Goal: Task Accomplishment & Management: Manage account settings

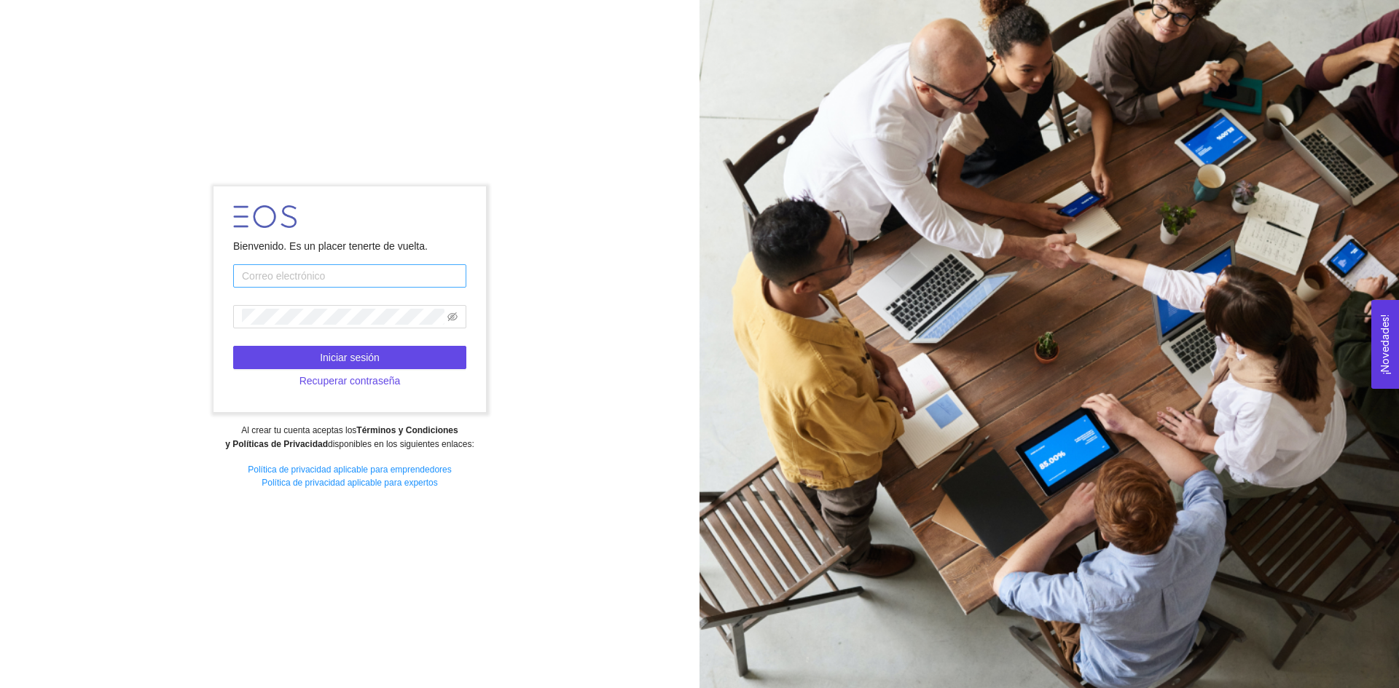
click at [372, 278] on input "text" at bounding box center [349, 275] width 233 height 23
type input "[PERSON_NAME][EMAIL_ADDRESS][PERSON_NAME][DOMAIN_NAME]"
click at [322, 322] on span at bounding box center [349, 316] width 233 height 23
click at [455, 320] on icon "eye-invisible" at bounding box center [452, 317] width 10 height 9
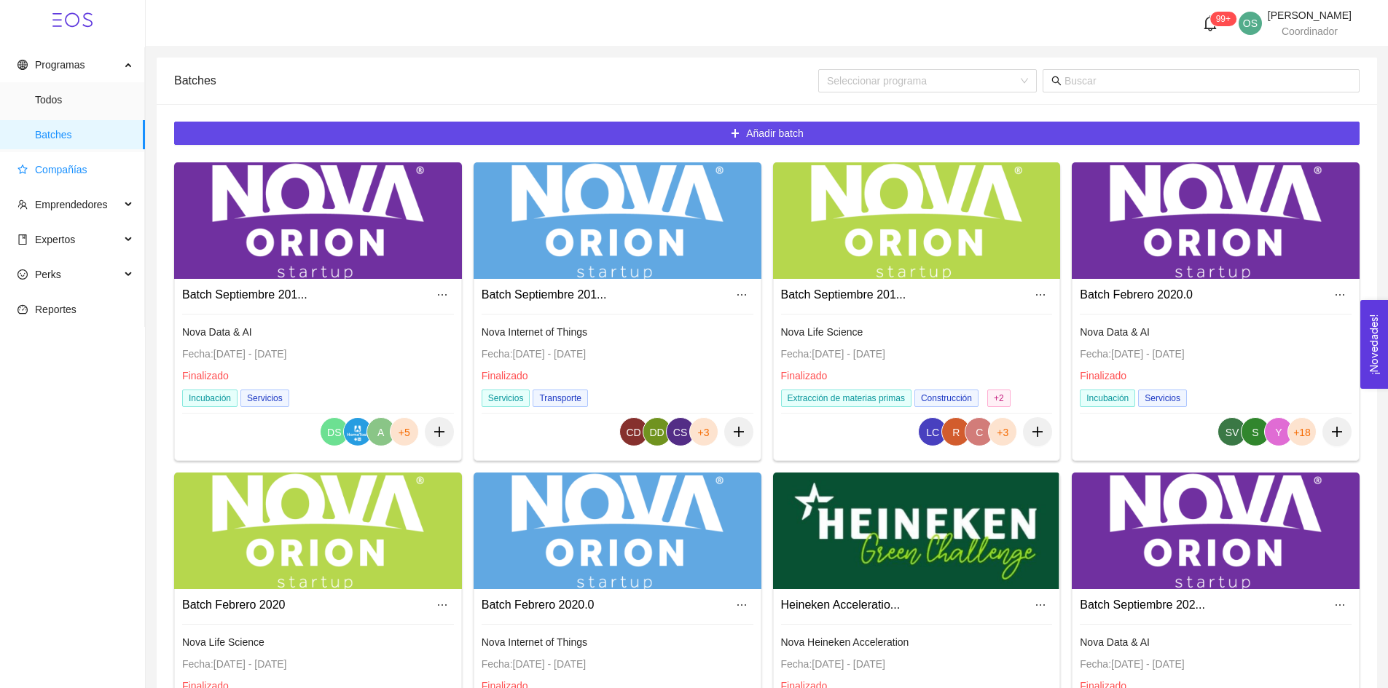
click at [79, 176] on span "Compañías" at bounding box center [61, 170] width 52 height 12
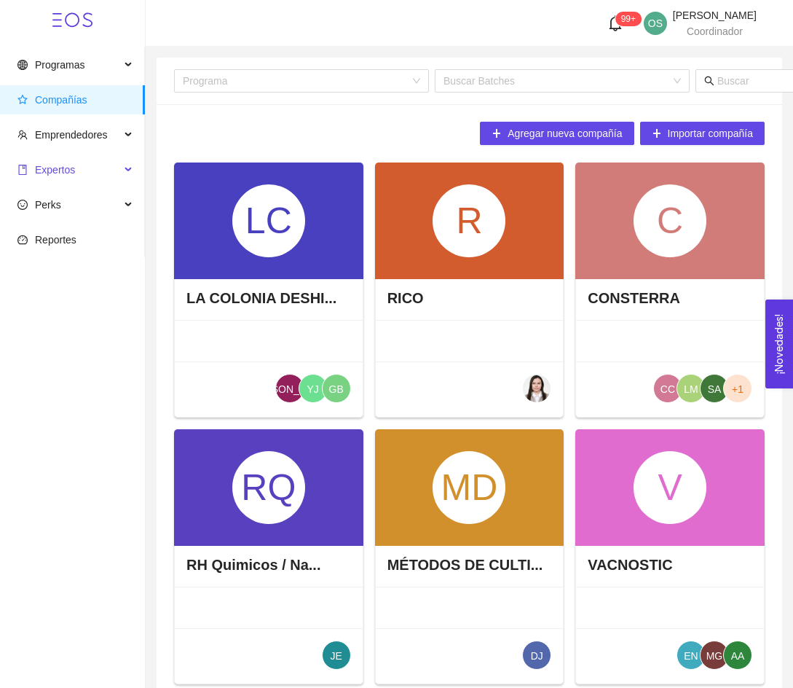
click at [109, 162] on span "Expertos" at bounding box center [68, 169] width 103 height 29
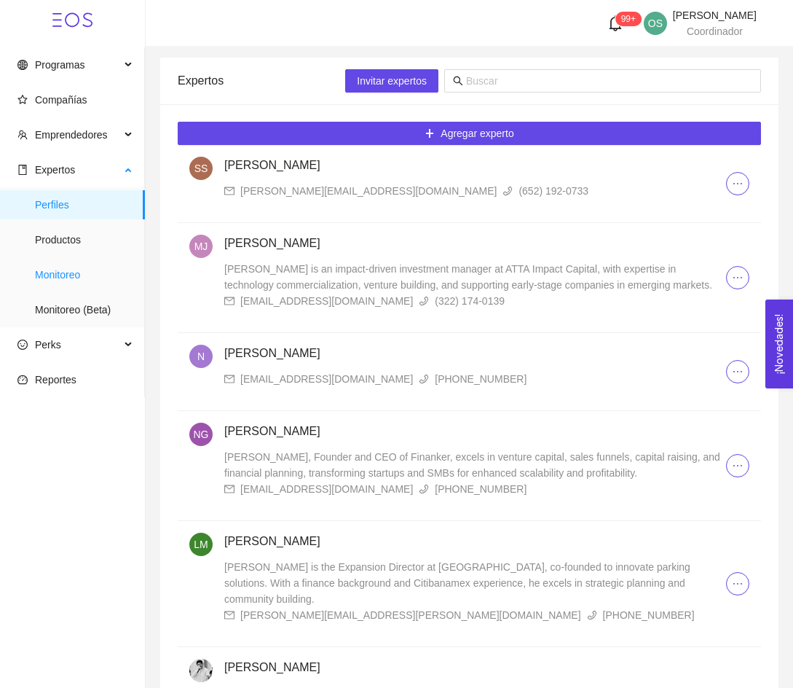
click at [71, 279] on span "Monitoreo" at bounding box center [84, 274] width 98 height 29
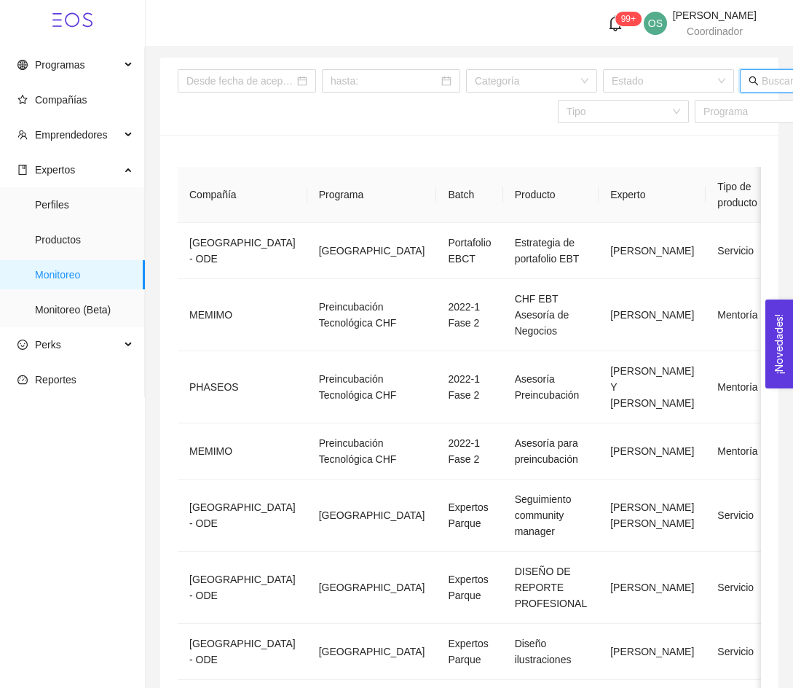
scroll to position [0, 47]
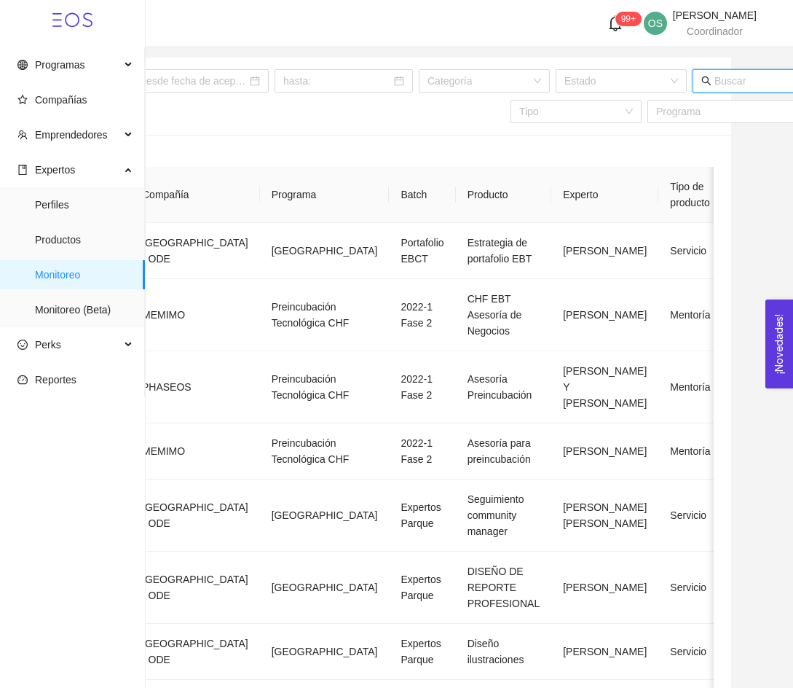
click at [769, 88] on input "text" at bounding box center [754, 81] width 79 height 16
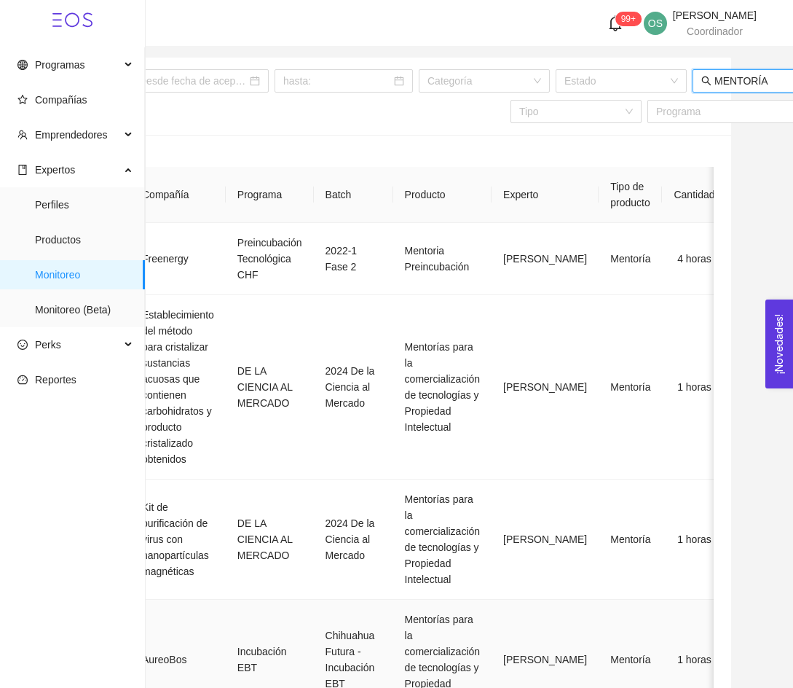
type input "MENTORÍA"
click at [98, 228] on span "Productos" at bounding box center [84, 239] width 98 height 29
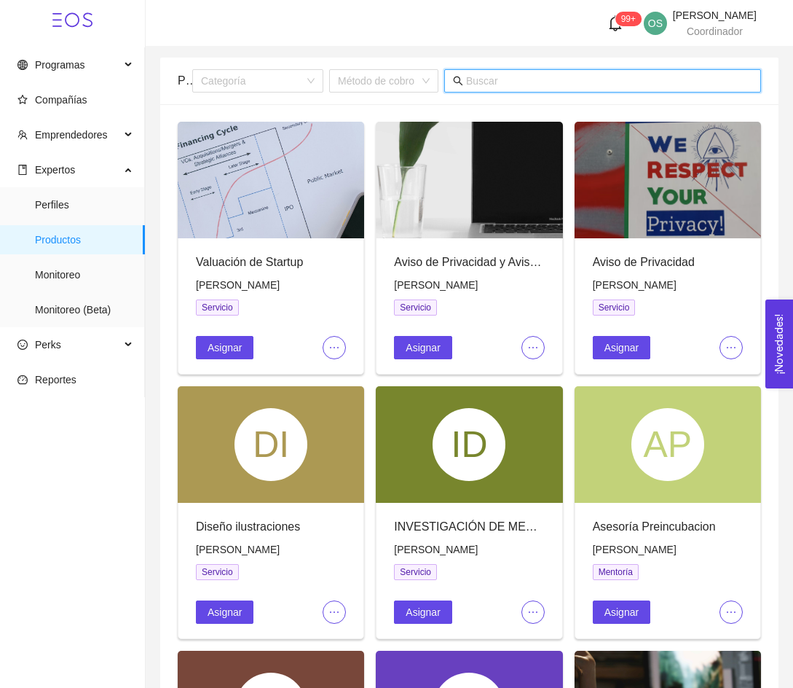
click at [590, 84] on input "text" at bounding box center [609, 81] width 286 height 16
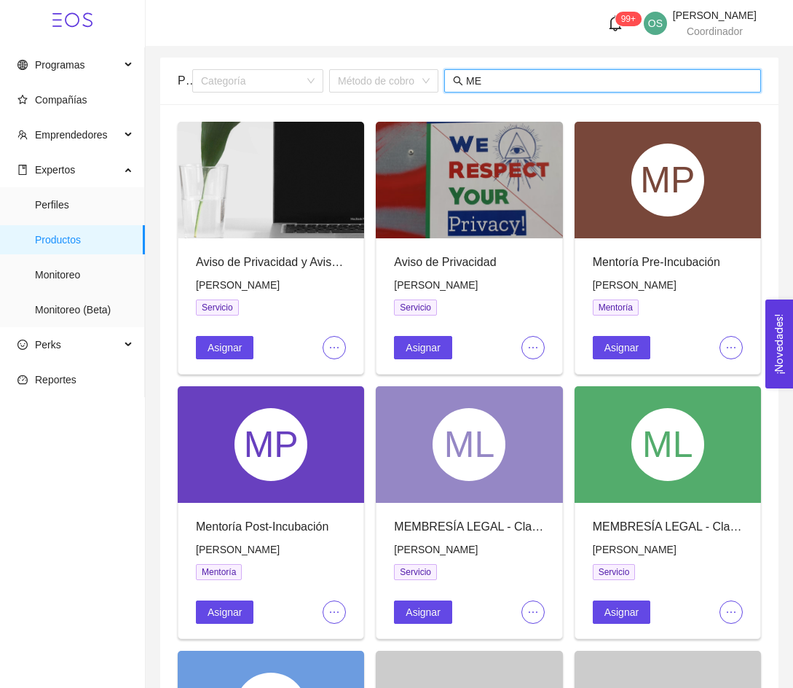
type input "M"
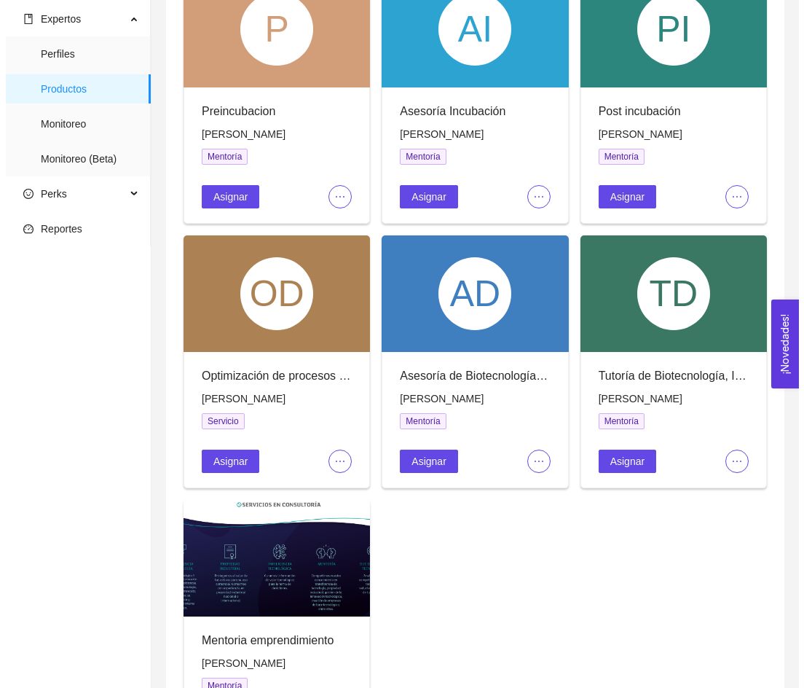
scroll to position [154, 0]
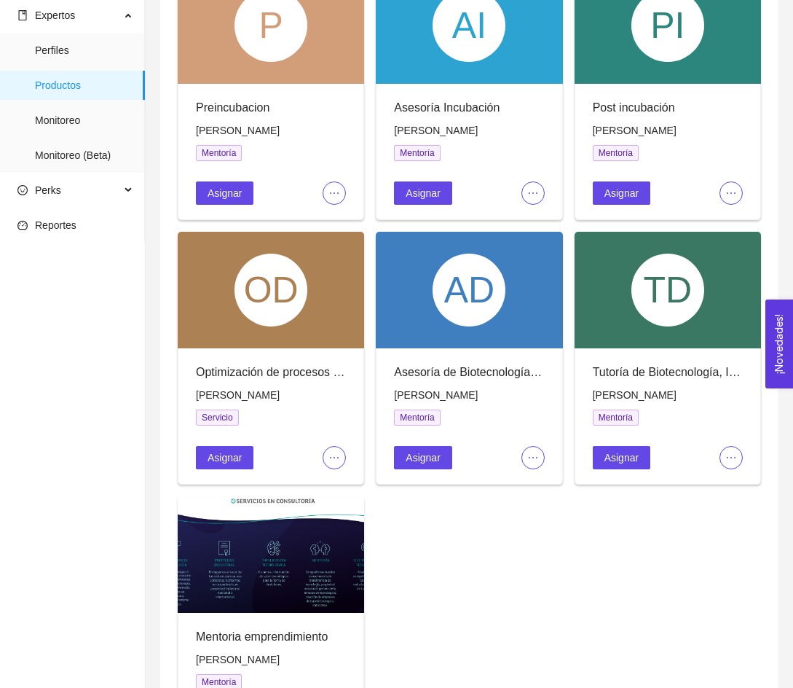
click at [329, 454] on icon "ellipsis" at bounding box center [335, 458] width 12 height 12
click at [359, 484] on span "Editar" at bounding box center [358, 485] width 54 height 16
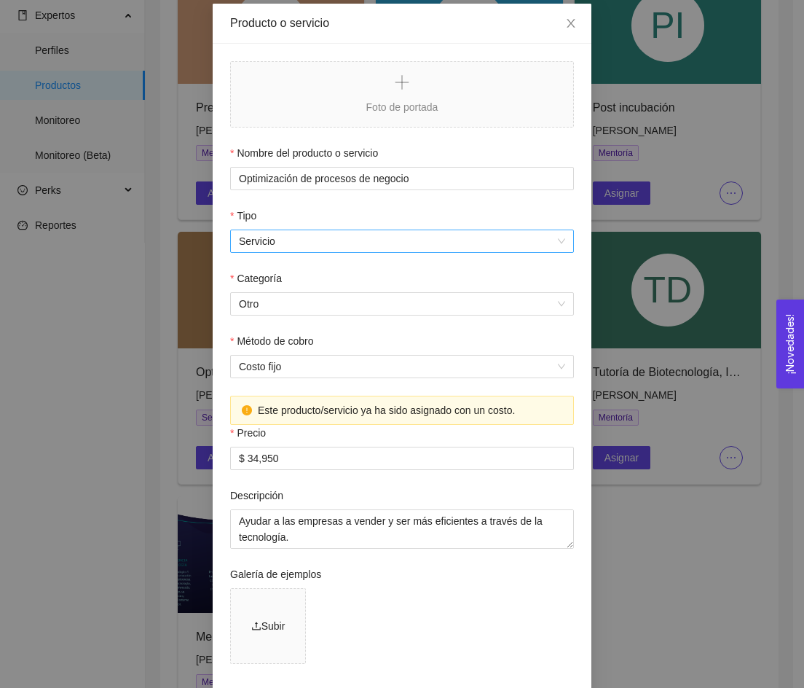
scroll to position [68, 0]
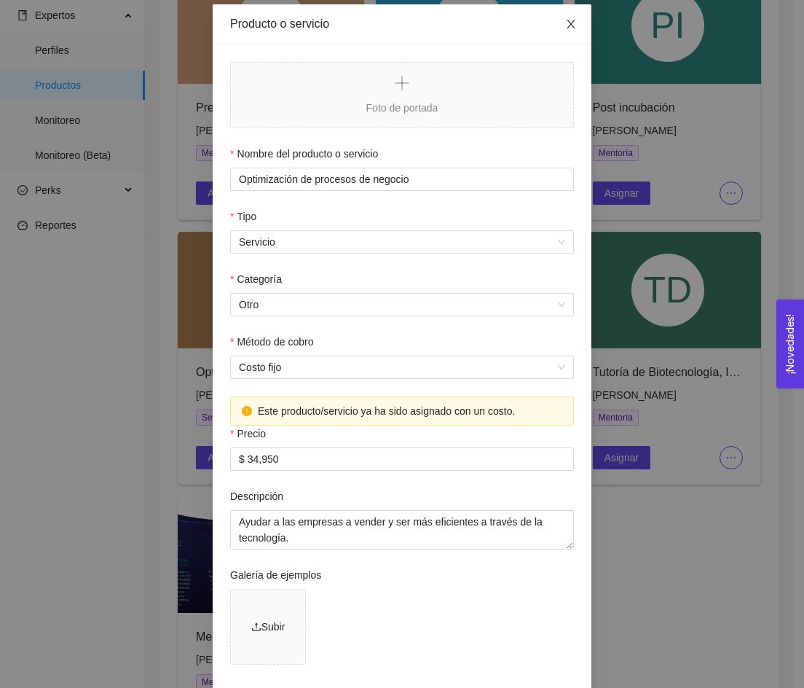
click at [568, 18] on span "Close" at bounding box center [571, 24] width 41 height 41
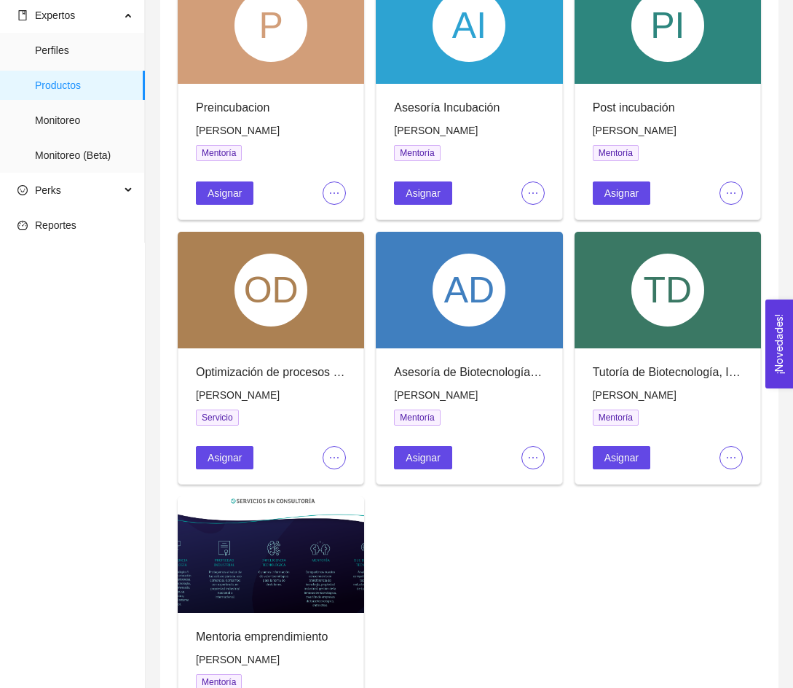
click at [225, 374] on div "Optimización de procesos de negocio" at bounding box center [271, 372] width 150 height 18
click at [264, 394] on span "[PERSON_NAME]" at bounding box center [238, 395] width 84 height 12
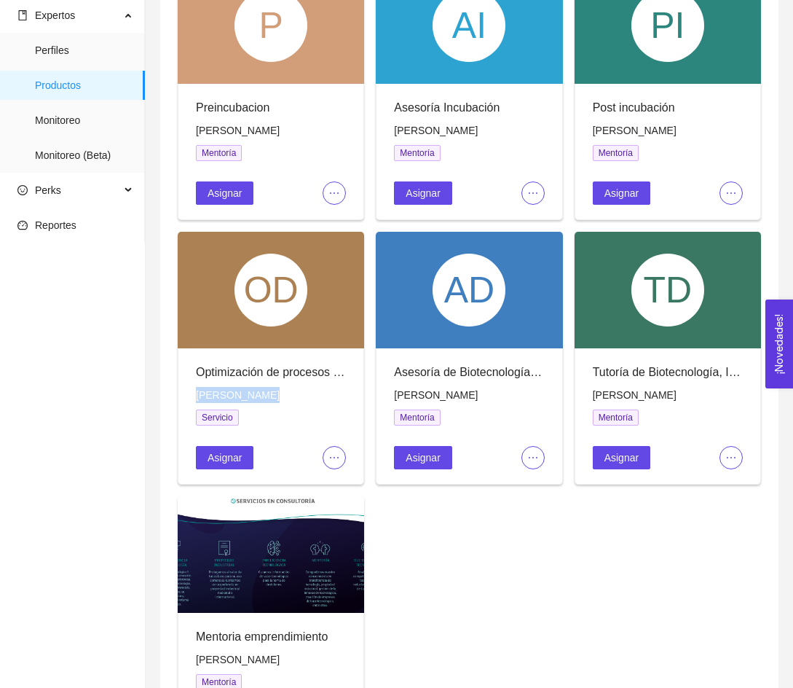
click at [264, 394] on span "[PERSON_NAME]" at bounding box center [238, 395] width 84 height 12
copy span "[PERSON_NAME]"
click at [239, 378] on div "Optimización de procesos de negocio" at bounding box center [271, 372] width 150 height 18
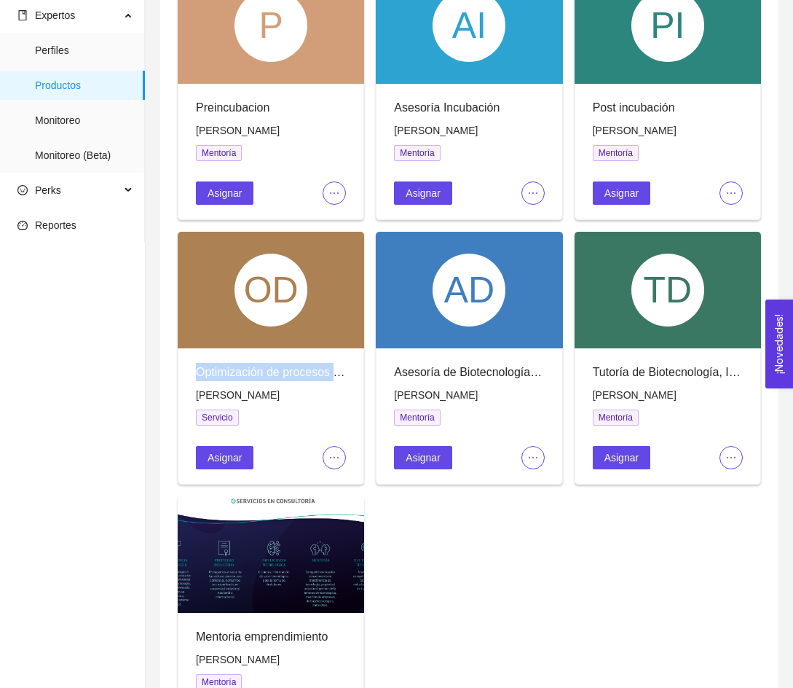
click at [331, 448] on button "button" at bounding box center [334, 457] width 23 height 23
click at [348, 481] on span "Editar" at bounding box center [358, 485] width 54 height 16
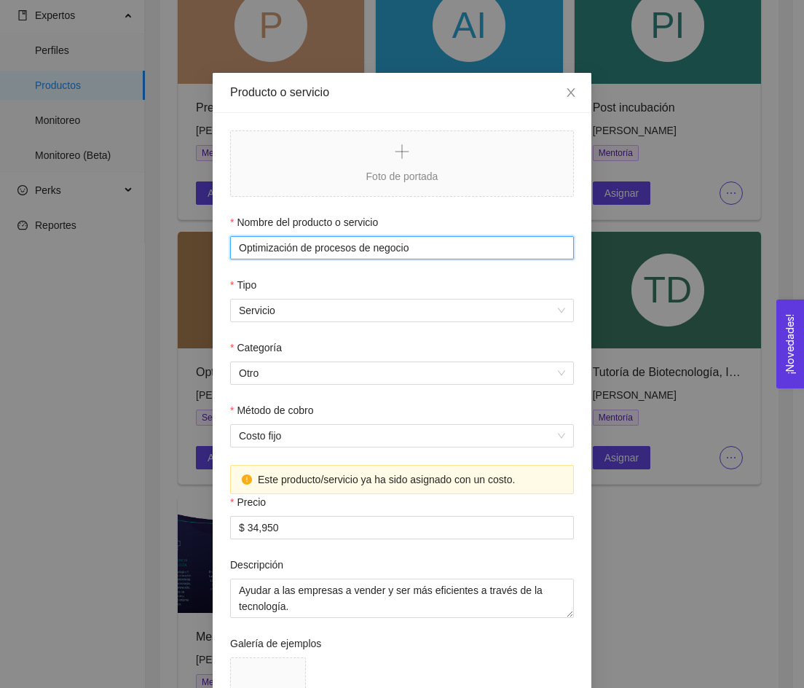
click at [297, 248] on input "Optimización de procesos de negocio" at bounding box center [402, 247] width 344 height 23
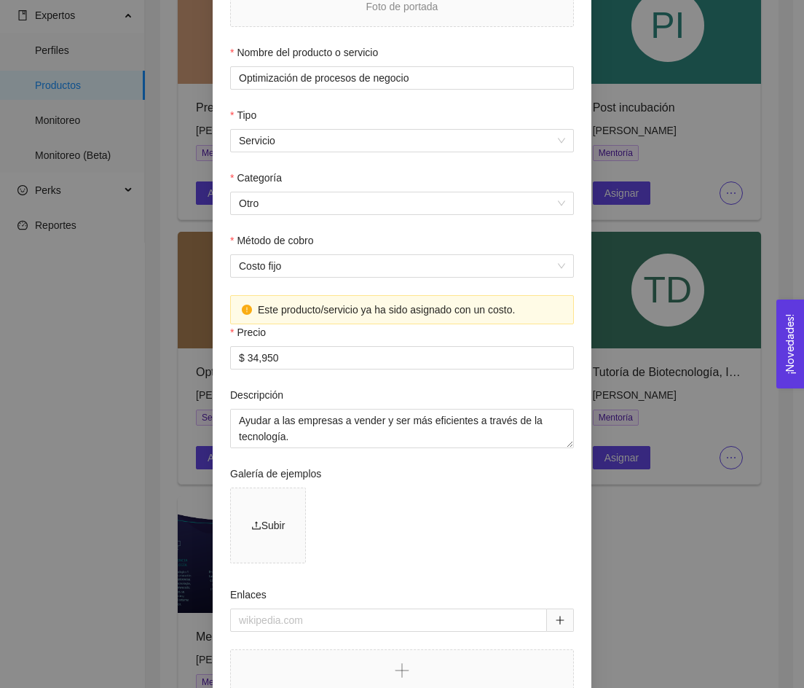
scroll to position [188, 0]
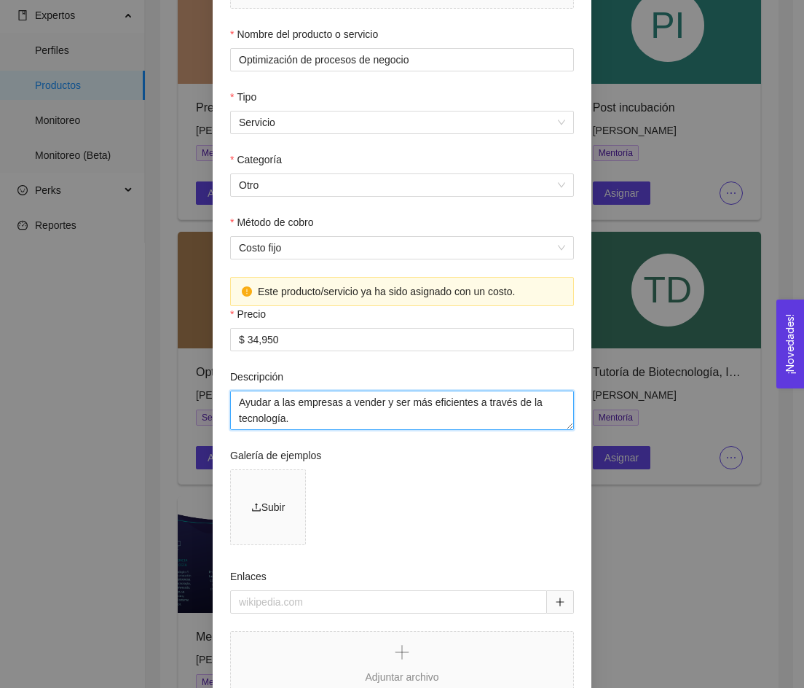
click at [280, 412] on textarea "Ayudar a las empresas a vender y ser más eficientes a través de la tecnología. …" at bounding box center [402, 409] width 344 height 39
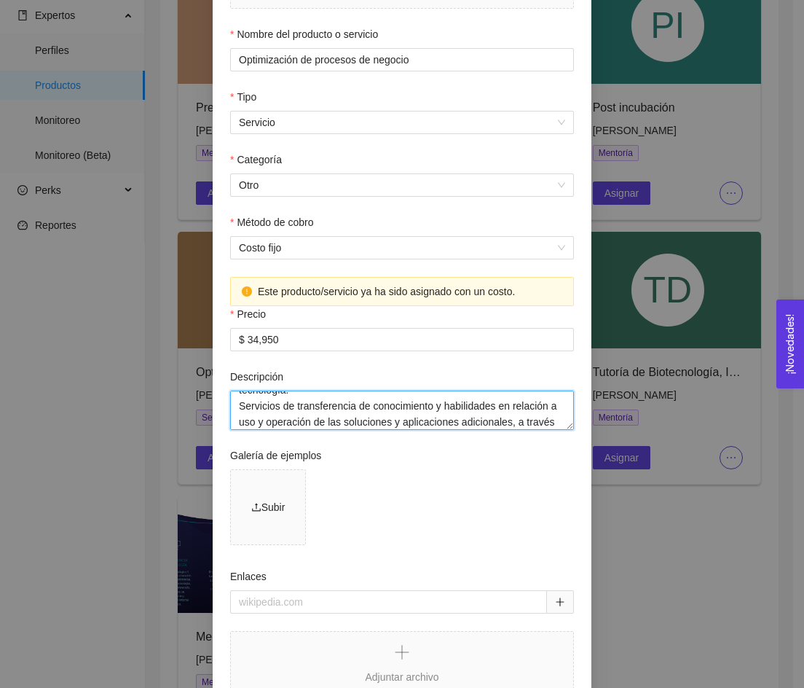
scroll to position [48, 0]
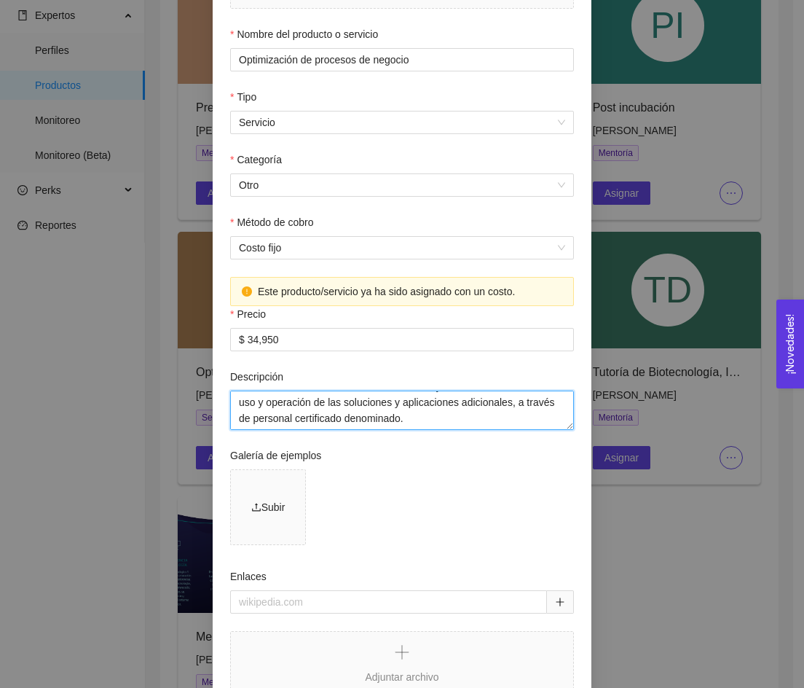
drag, startPoint x: 230, startPoint y: 404, endPoint x: 439, endPoint y: 425, distance: 209.4
click at [439, 425] on textarea "Ayudar a las empresas a vender y ser más eficientes a través de la tecnología. …" at bounding box center [402, 409] width 344 height 39
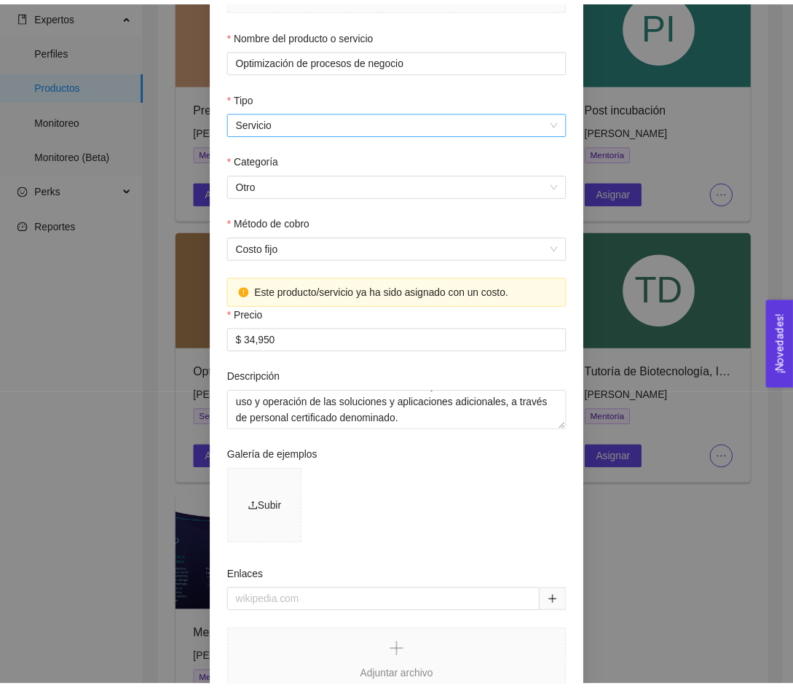
scroll to position [0, 0]
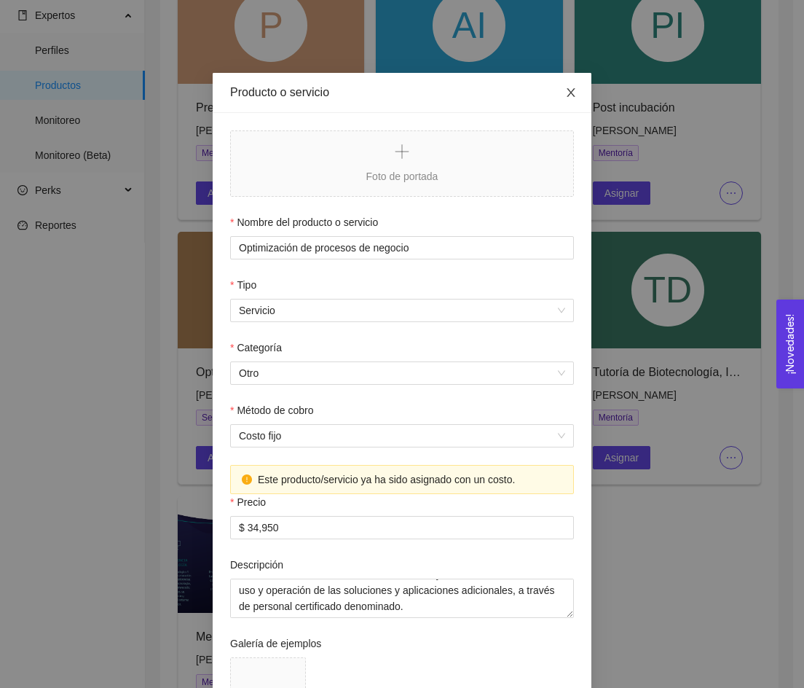
click at [573, 101] on span "Close" at bounding box center [571, 93] width 41 height 41
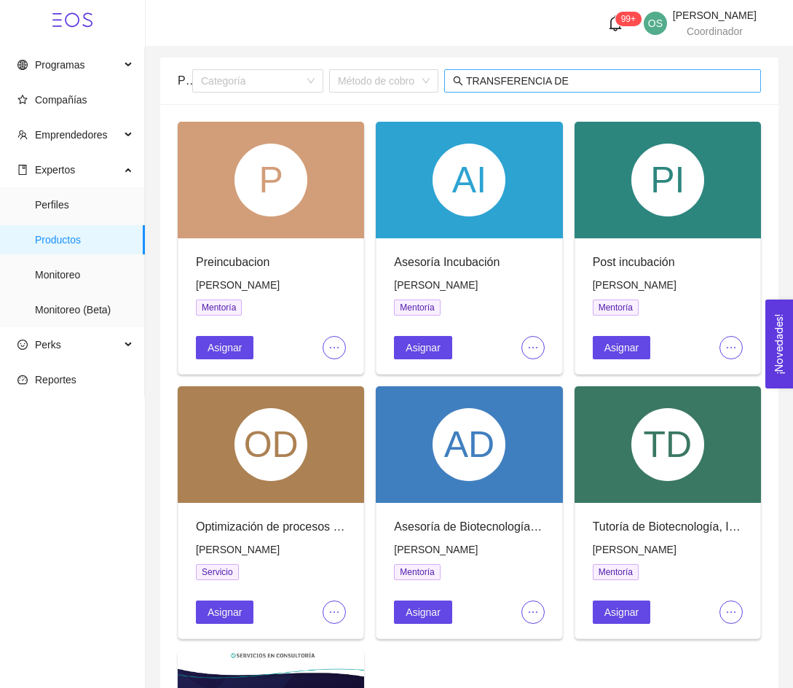
click at [602, 80] on input "TRANSFERENCIA DE" at bounding box center [609, 81] width 286 height 16
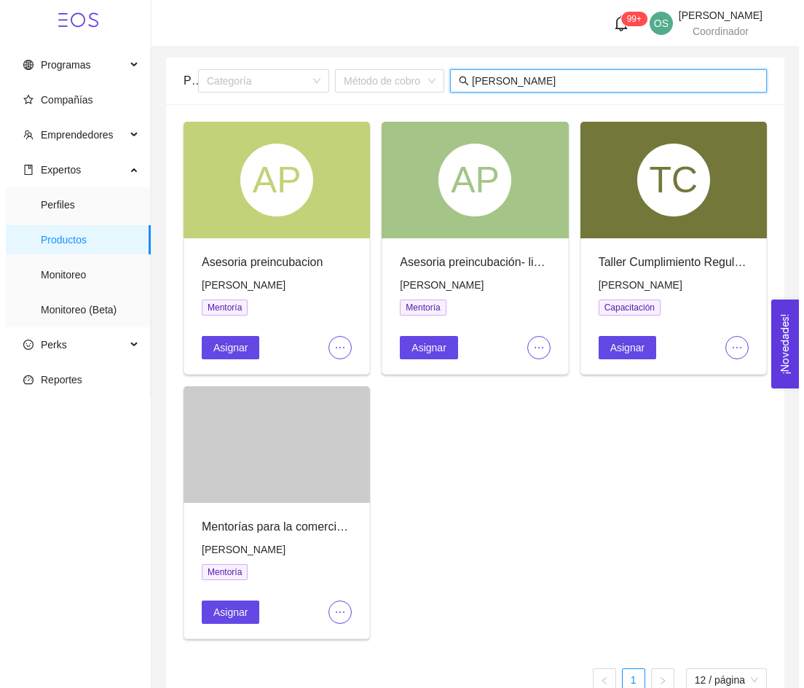
scroll to position [31, 0]
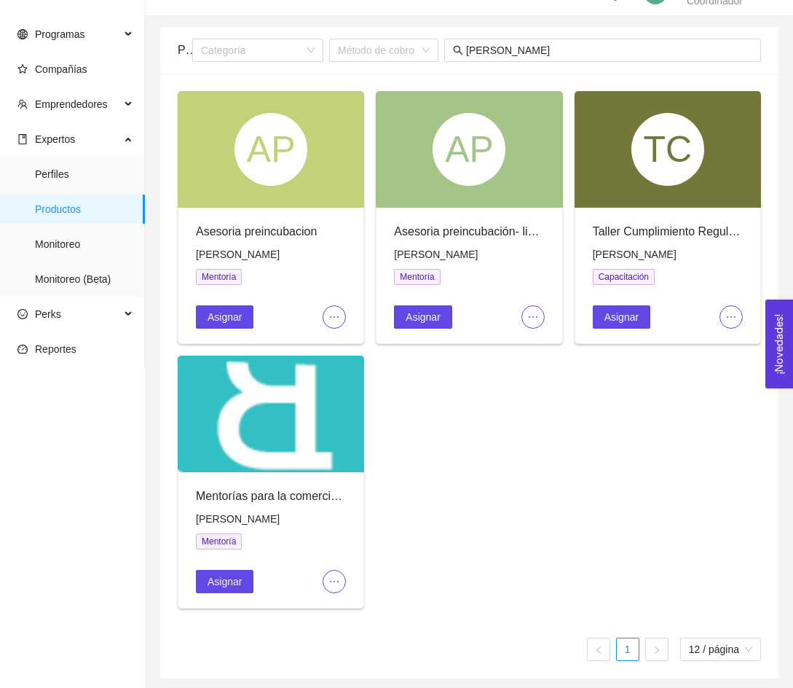
click at [339, 309] on button "button" at bounding box center [334, 316] width 23 height 23
click at [534, 325] on button "button" at bounding box center [533, 316] width 23 height 23
click at [543, 338] on span "Editar" at bounding box center [557, 345] width 54 height 16
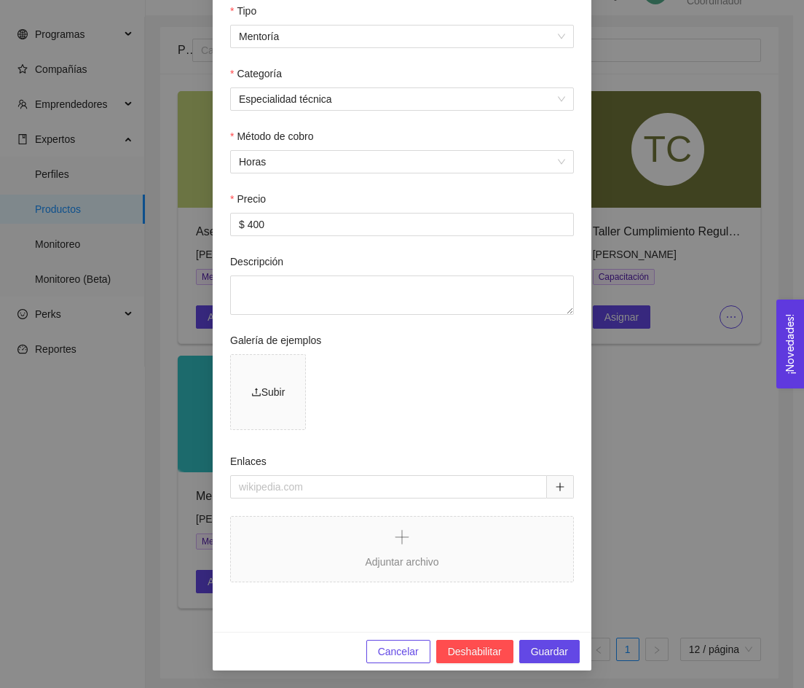
scroll to position [0, 0]
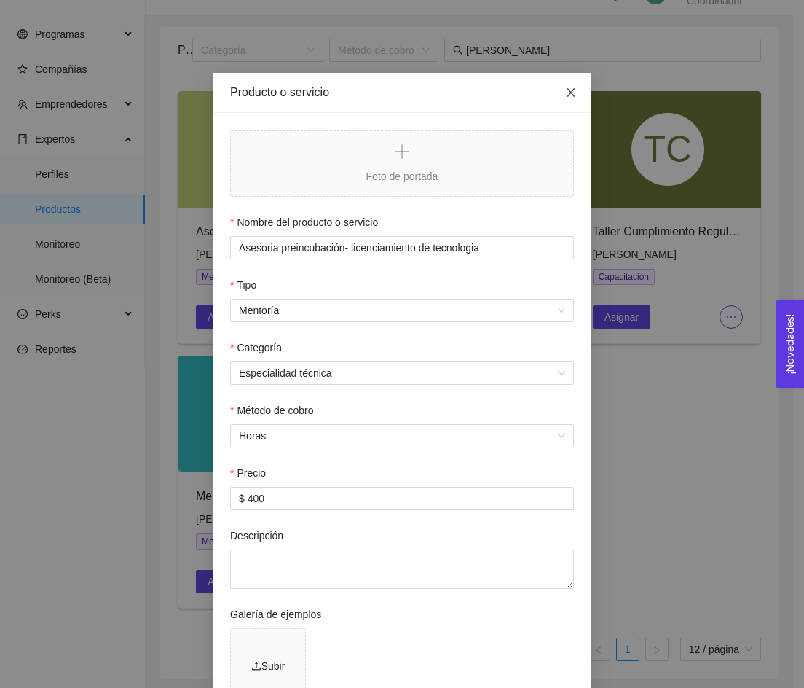
click at [567, 103] on span "Close" at bounding box center [571, 93] width 41 height 41
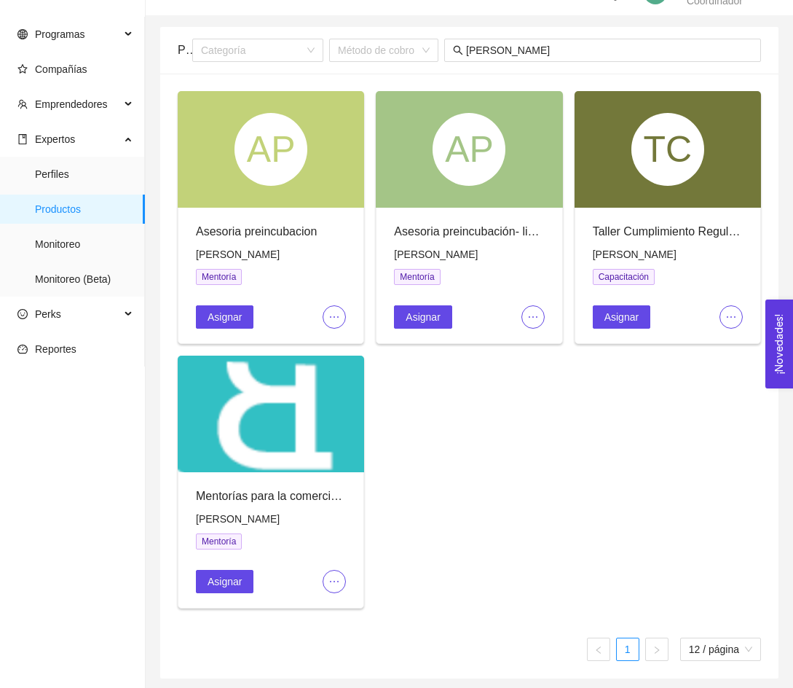
click at [337, 318] on icon "ellipsis" at bounding box center [335, 317] width 12 height 12
click at [340, 339] on span "Editar" at bounding box center [358, 345] width 54 height 16
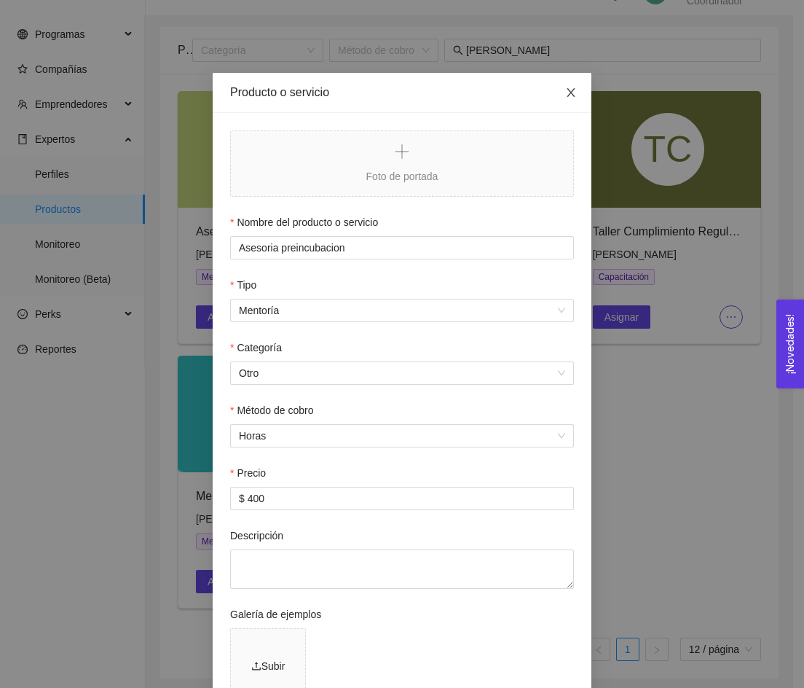
click at [565, 99] on span "Close" at bounding box center [571, 93] width 41 height 41
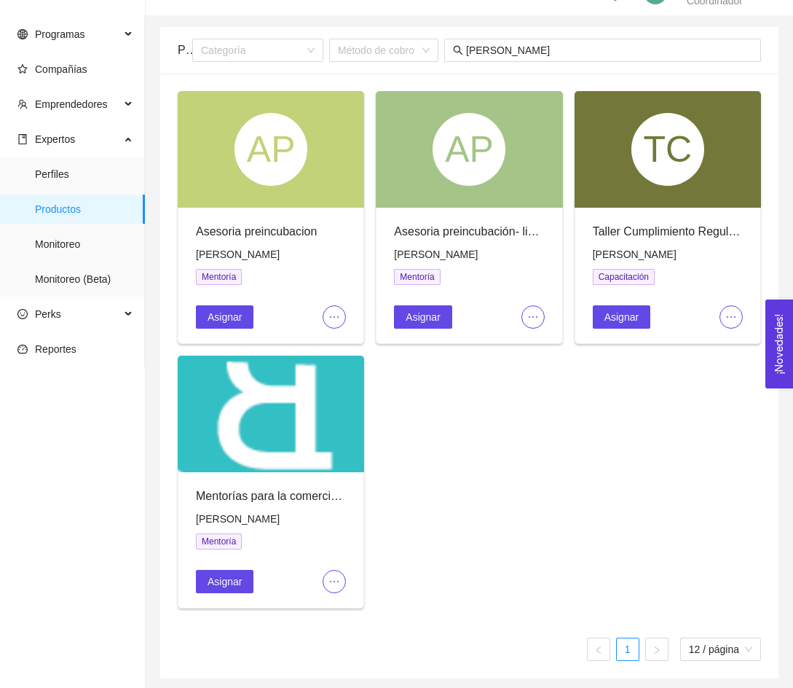
click at [723, 313] on span "ellipsis" at bounding box center [732, 317] width 22 height 12
click at [739, 345] on span "Editar" at bounding box center [756, 345] width 54 height 16
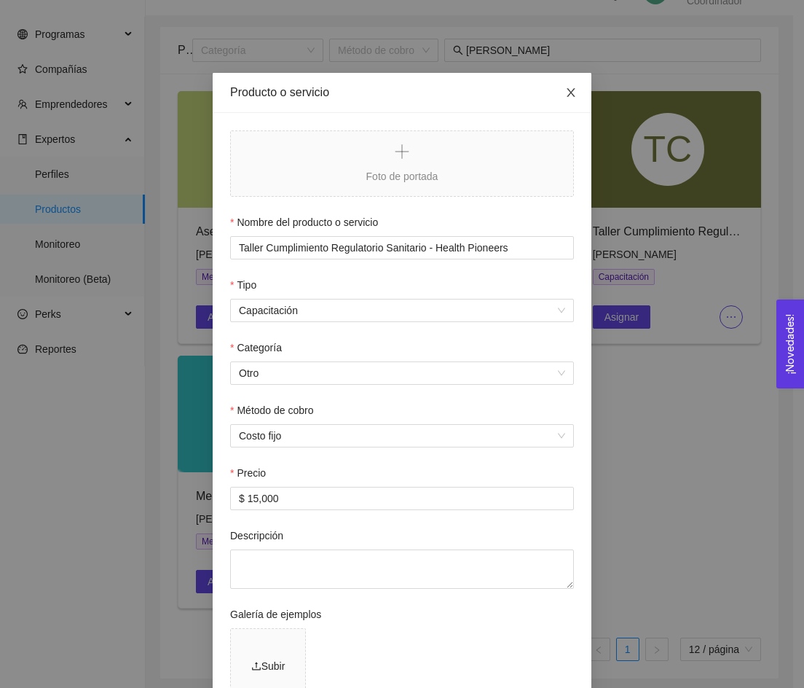
click at [567, 93] on icon "close" at bounding box center [571, 93] width 12 height 12
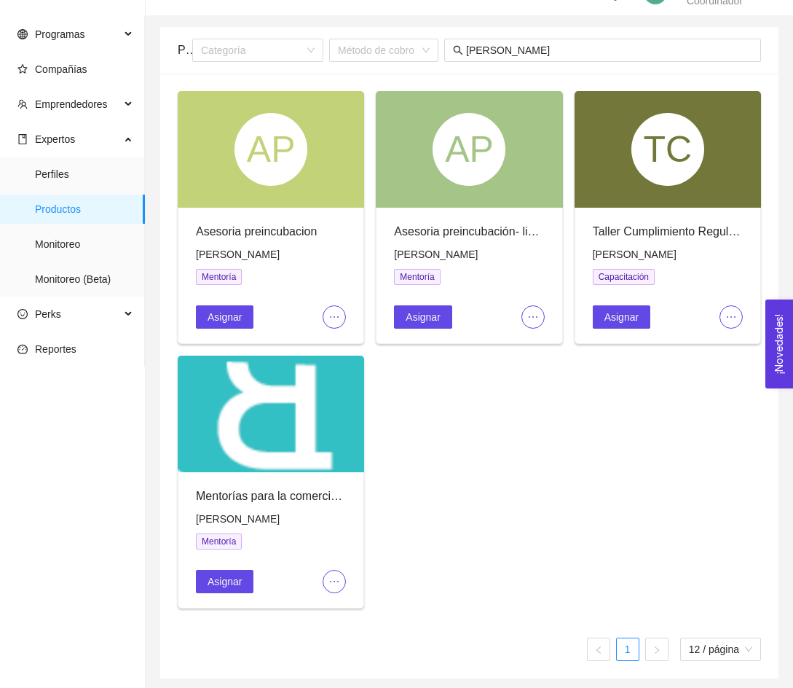
click at [329, 570] on button "button" at bounding box center [334, 581] width 23 height 23
click at [353, 608] on span "Editar" at bounding box center [358, 609] width 54 height 16
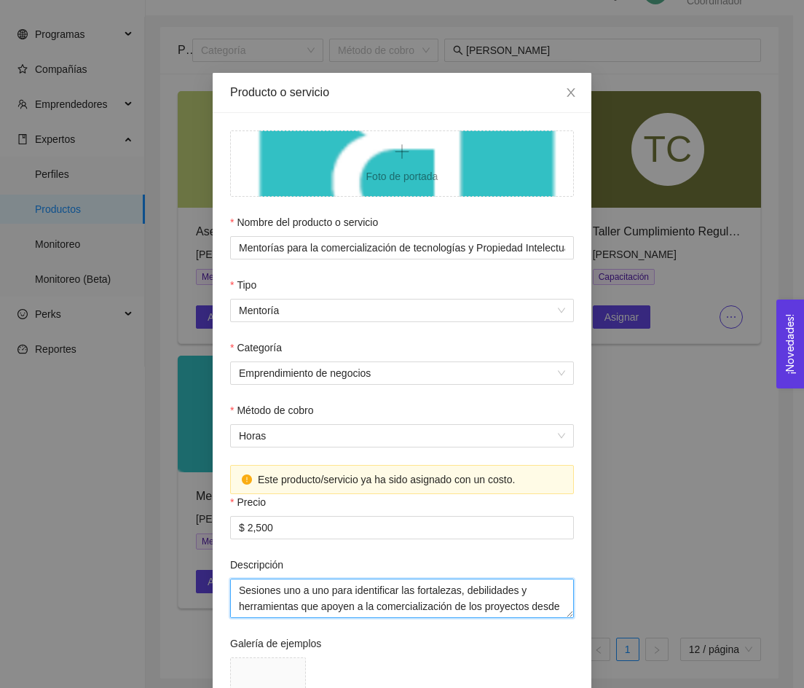
click at [362, 600] on textarea "Sesiones uno a uno para identificar las fortalezas, debilidades y herramientas …" at bounding box center [402, 597] width 344 height 39
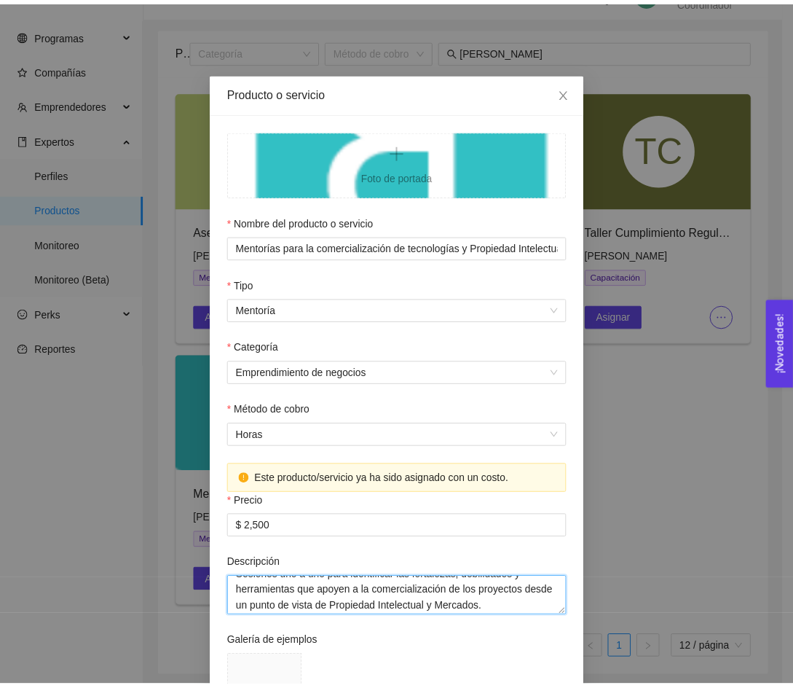
scroll to position [16, 0]
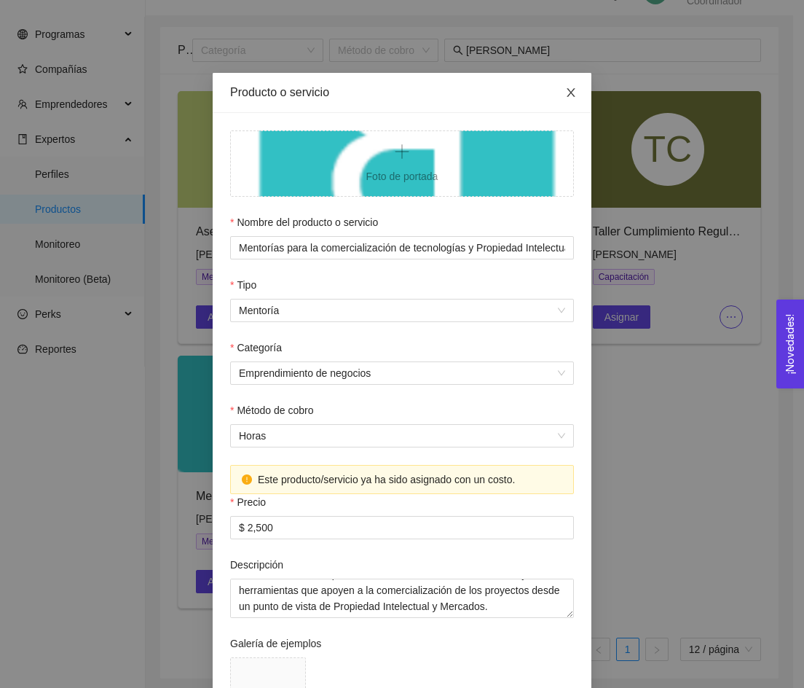
click at [572, 93] on span "Close" at bounding box center [571, 93] width 41 height 41
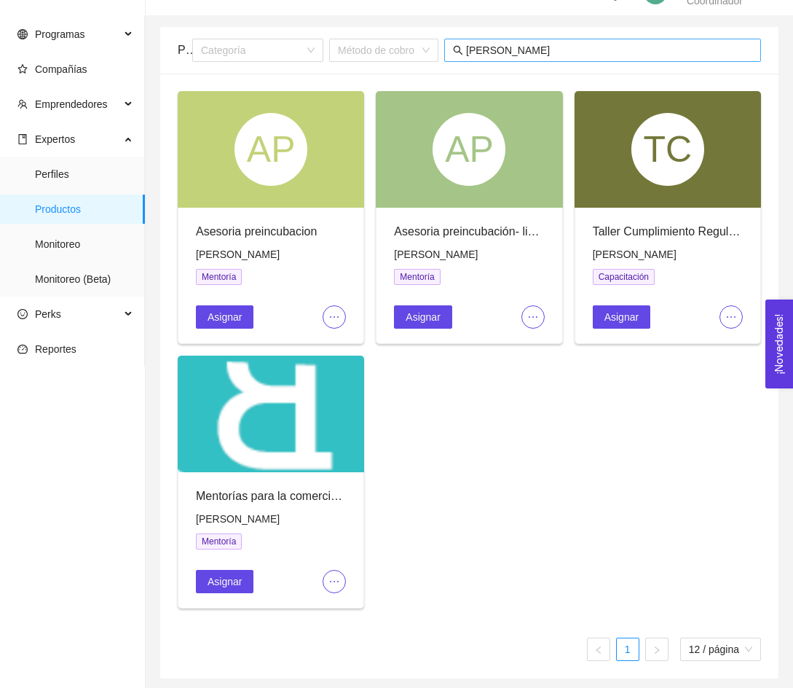
drag, startPoint x: 524, startPoint y: 58, endPoint x: 514, endPoint y: 52, distance: 11.7
click at [514, 52] on span "[PERSON_NAME]" at bounding box center [602, 50] width 317 height 23
click at [514, 52] on input "[PERSON_NAME]" at bounding box center [609, 50] width 286 height 16
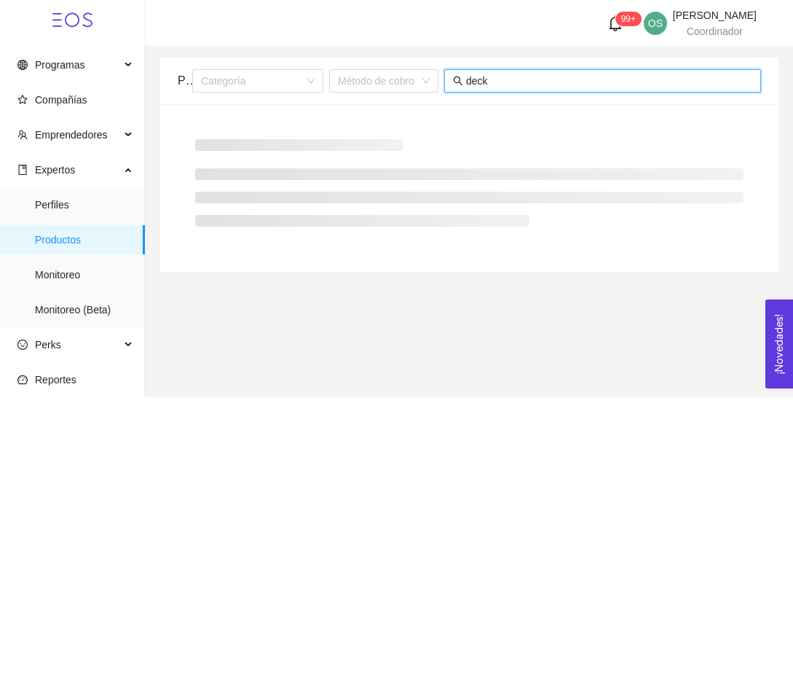
scroll to position [0, 0]
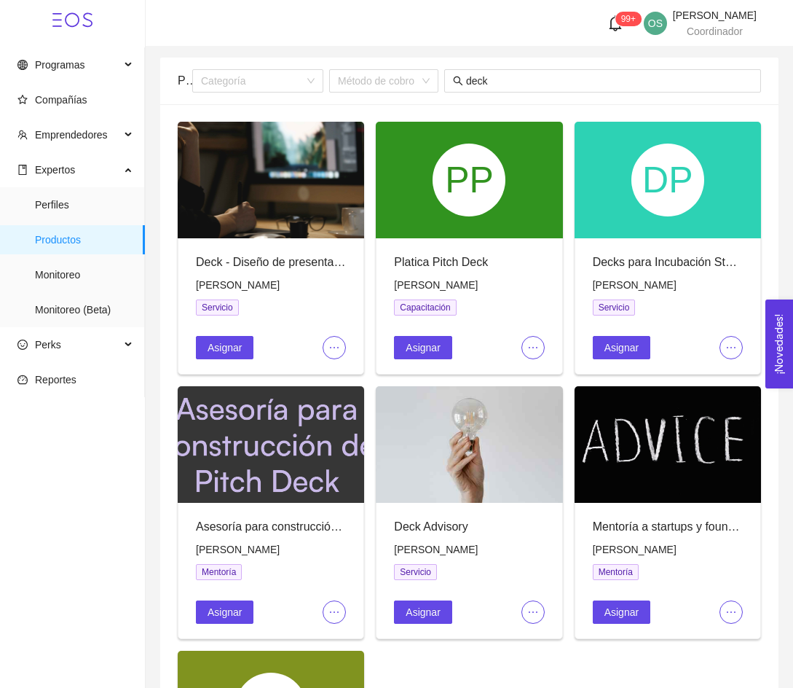
click at [328, 338] on button "button" at bounding box center [334, 347] width 23 height 23
click at [357, 374] on span "Editar" at bounding box center [358, 376] width 54 height 16
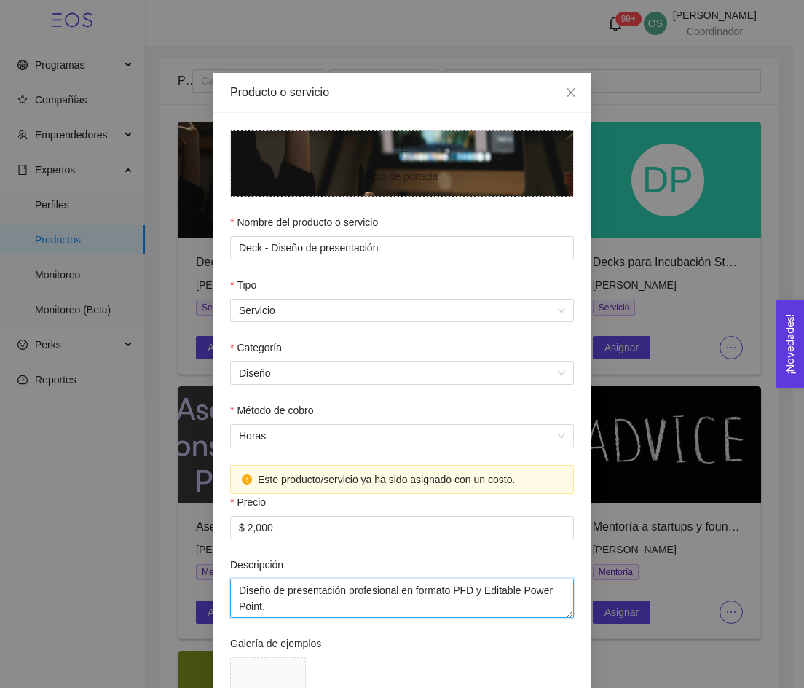
click at [316, 589] on textarea "Diseño de presentación profesional en formato PFD y Editable Power Point. Secci…" at bounding box center [402, 597] width 344 height 39
click at [569, 101] on span "Close" at bounding box center [571, 93] width 41 height 41
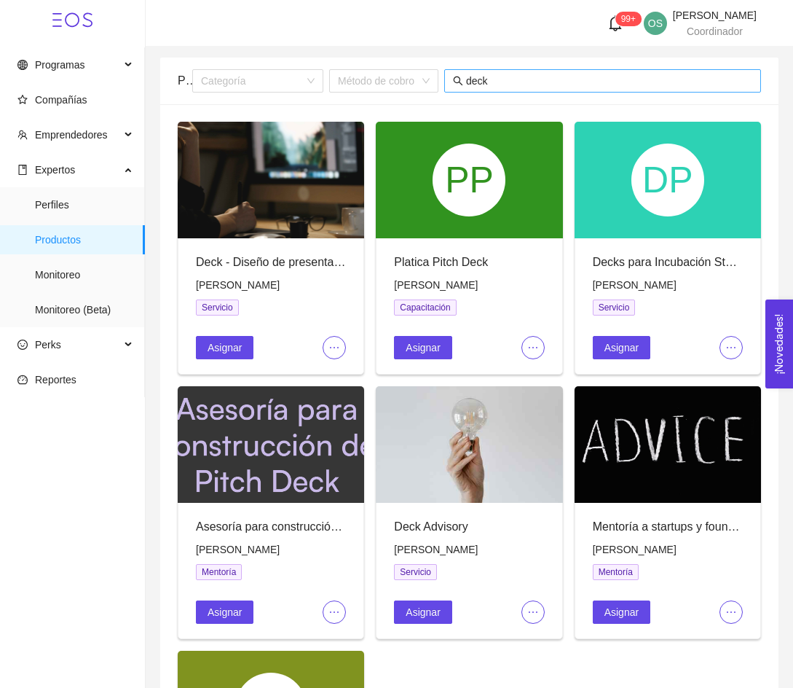
click at [557, 89] on span "deck" at bounding box center [602, 80] width 317 height 23
click at [548, 87] on input "deck" at bounding box center [609, 81] width 286 height 16
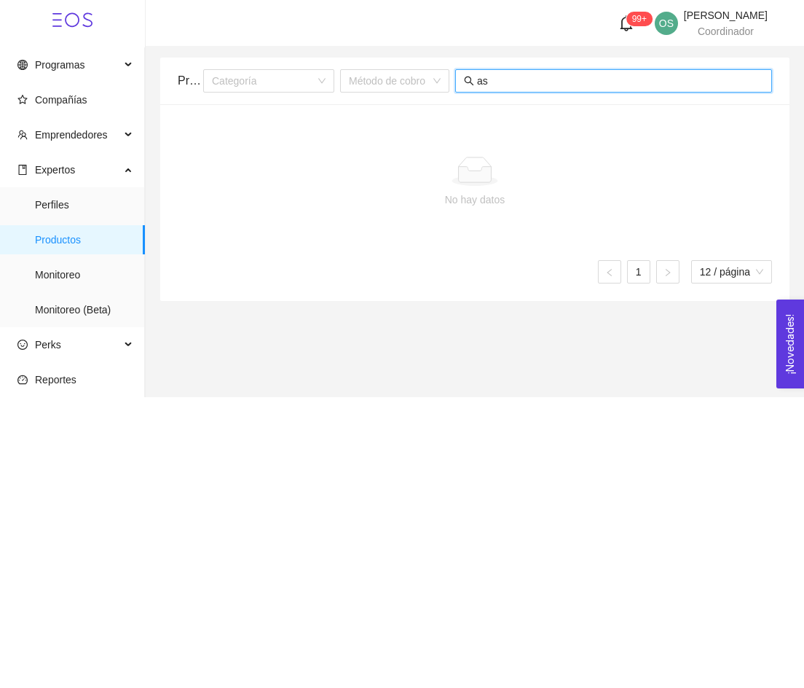
type input "a"
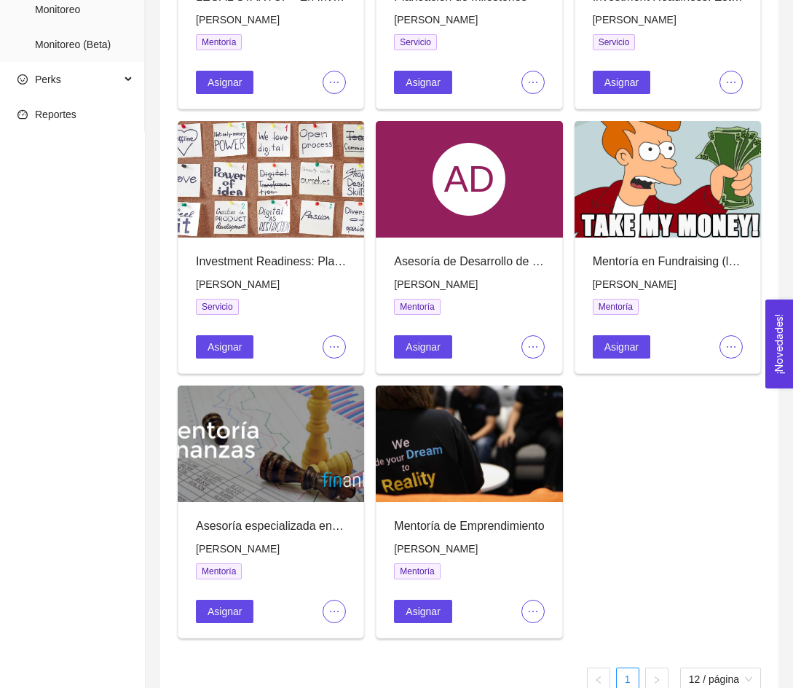
scroll to position [294, 0]
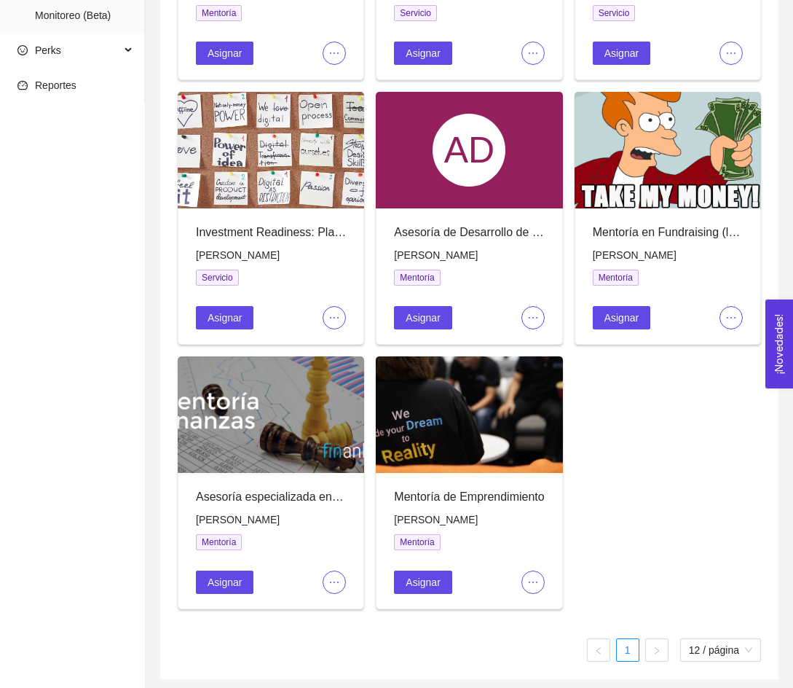
click at [327, 324] on button "button" at bounding box center [334, 317] width 23 height 23
click at [342, 337] on span "Editar" at bounding box center [358, 345] width 54 height 16
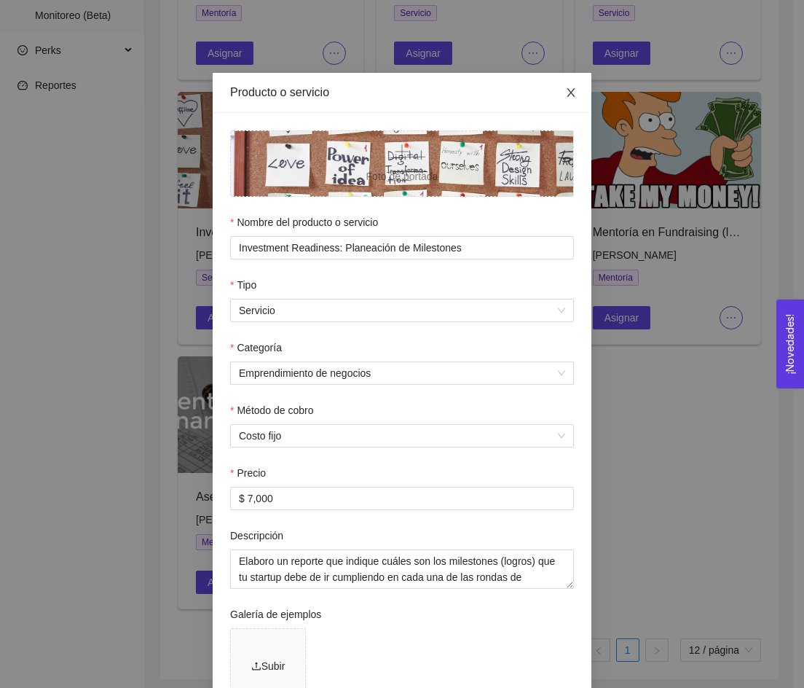
click at [558, 101] on span "Close" at bounding box center [571, 93] width 41 height 41
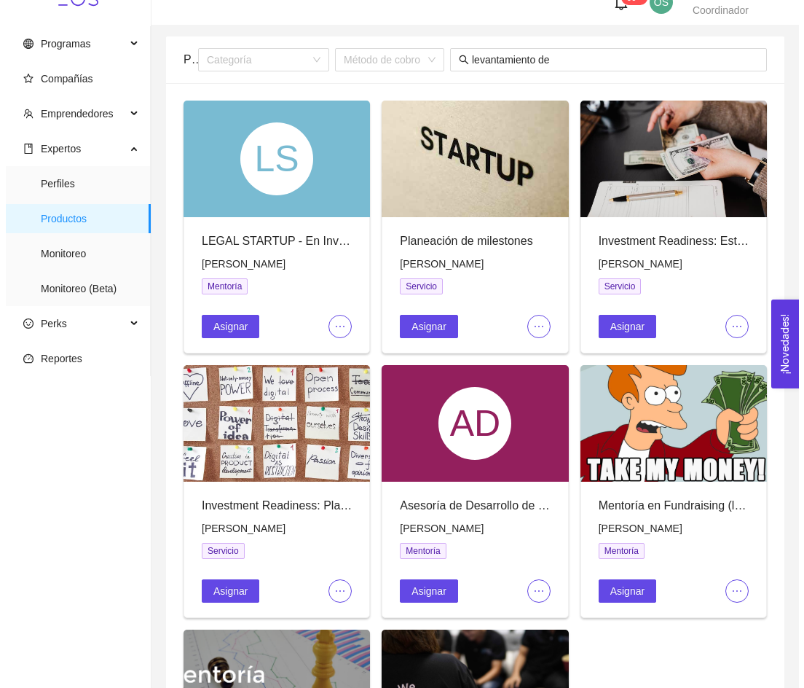
scroll to position [20, 0]
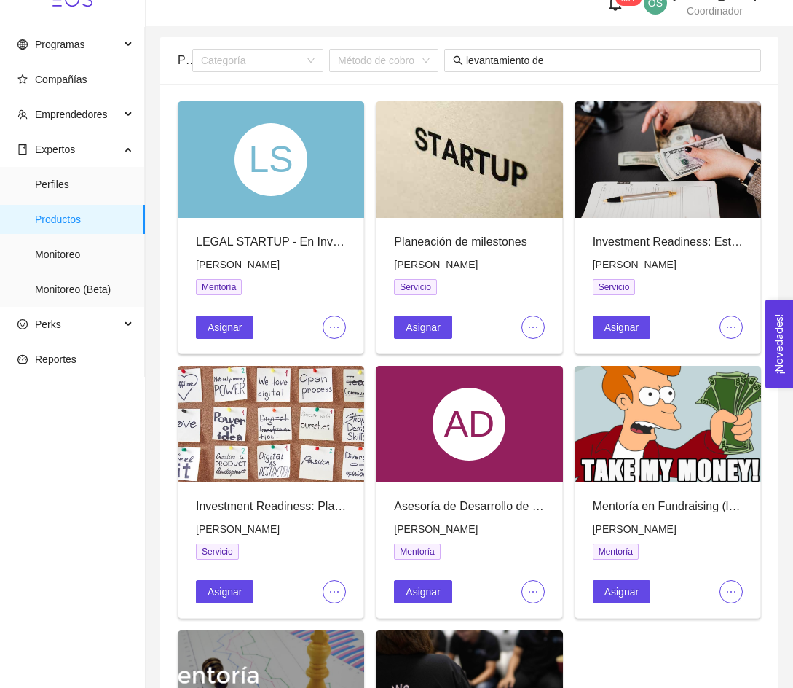
click at [535, 322] on icon "ellipsis" at bounding box center [533, 327] width 12 height 12
click at [535, 357] on span "Editar" at bounding box center [557, 356] width 54 height 16
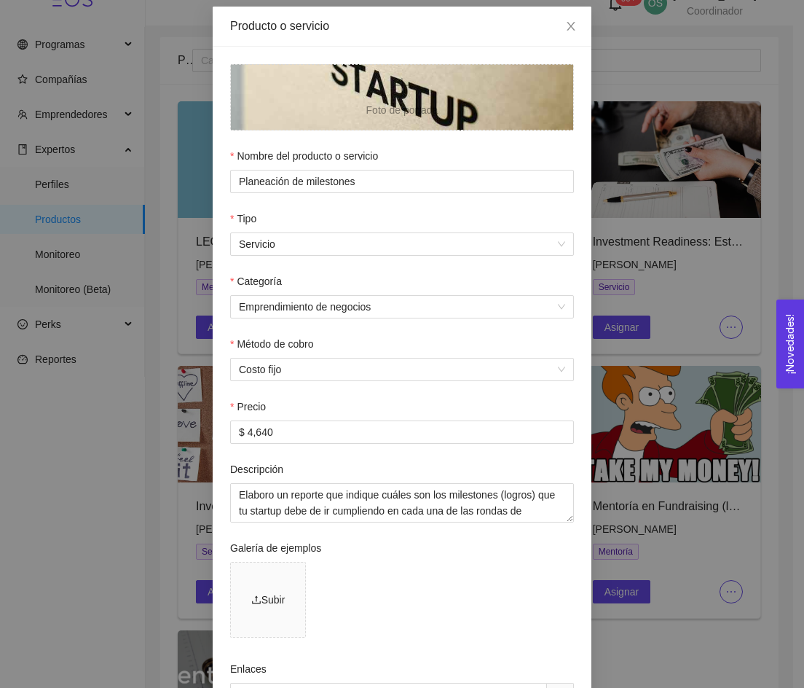
scroll to position [69, 0]
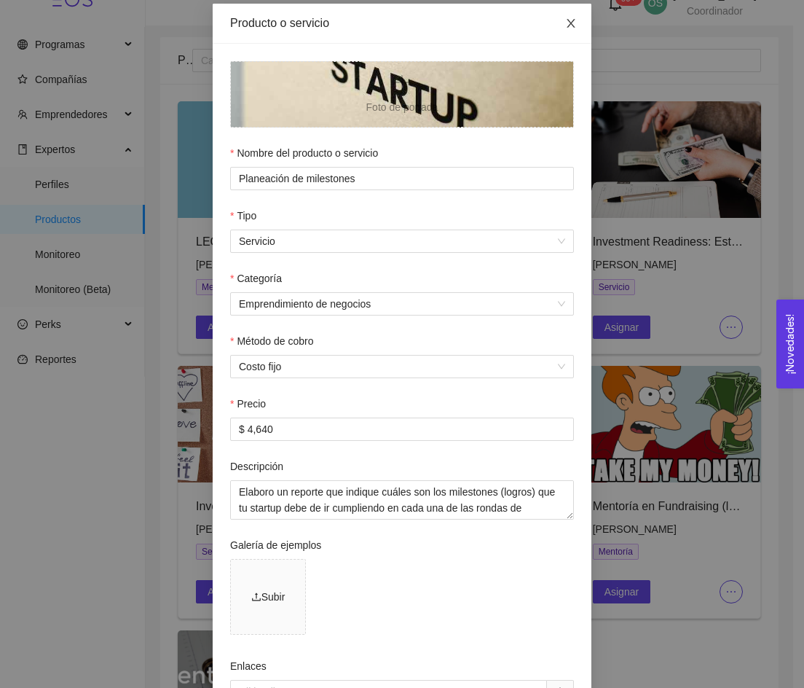
click at [565, 17] on span "Close" at bounding box center [571, 24] width 41 height 41
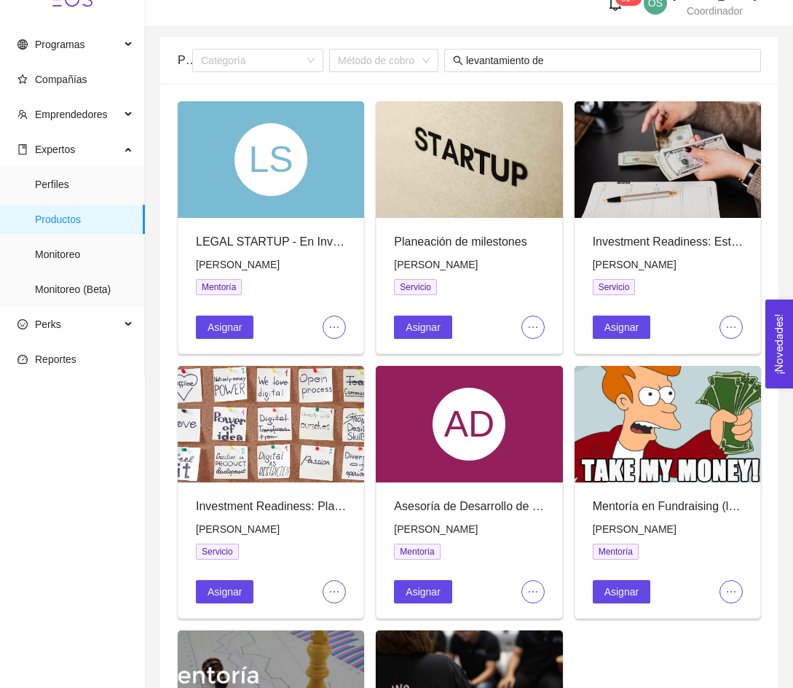
click at [336, 329] on icon "ellipsis" at bounding box center [335, 327] width 12 height 12
click at [347, 348] on span "Editar" at bounding box center [358, 356] width 54 height 16
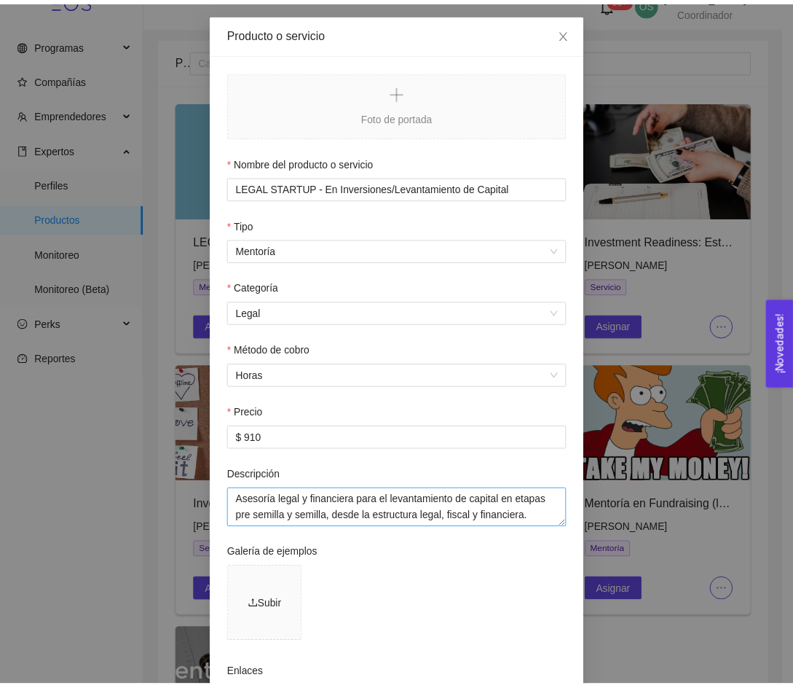
scroll to position [60, 0]
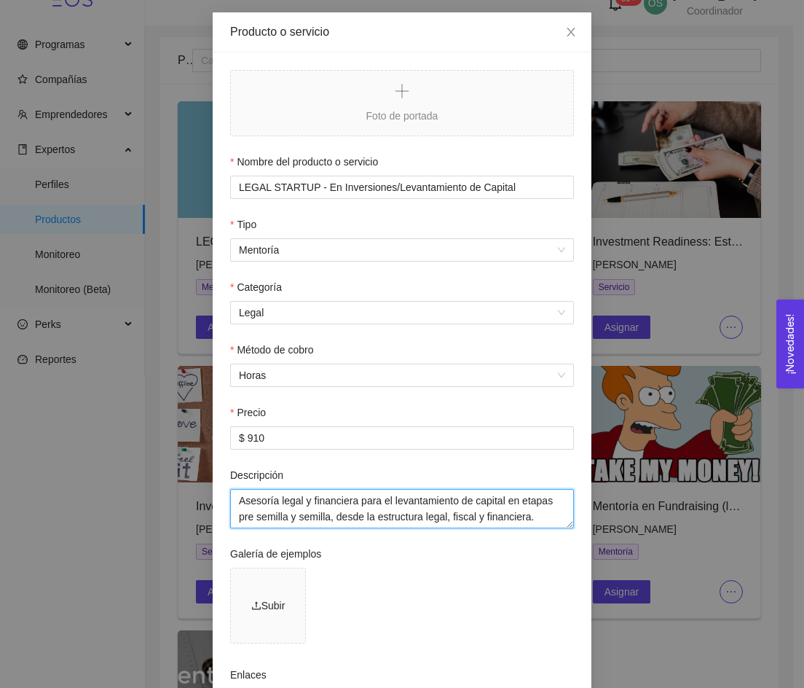
click at [345, 514] on textarea "Asesoría legal y financiera para el levantamiento de capital en etapas pre semi…" at bounding box center [402, 508] width 344 height 39
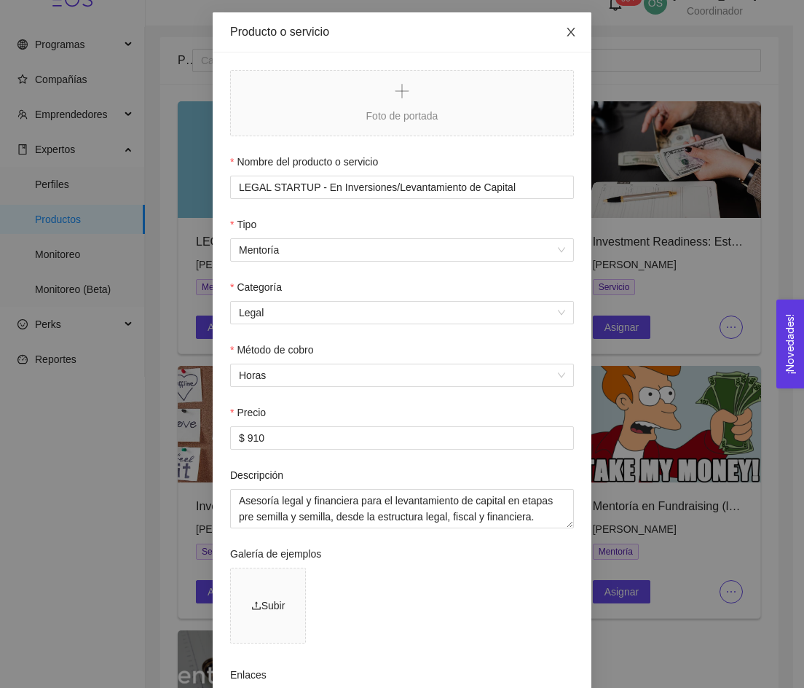
click at [572, 30] on span "Close" at bounding box center [571, 32] width 41 height 41
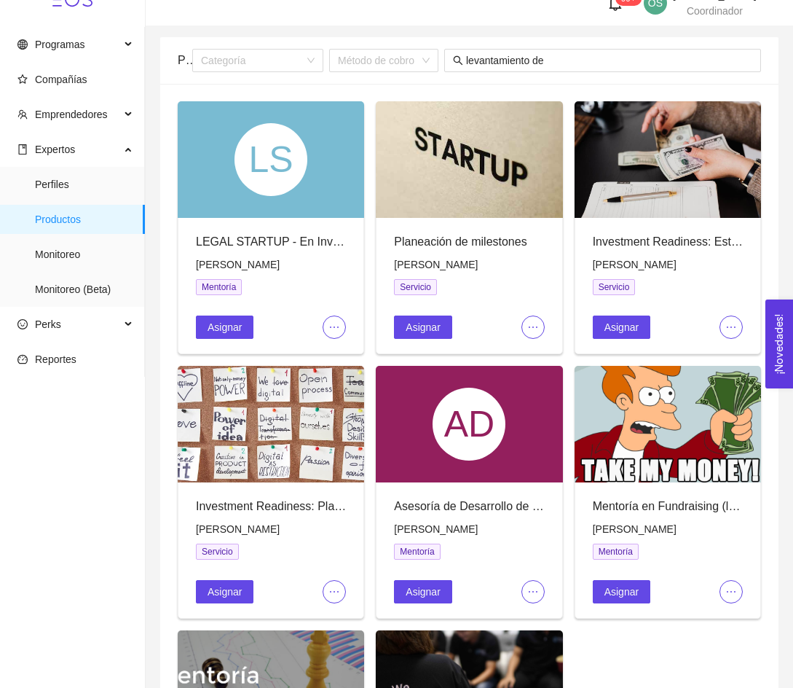
click at [257, 262] on span "[PERSON_NAME]" at bounding box center [238, 265] width 84 height 12
copy span "[PERSON_NAME]"
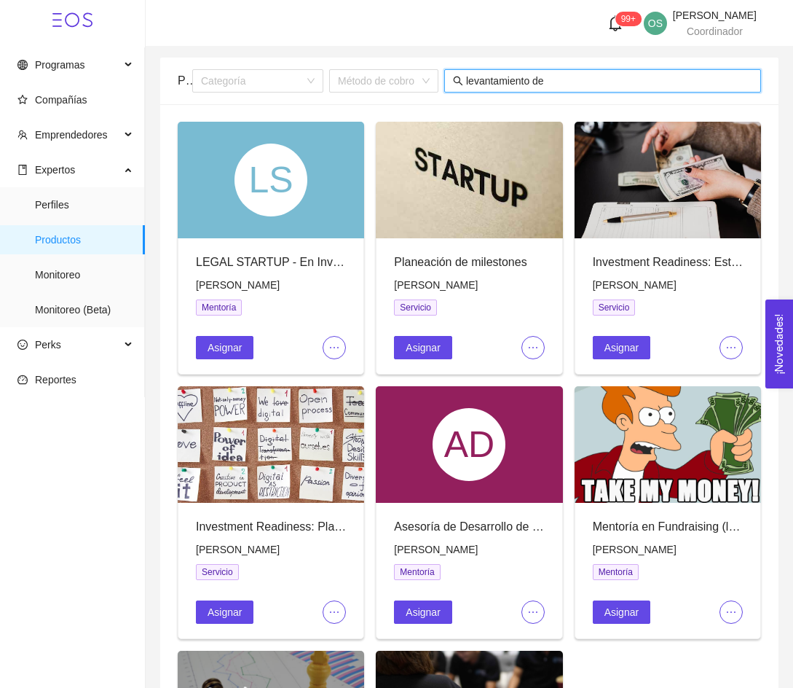
click at [536, 82] on input "levantamiento de" at bounding box center [609, 81] width 286 height 16
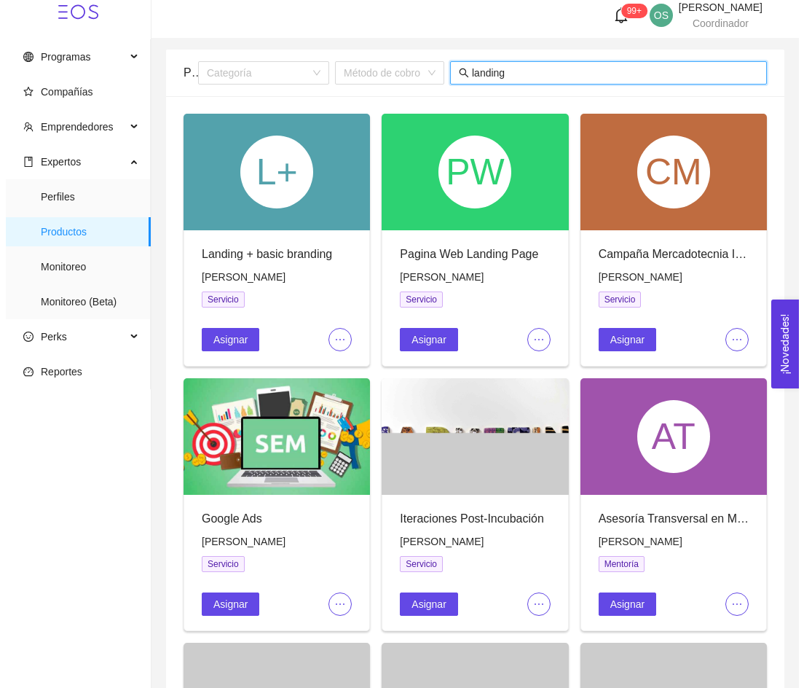
scroll to position [9, 0]
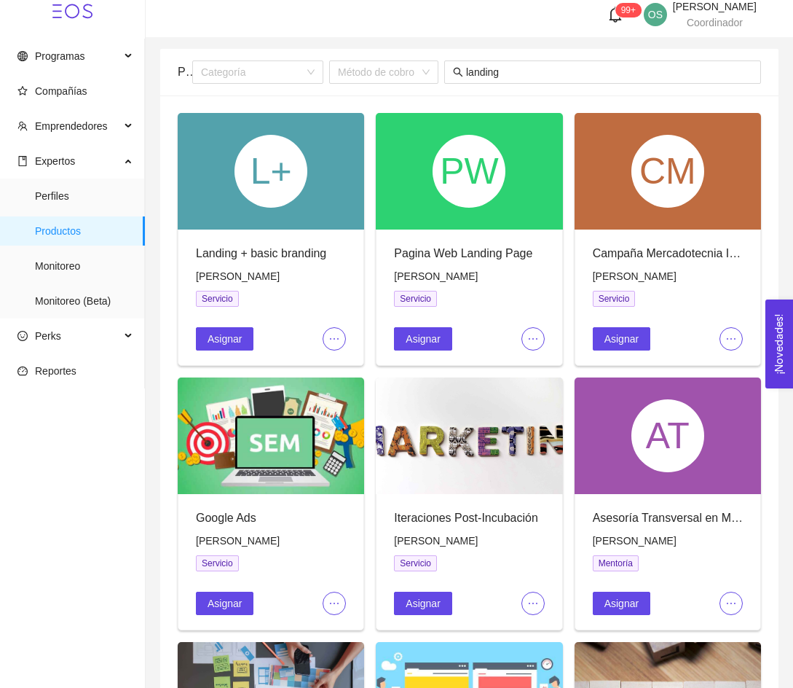
click at [535, 342] on icon "ellipsis" at bounding box center [533, 339] width 12 height 12
click at [535, 369] on span "Editar" at bounding box center [557, 367] width 54 height 16
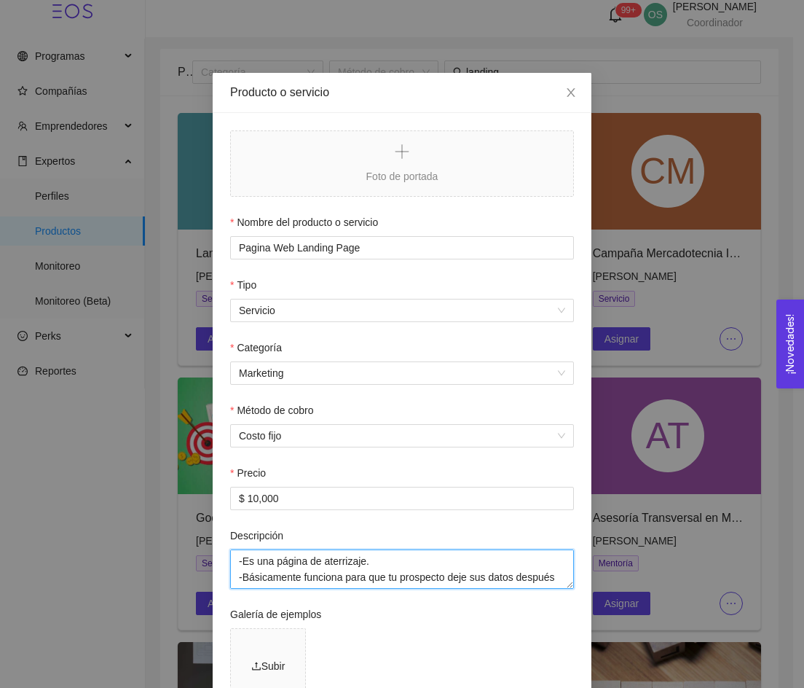
click at [345, 559] on textarea "-Es una página de aterrizaje. -Básicamente funciona para que tu prospecto deje …" at bounding box center [402, 568] width 344 height 39
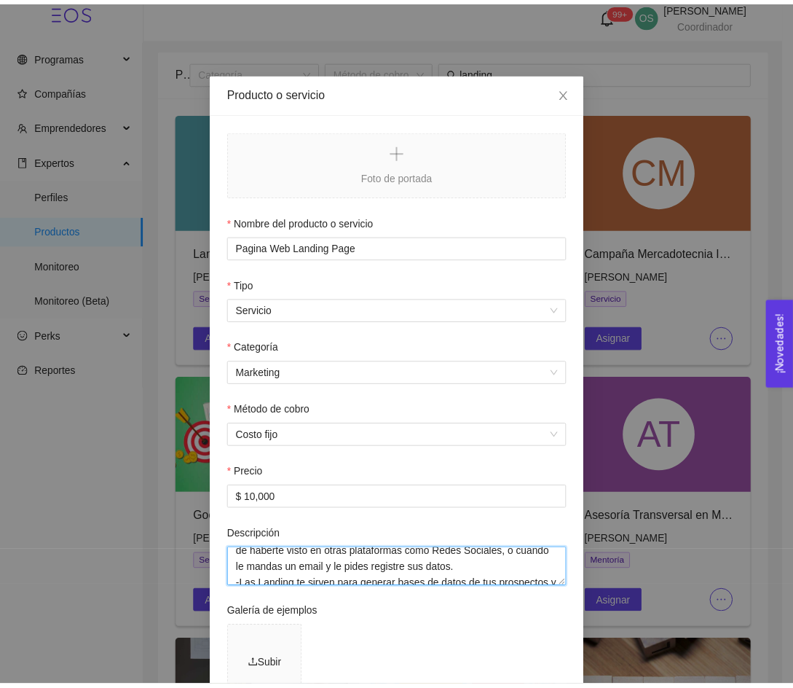
scroll to position [0, 0]
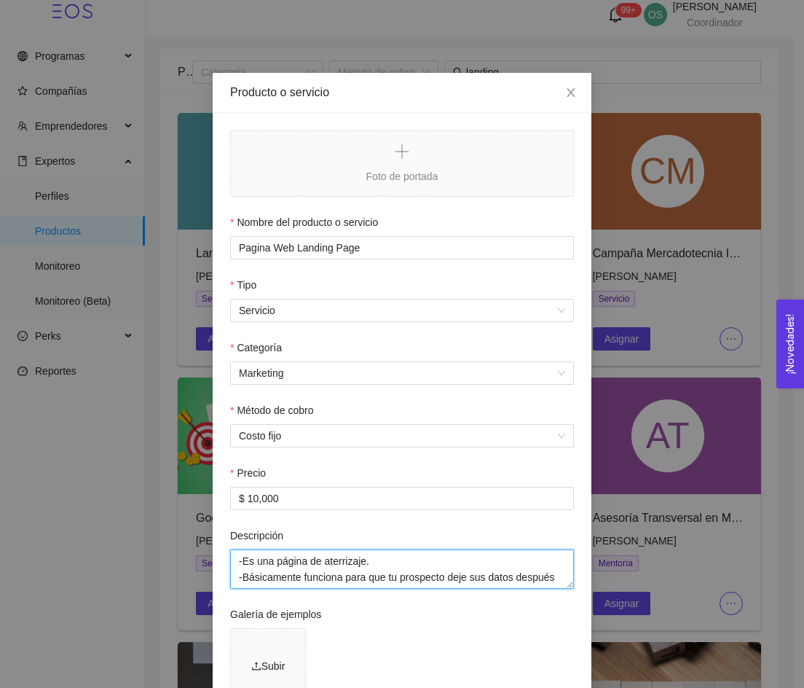
drag, startPoint x: 350, startPoint y: 578, endPoint x: 214, endPoint y: 496, distance: 158.6
click at [214, 496] on div "Foto de portada Nombre del producto o servicio Pagina Web Landing Page Tipo Ser…" at bounding box center [402, 509] width 379 height 793
click at [566, 98] on icon "close" at bounding box center [571, 93] width 12 height 12
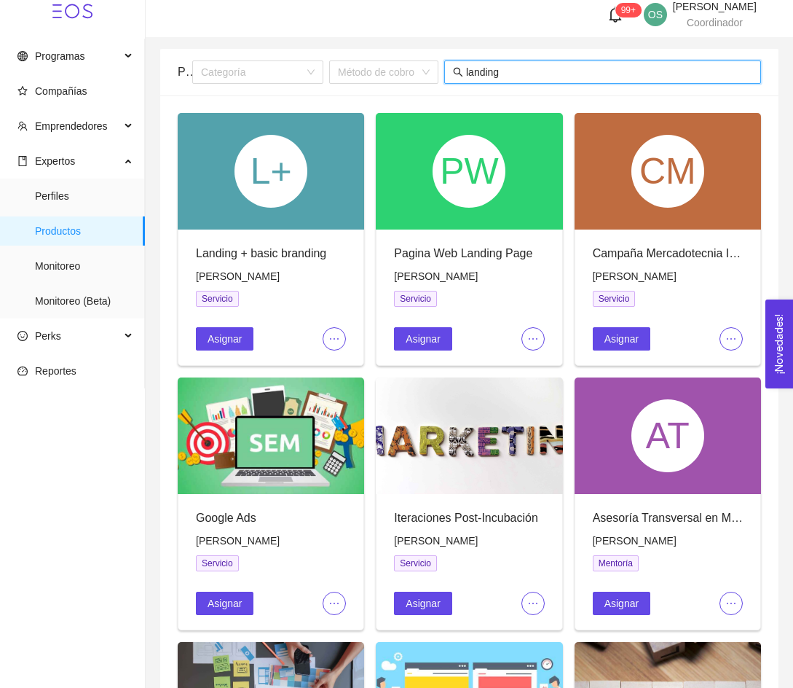
click at [519, 76] on input "landing" at bounding box center [609, 72] width 286 height 16
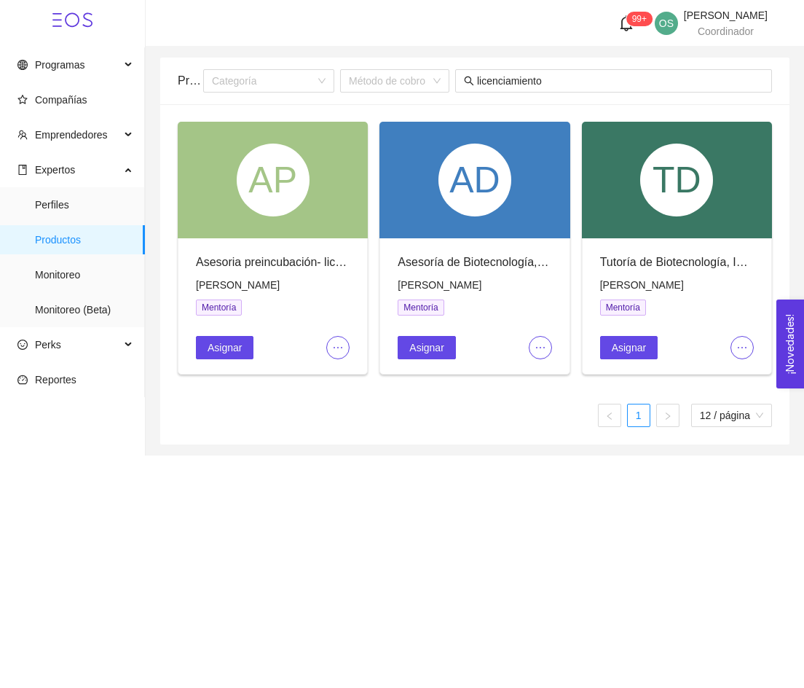
click at [340, 348] on icon "ellipsis" at bounding box center [338, 348] width 12 height 12
click at [353, 368] on span "Editar" at bounding box center [362, 376] width 54 height 16
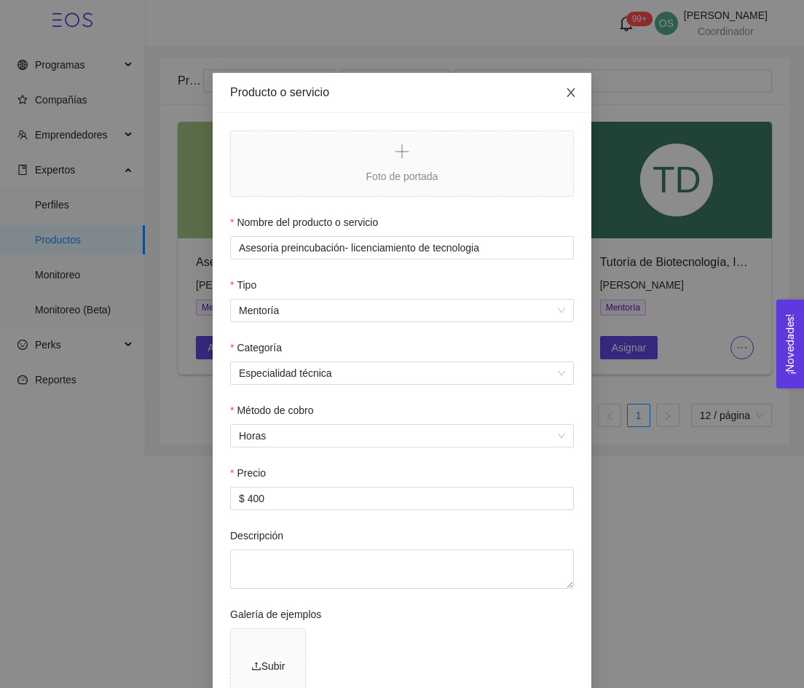
click at [565, 89] on icon "close" at bounding box center [571, 93] width 12 height 12
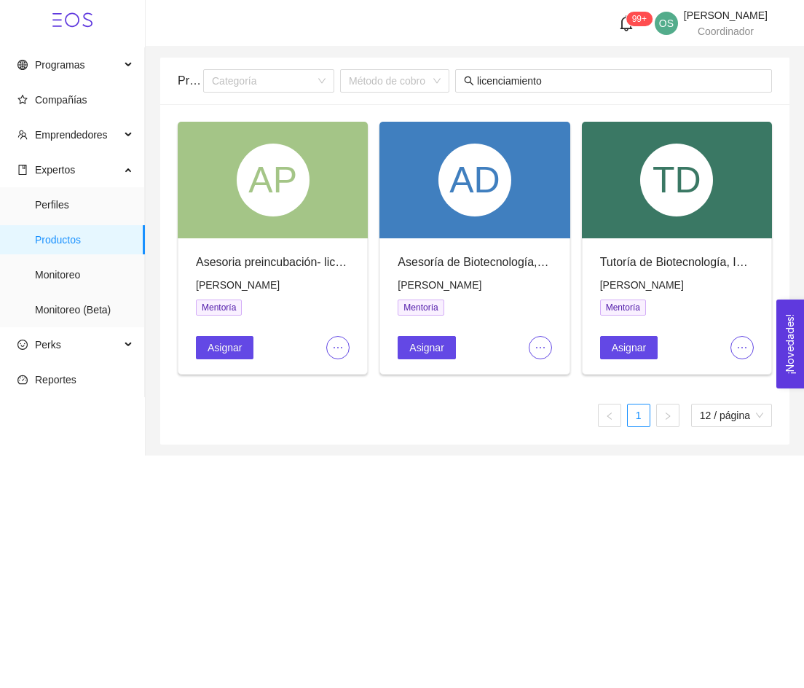
click at [256, 280] on span "[PERSON_NAME]" at bounding box center [238, 285] width 84 height 12
copy span "[PERSON_NAME]"
click at [519, 79] on input "licenciamiento" at bounding box center [620, 81] width 286 height 16
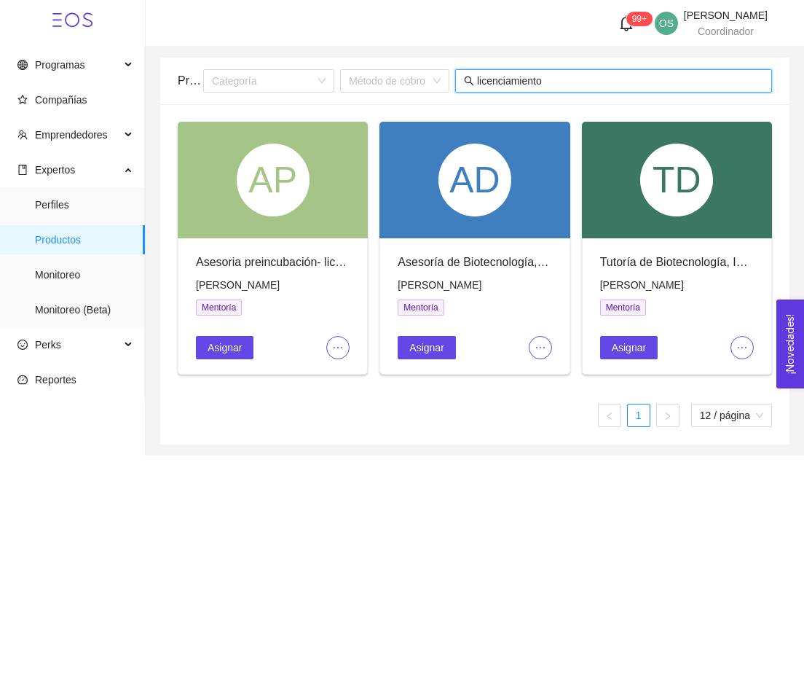
click at [519, 79] on input "licenciamiento" at bounding box center [620, 81] width 286 height 16
paste input "Asesoría Legal para abrir una empresa en [GEOGRAPHIC_DATA]"
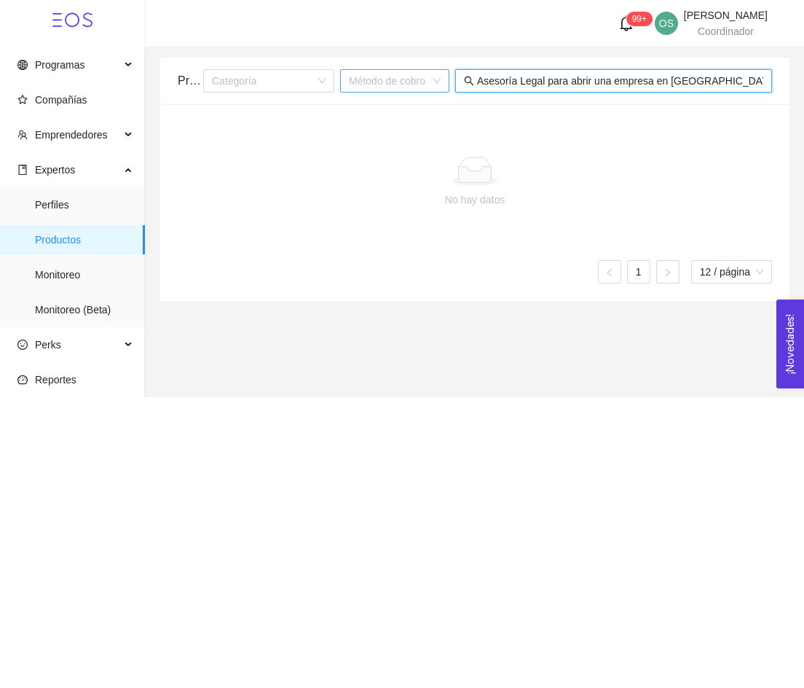
drag, startPoint x: 662, startPoint y: 82, endPoint x: 427, endPoint y: 82, distance: 234.6
click at [427, 82] on div "Categoría Método de cobro Asesoría Legal para abrir una empresa en [GEOGRAPHIC_…" at bounding box center [487, 80] width 569 height 23
click at [557, 85] on input "[GEOGRAPHIC_DATA]" at bounding box center [620, 81] width 286 height 16
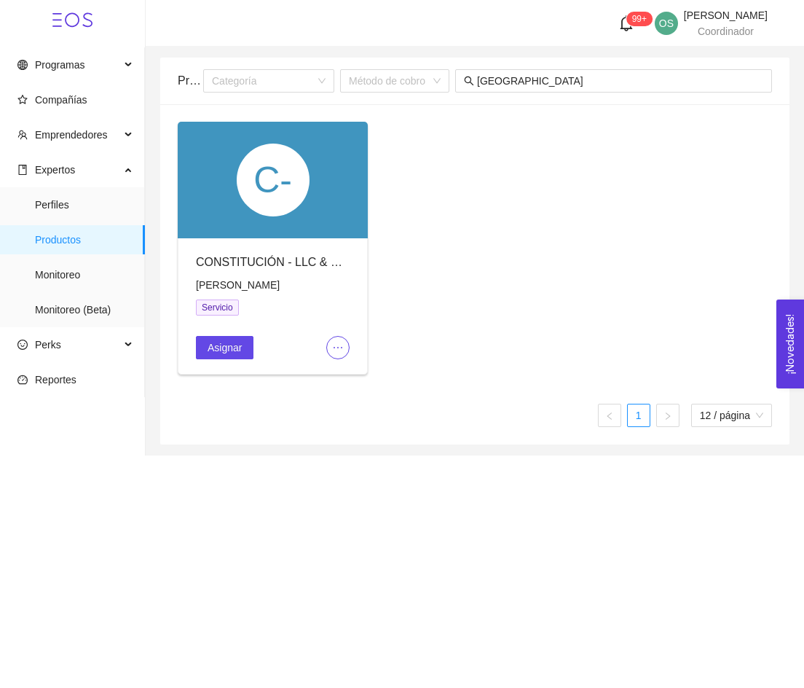
click at [336, 345] on icon "ellipsis" at bounding box center [338, 348] width 12 height 12
click at [345, 369] on span "Editar" at bounding box center [362, 376] width 54 height 16
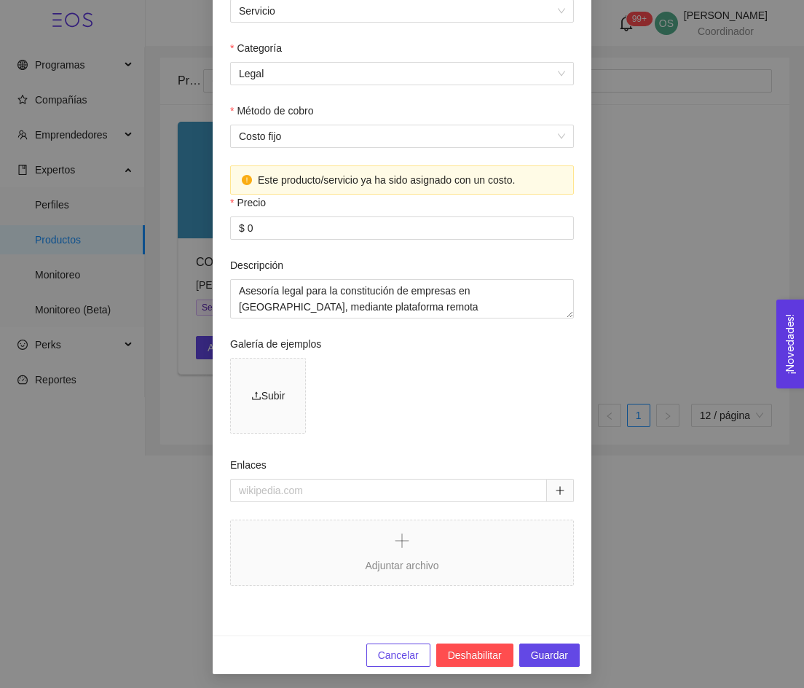
scroll to position [303, 0]
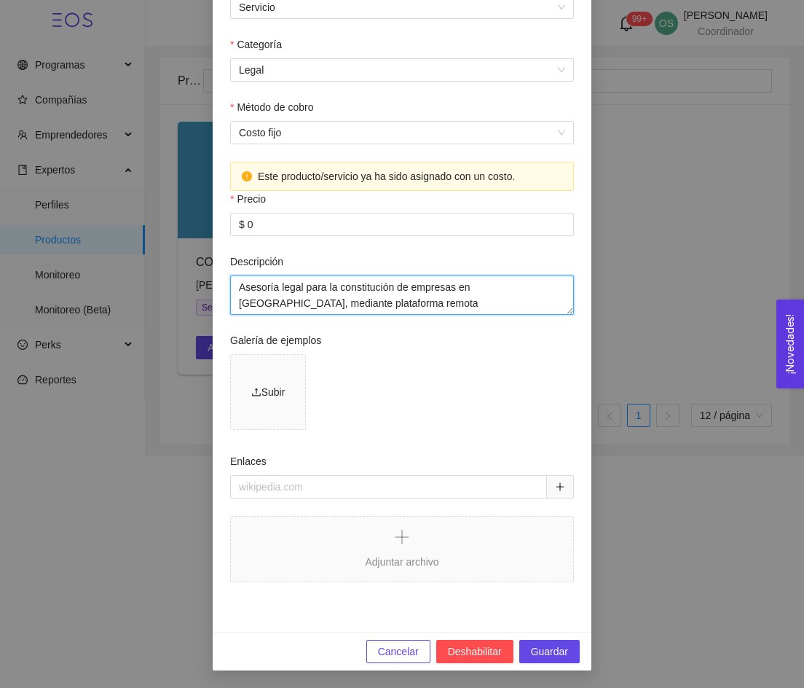
click at [334, 309] on textarea "Asesoría legal para la constitución de empresas en [GEOGRAPHIC_DATA], mediante …" at bounding box center [402, 294] width 344 height 39
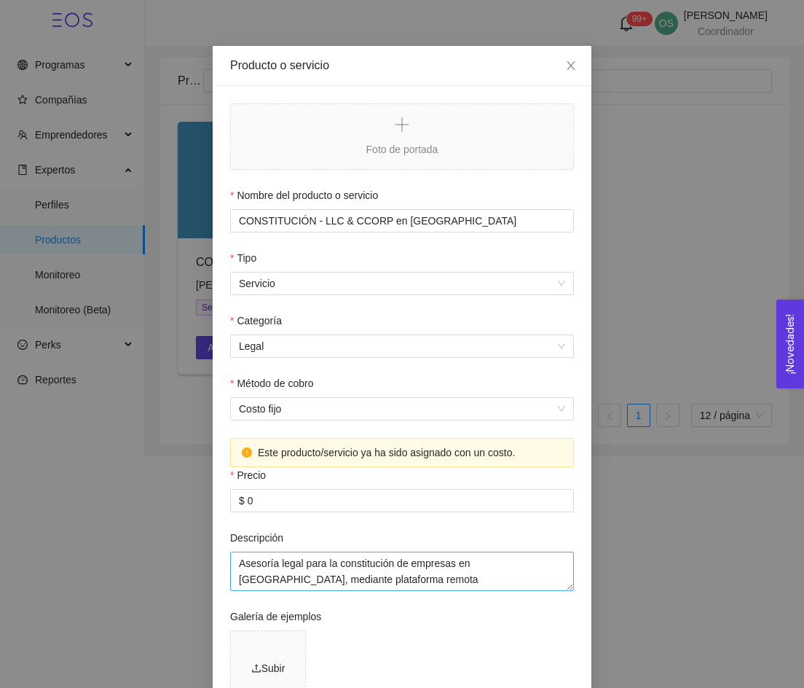
scroll to position [0, 0]
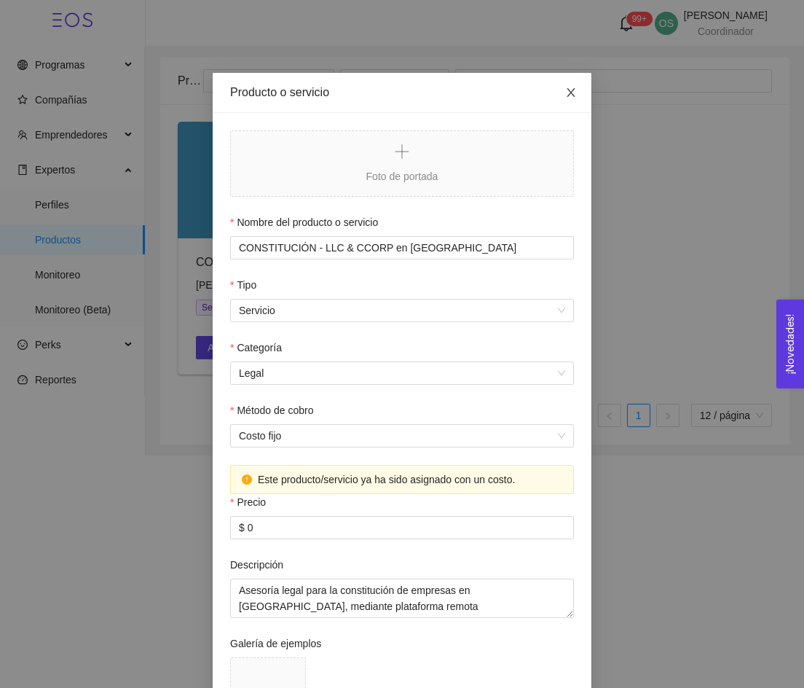
click at [565, 96] on icon "close" at bounding box center [571, 93] width 12 height 12
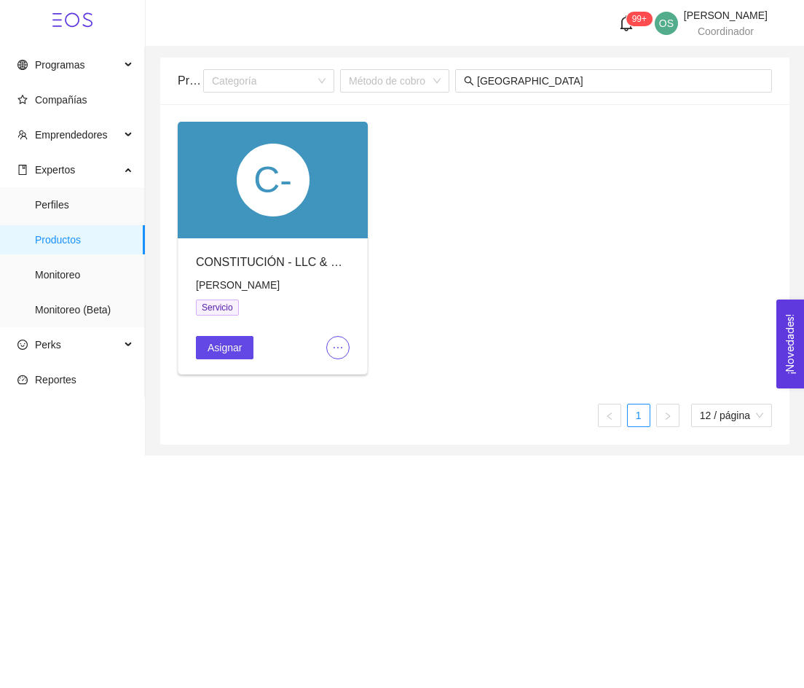
click at [229, 283] on span "[PERSON_NAME]" at bounding box center [238, 285] width 84 height 12
copy span "[PERSON_NAME]"
click at [558, 78] on input "[GEOGRAPHIC_DATA]" at bounding box center [620, 81] width 286 height 16
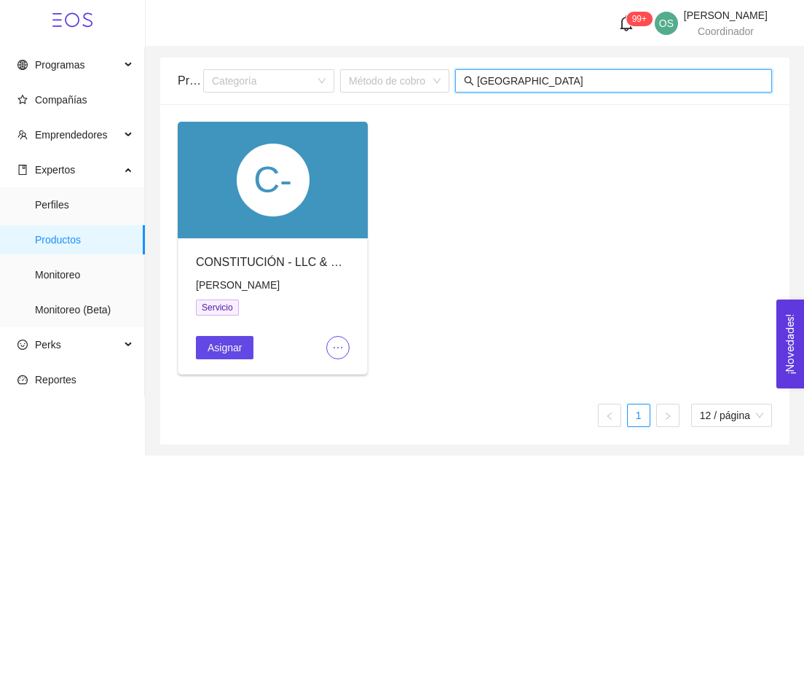
click at [558, 78] on input "[GEOGRAPHIC_DATA]" at bounding box center [620, 81] width 286 height 16
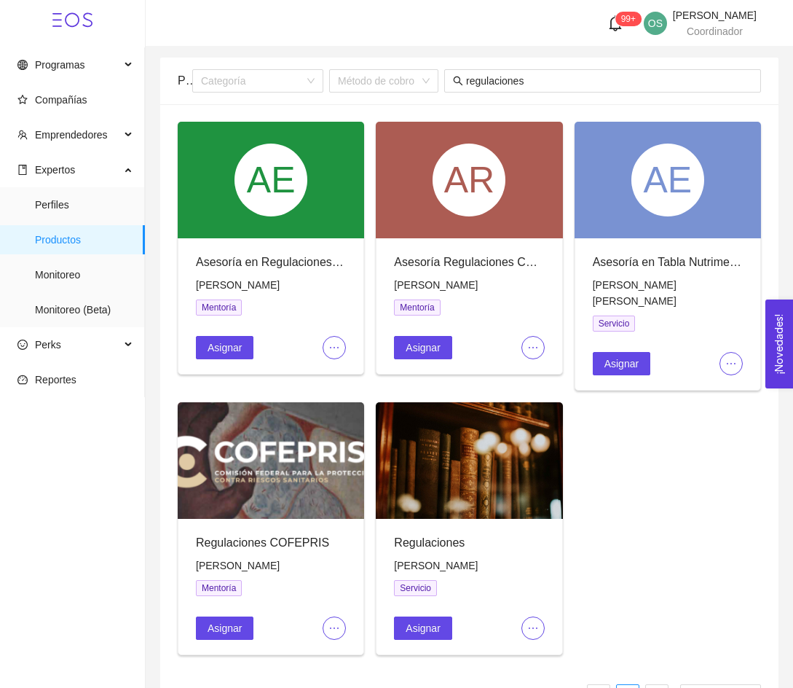
click at [345, 342] on span "ellipsis" at bounding box center [334, 348] width 22 height 12
click at [345, 370] on span "Editar" at bounding box center [358, 376] width 54 height 16
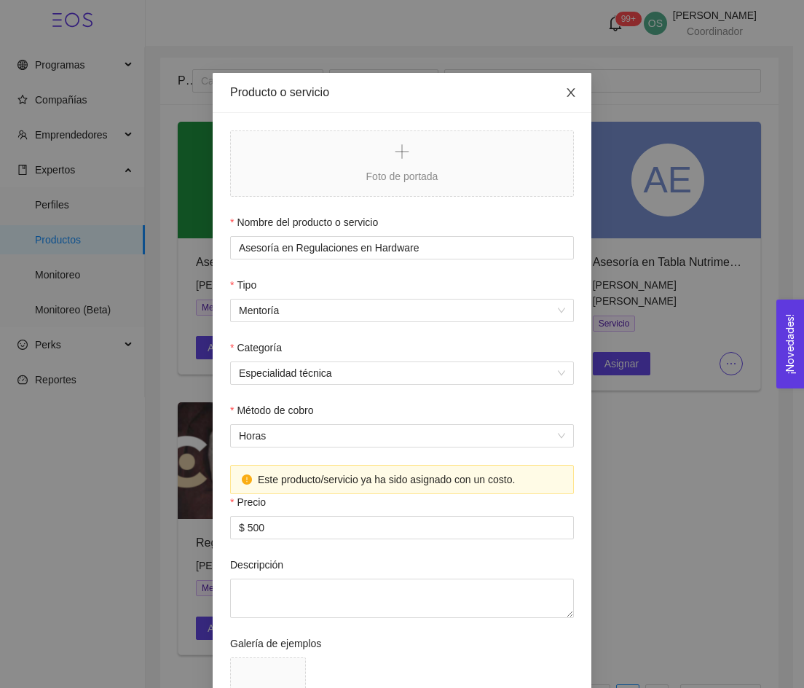
click at [570, 87] on icon "close" at bounding box center [571, 93] width 12 height 12
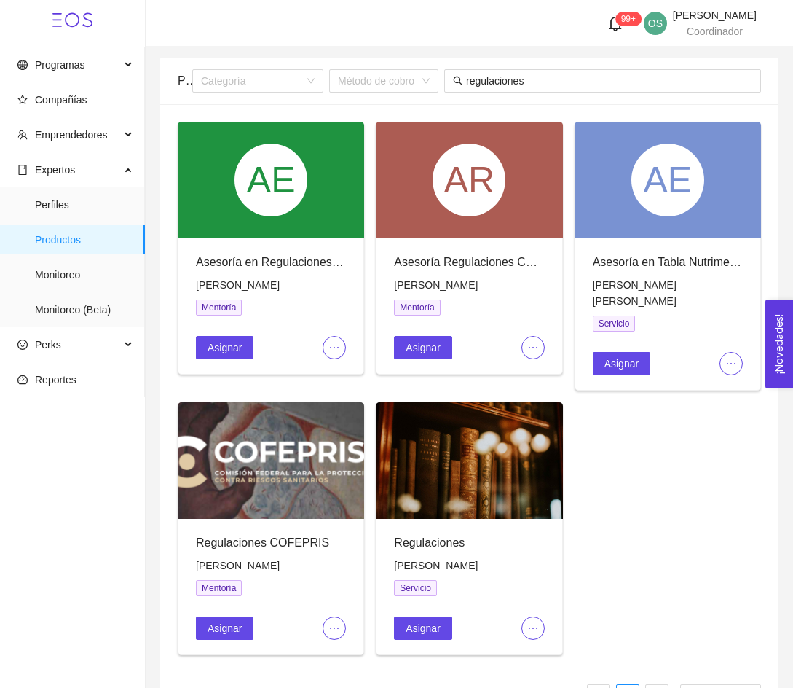
click at [535, 349] on icon "ellipsis" at bounding box center [533, 348] width 12 height 12
click at [547, 381] on span "Editar" at bounding box center [557, 376] width 54 height 16
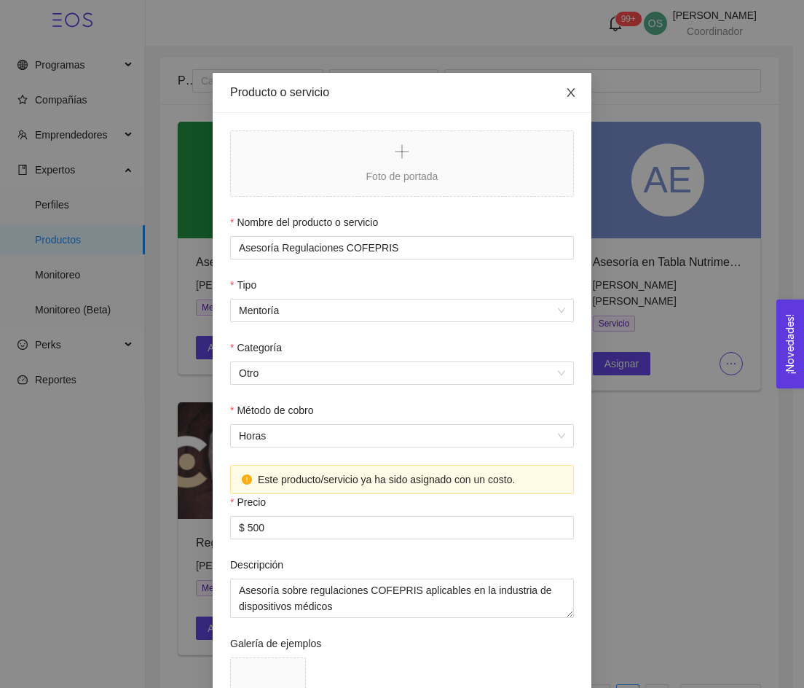
click at [567, 100] on span "Close" at bounding box center [571, 93] width 41 height 41
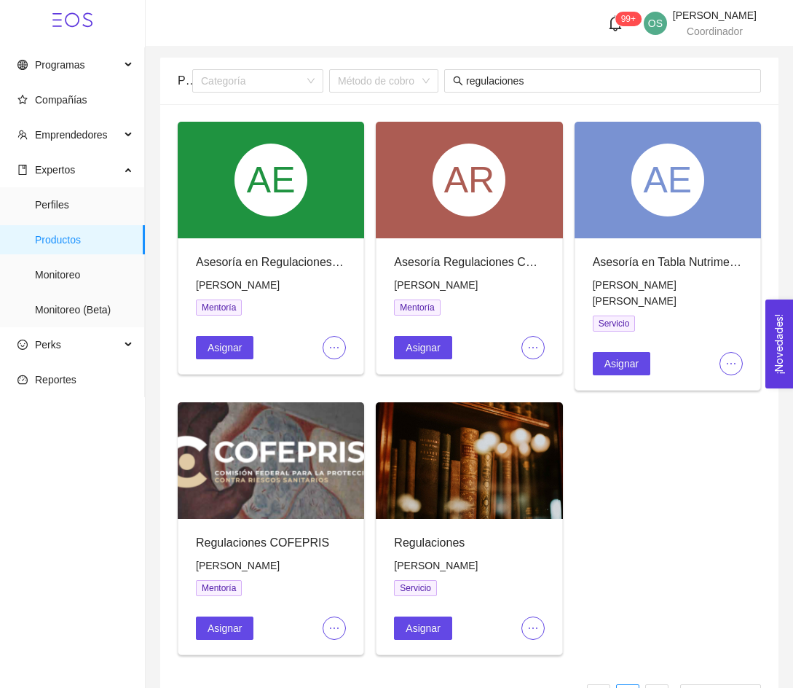
click at [541, 622] on span "ellipsis" at bounding box center [533, 628] width 22 height 12
click at [540, 634] on span "Editar" at bounding box center [557, 640] width 54 height 16
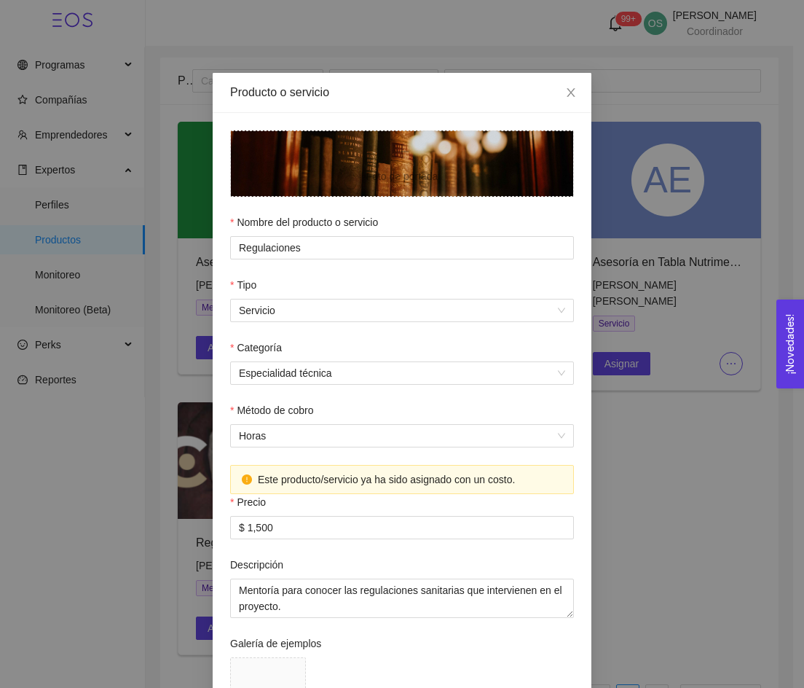
scroll to position [12, 0]
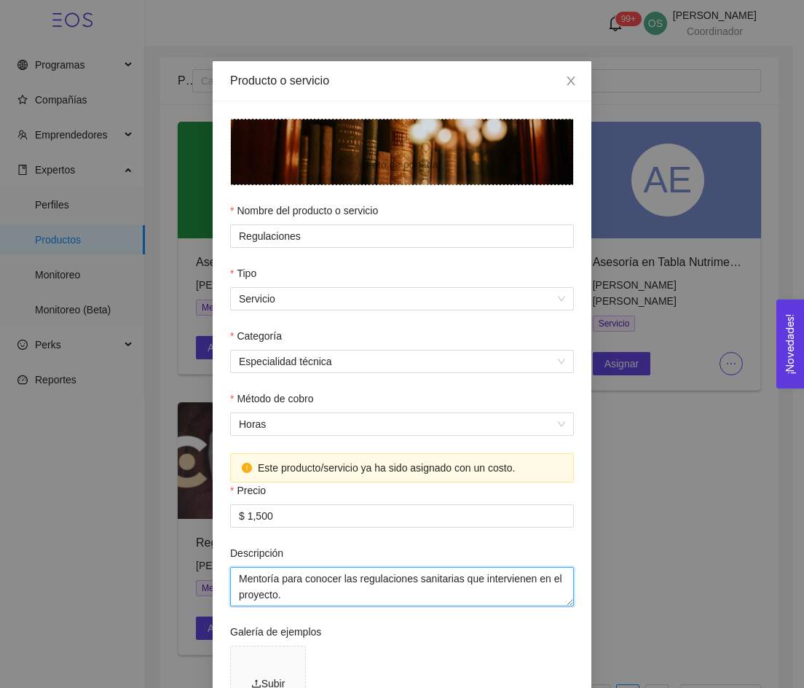
click at [444, 584] on textarea "Mentoría para conocer las regulaciones sanitarias que intervienen en el proyect…" at bounding box center [402, 586] width 344 height 39
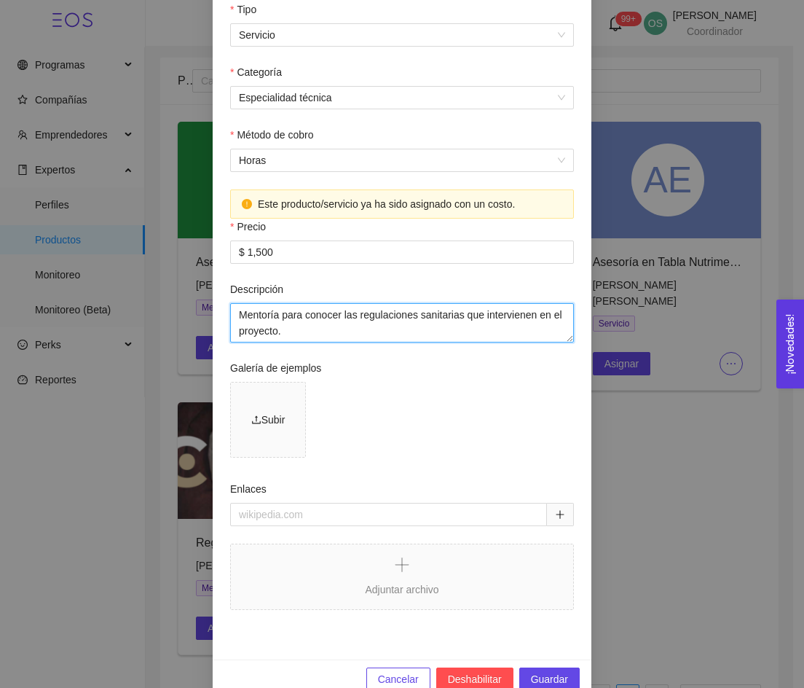
scroll to position [276, 0]
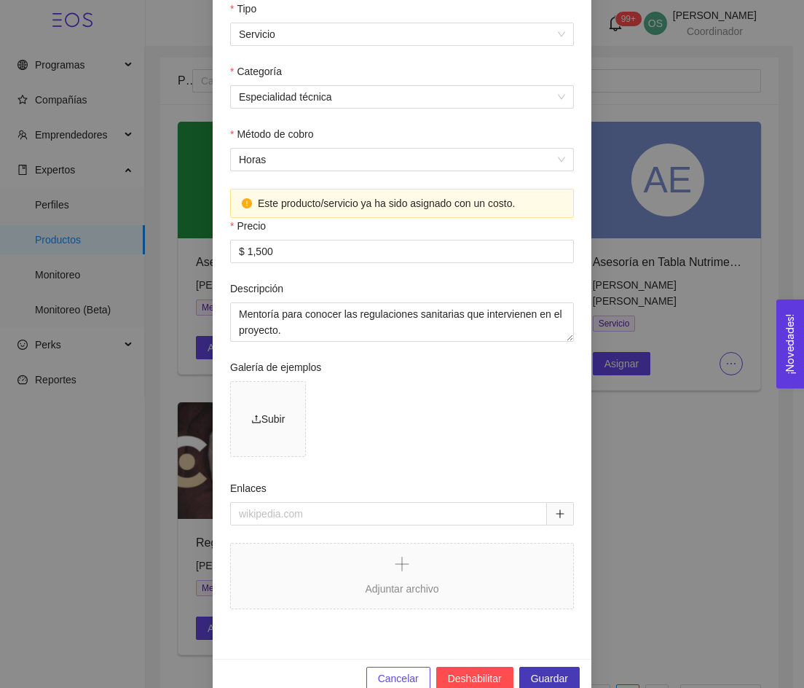
click at [542, 680] on span "Guardar" at bounding box center [549, 678] width 37 height 16
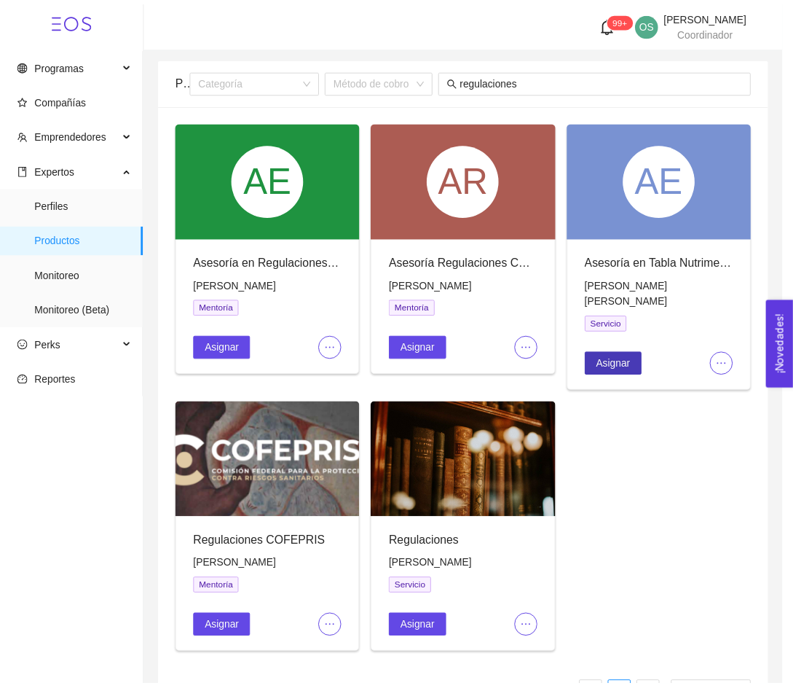
scroll to position [230, 0]
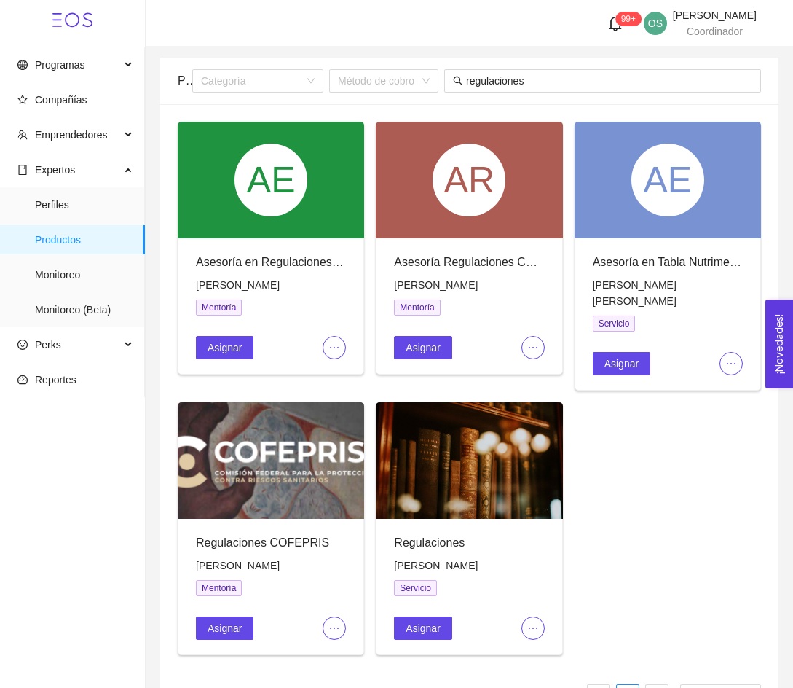
click at [259, 560] on span "[PERSON_NAME]" at bounding box center [238, 566] width 84 height 12
copy span "[PERSON_NAME]"
click at [481, 86] on input "regulaciones" at bounding box center [609, 81] width 286 height 16
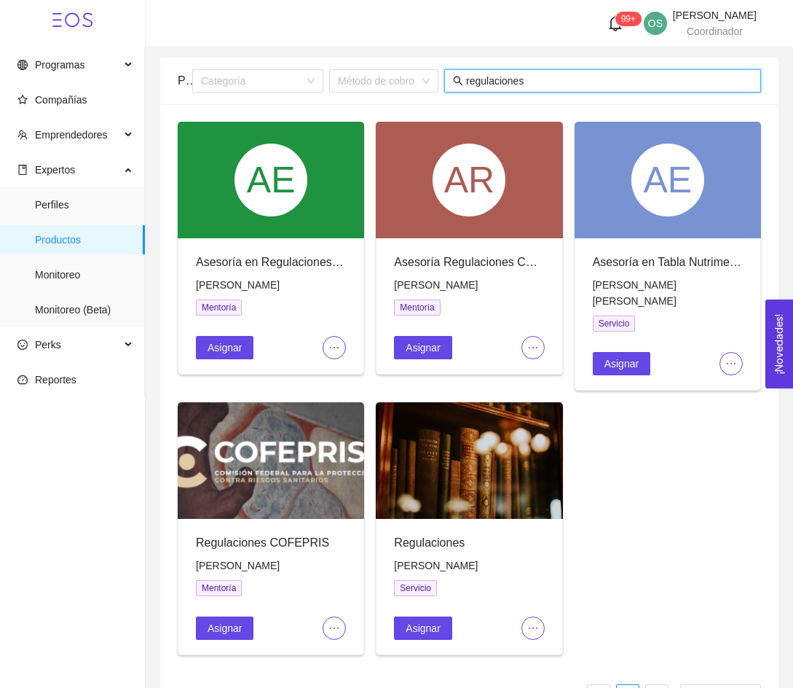
click at [481, 86] on input "regulaciones" at bounding box center [609, 81] width 286 height 16
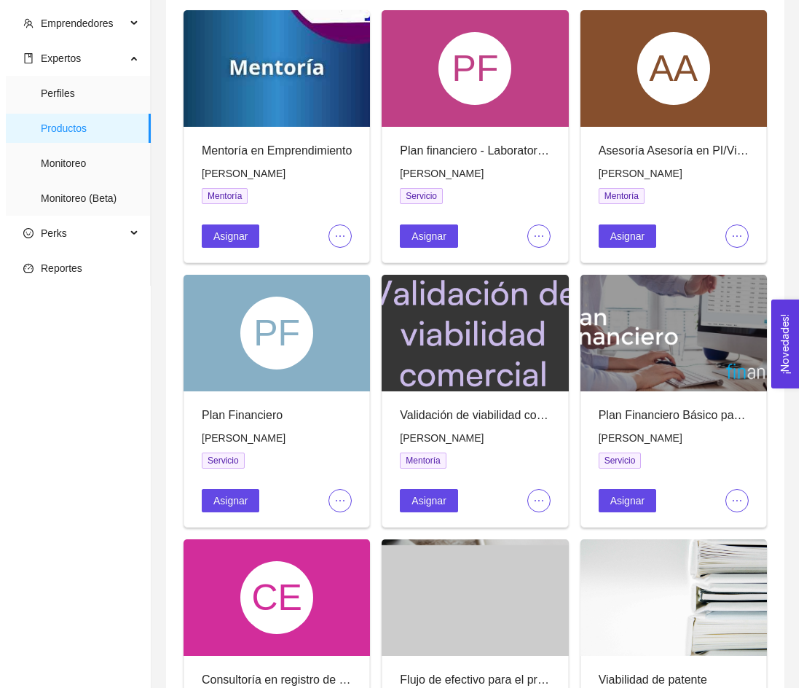
scroll to position [115, 0]
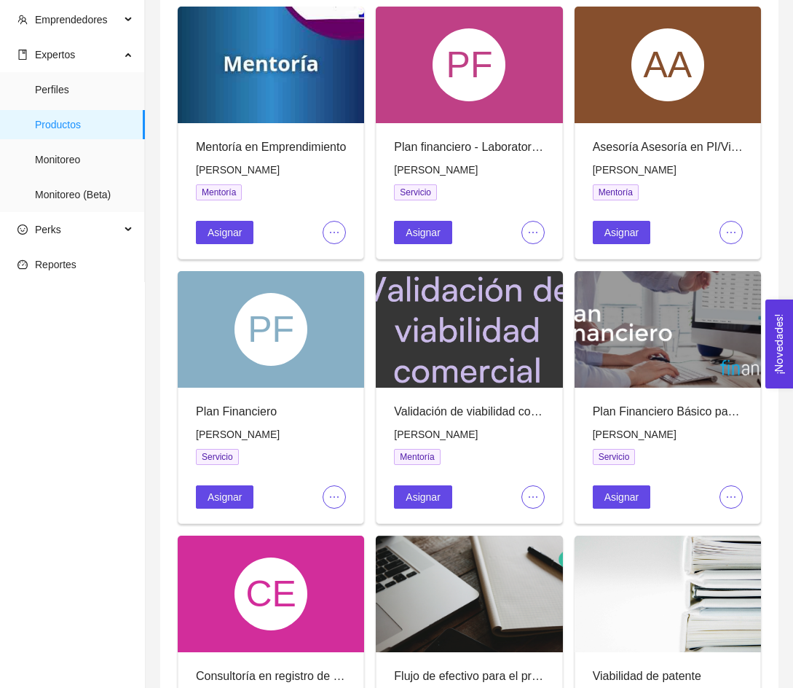
click at [737, 224] on button "button" at bounding box center [731, 232] width 23 height 23
click at [743, 253] on span "Editar" at bounding box center [756, 261] width 54 height 16
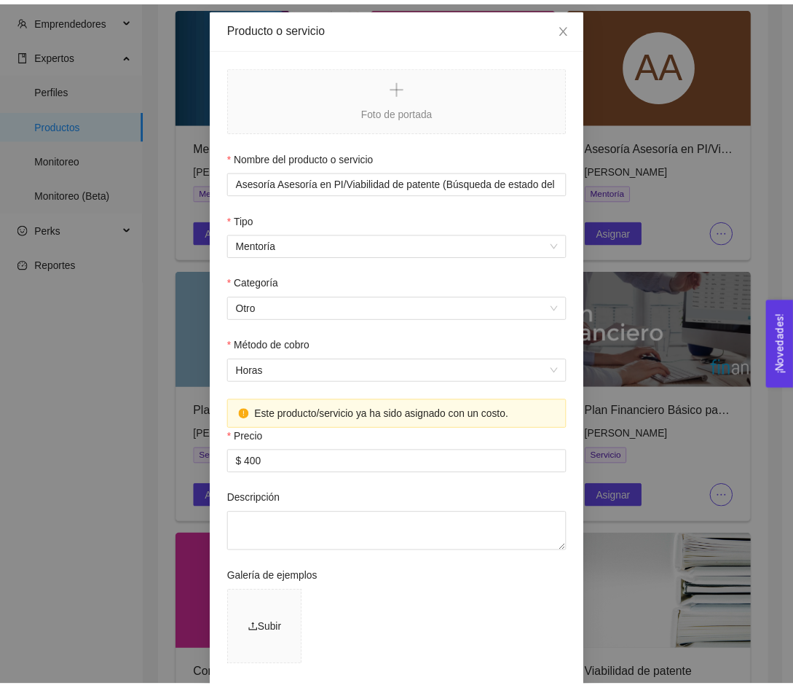
scroll to position [58, 0]
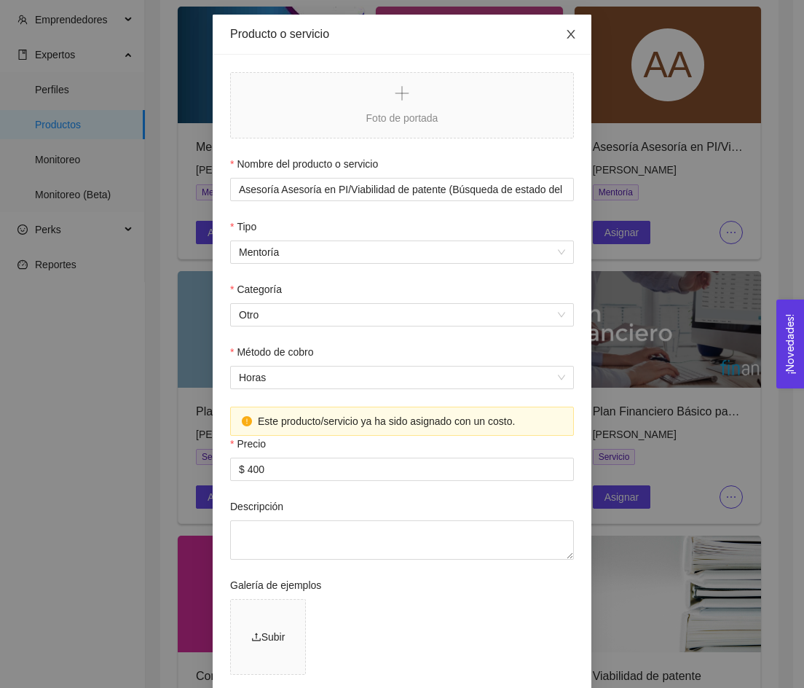
click at [565, 28] on span "Close" at bounding box center [571, 35] width 41 height 41
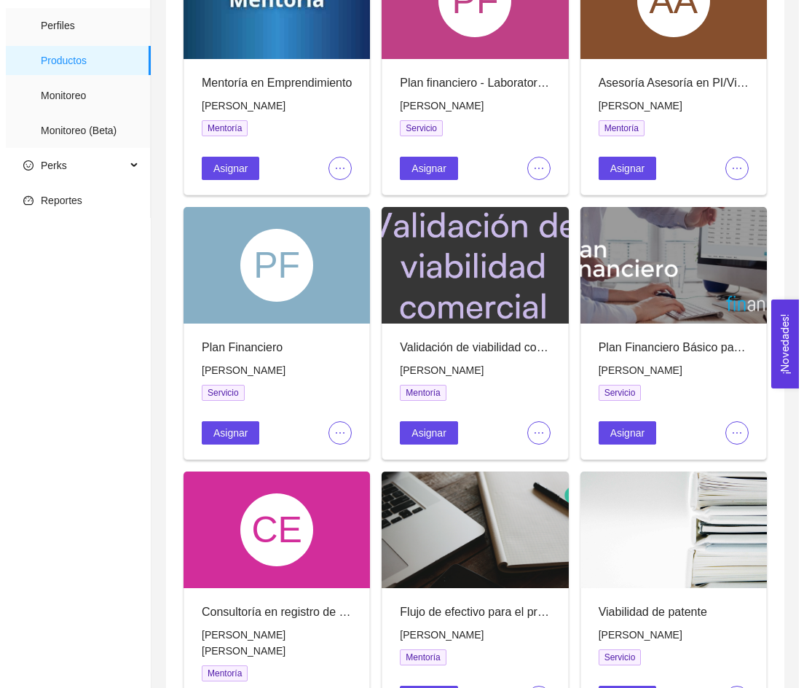
scroll to position [180, 0]
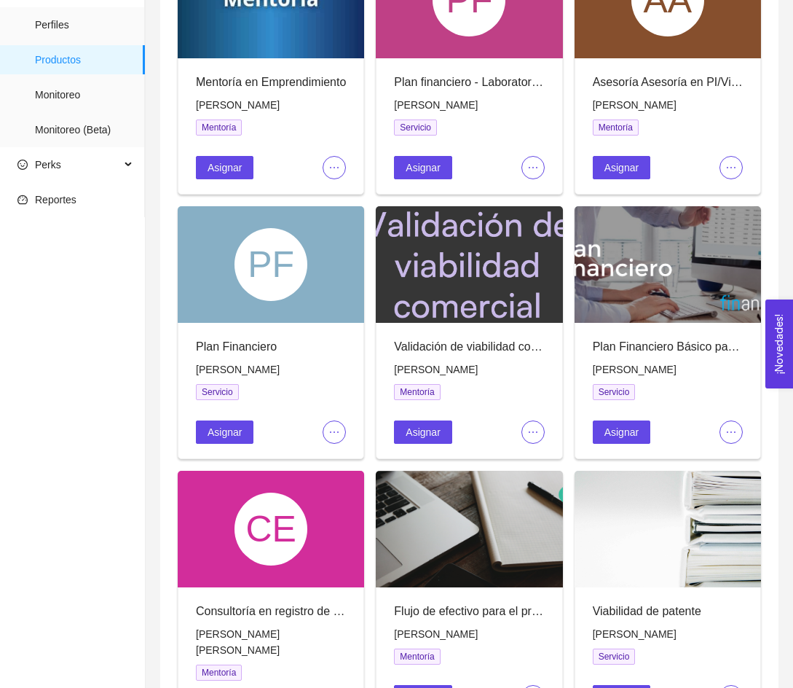
click at [534, 421] on button "button" at bounding box center [533, 431] width 23 height 23
click at [541, 452] on span "Editar" at bounding box center [557, 460] width 54 height 16
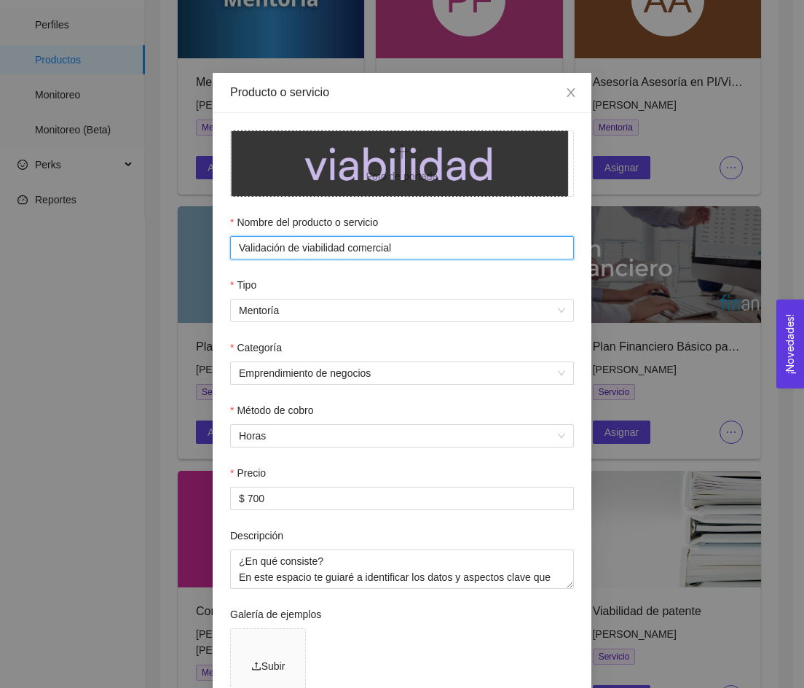
click at [256, 248] on input "Validación de viabilidad comercial" at bounding box center [402, 247] width 344 height 23
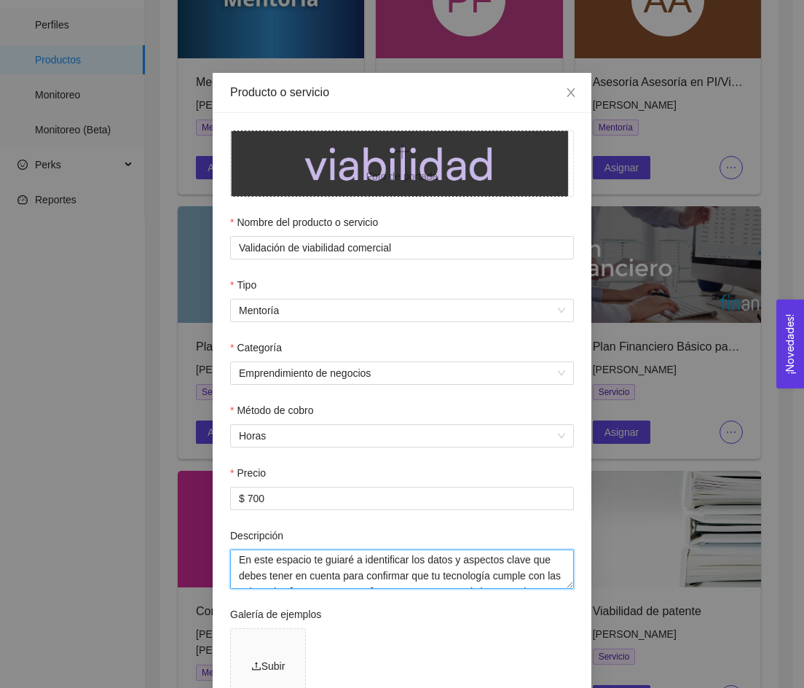
scroll to position [0, 0]
drag, startPoint x: 351, startPoint y: 561, endPoint x: 372, endPoint y: 577, distance: 25.9
click at [372, 577] on textarea "¿En qué consiste? En este espacio te guiaré a identificar los datos y aspectos …" at bounding box center [402, 568] width 344 height 39
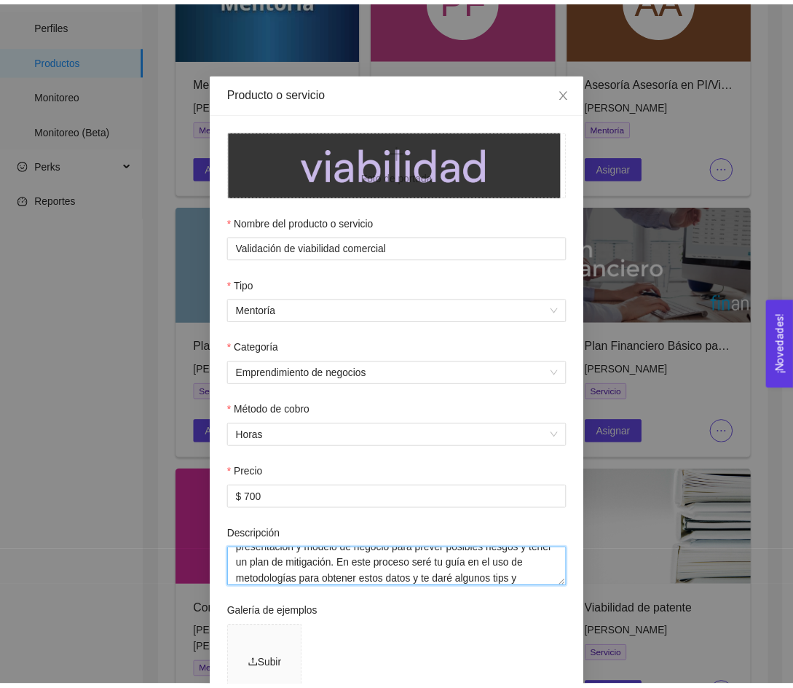
scroll to position [92, 0]
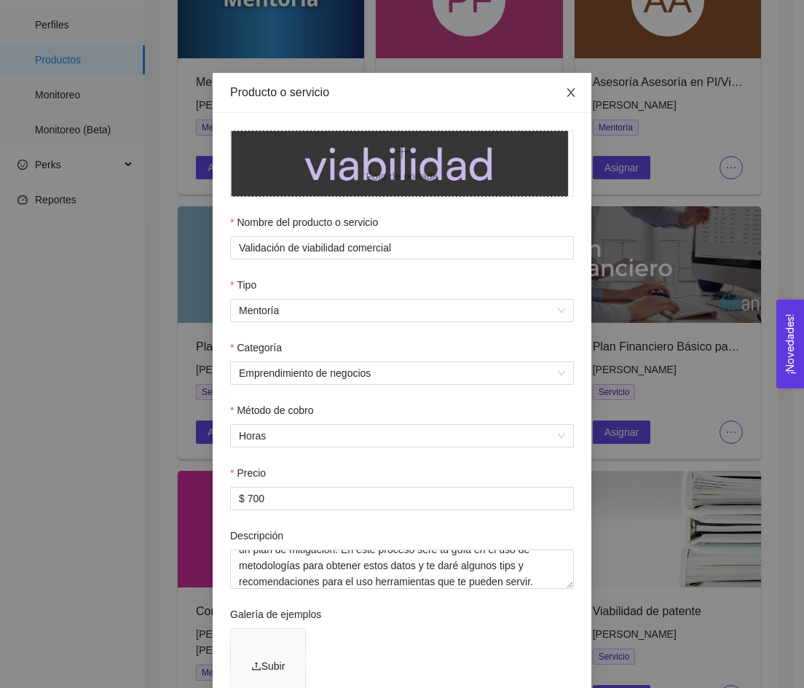
click at [565, 80] on span "Close" at bounding box center [571, 93] width 41 height 41
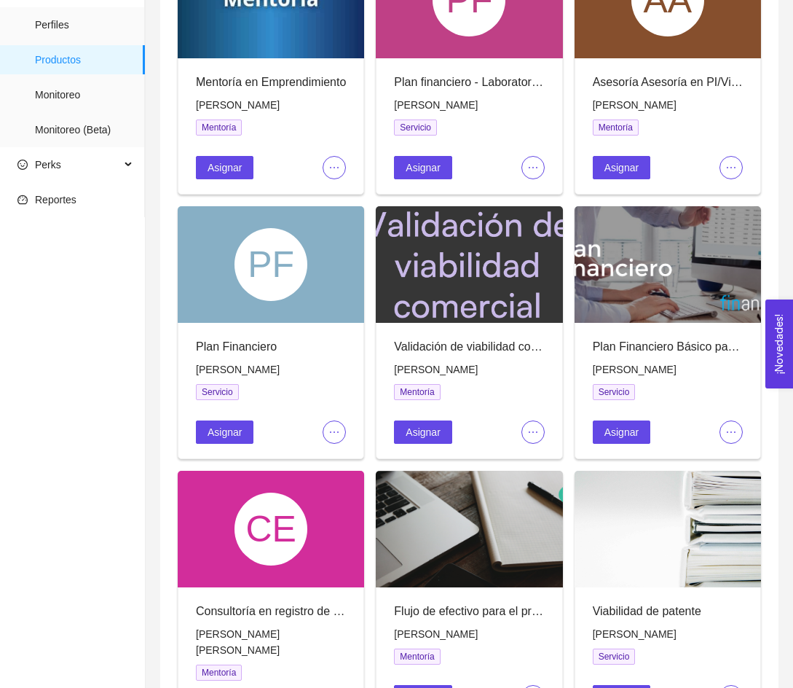
click at [465, 372] on span "[PERSON_NAME]" at bounding box center [436, 370] width 84 height 12
copy span "[PERSON_NAME]"
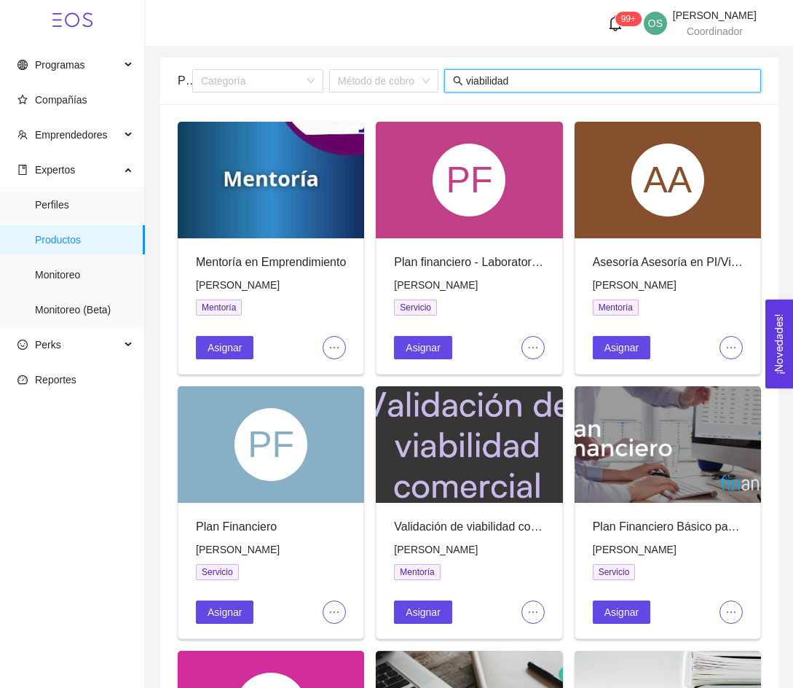
click at [485, 79] on input "viabilidad" at bounding box center [609, 81] width 286 height 16
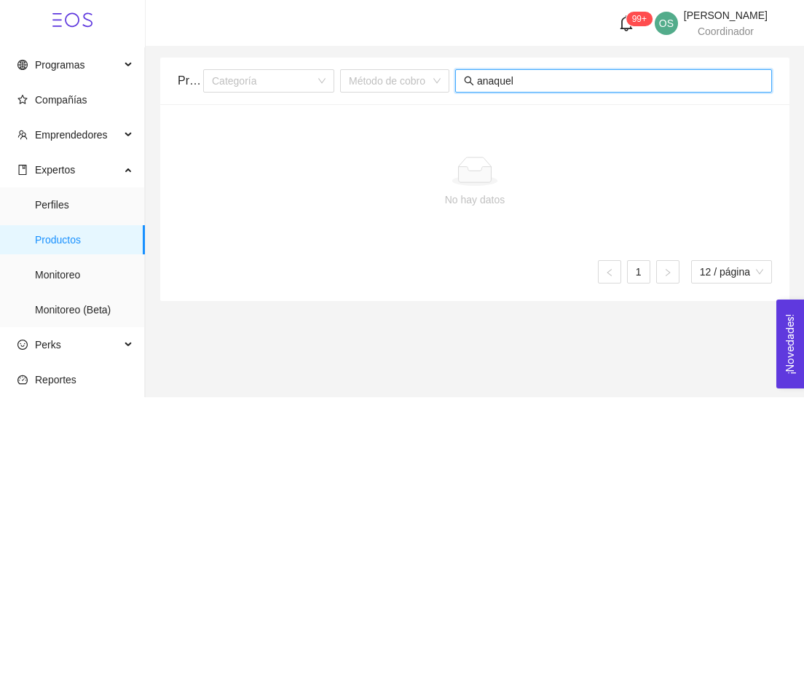
click at [517, 76] on input "anaquel" at bounding box center [620, 81] width 286 height 16
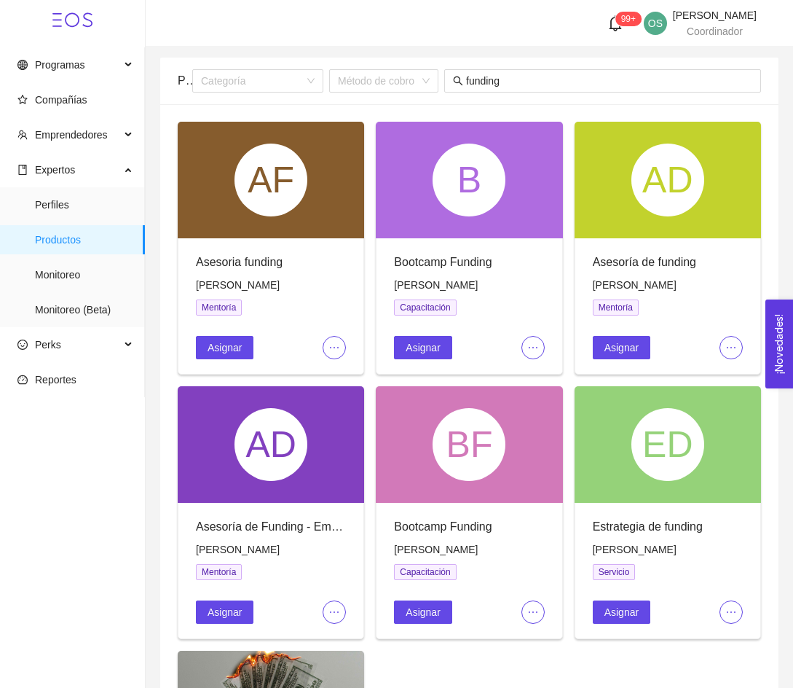
click at [329, 342] on icon "ellipsis" at bounding box center [335, 348] width 12 height 12
click at [350, 381] on span "Editar" at bounding box center [358, 376] width 54 height 16
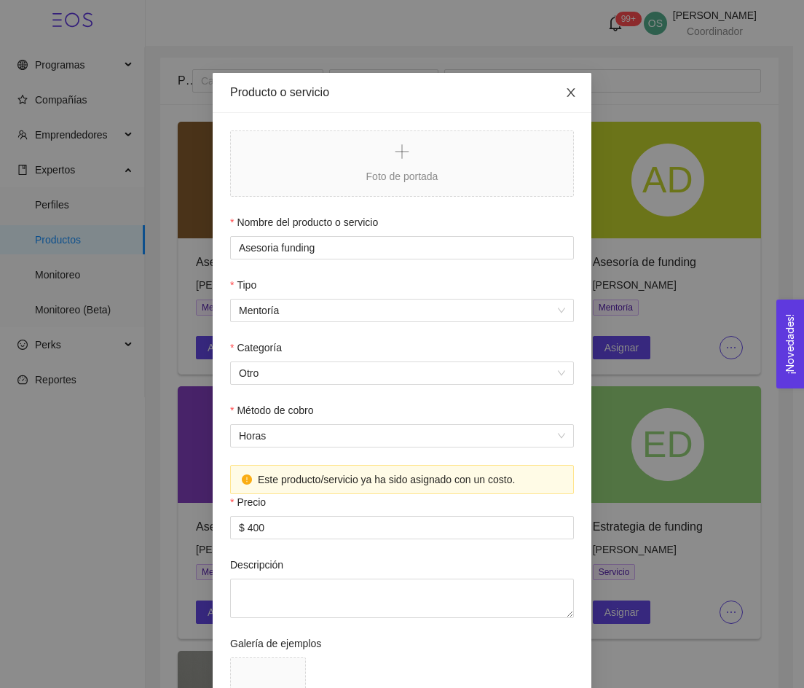
click at [571, 95] on icon "close" at bounding box center [571, 93] width 12 height 12
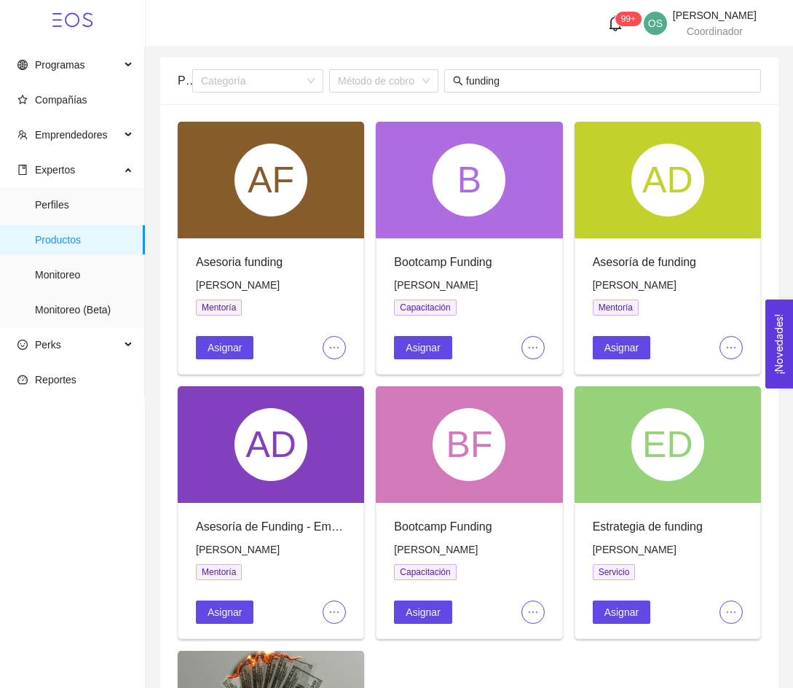
click at [737, 356] on button "button" at bounding box center [731, 347] width 23 height 23
click at [736, 378] on span "Editar" at bounding box center [756, 376] width 54 height 16
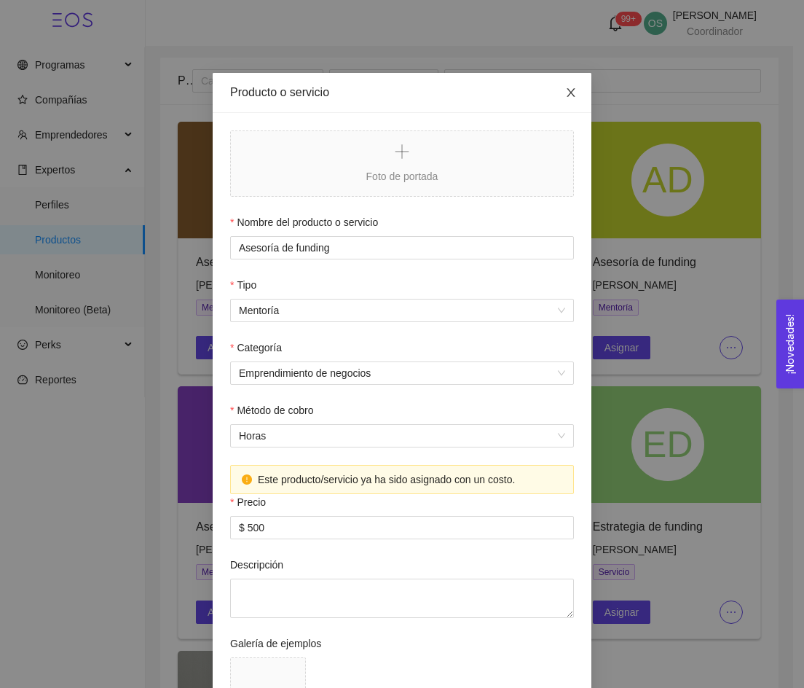
click at [568, 90] on icon "close" at bounding box center [571, 93] width 12 height 12
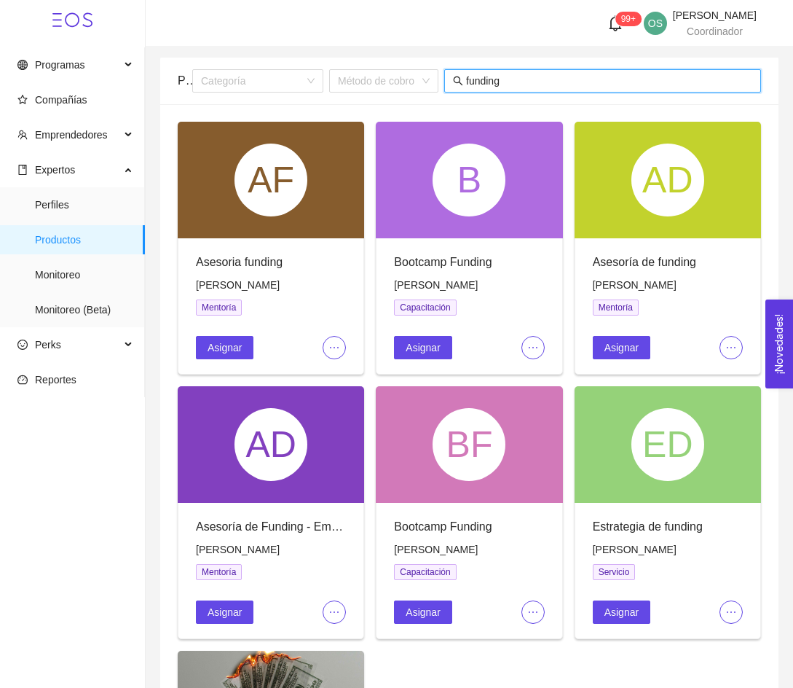
click at [500, 85] on input "funding" at bounding box center [609, 81] width 286 height 16
click at [500, 85] on input "i" at bounding box center [609, 81] width 286 height 16
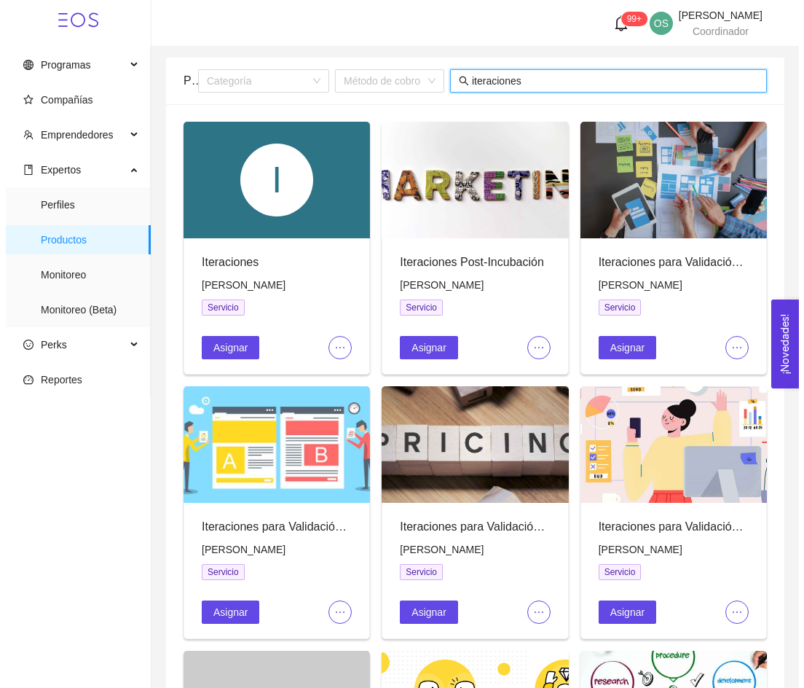
scroll to position [29, 0]
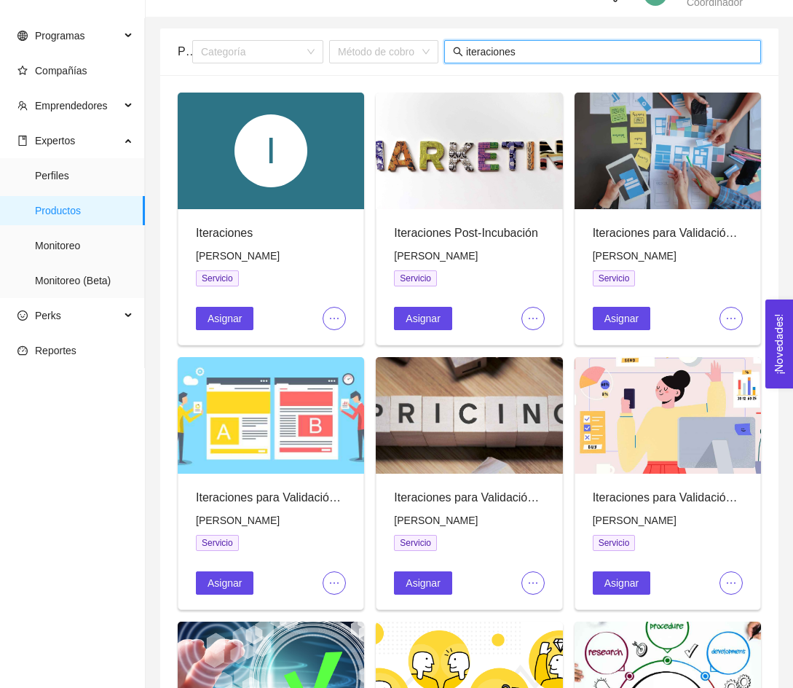
click at [733, 321] on icon "ellipsis" at bounding box center [732, 319] width 12 height 12
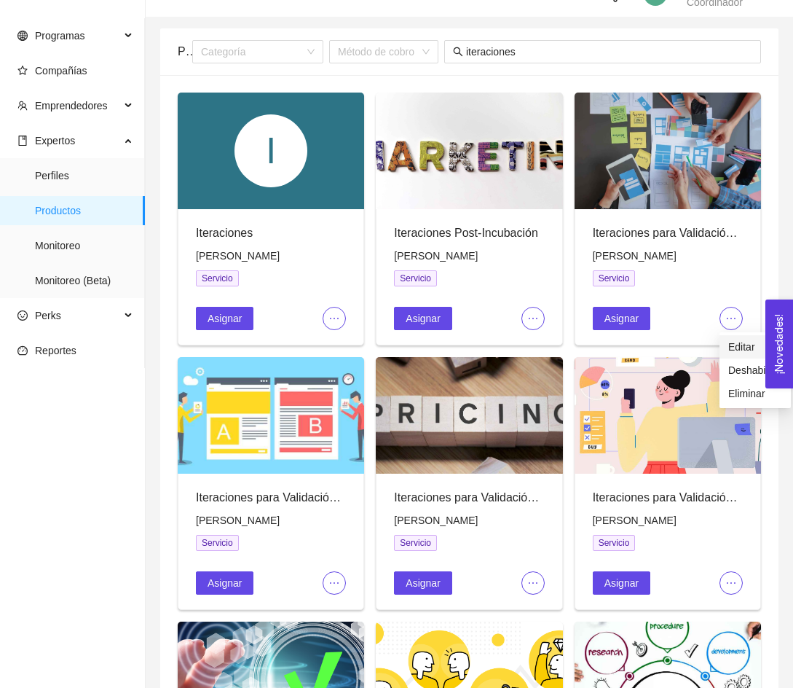
click at [733, 346] on span "Editar" at bounding box center [756, 347] width 54 height 16
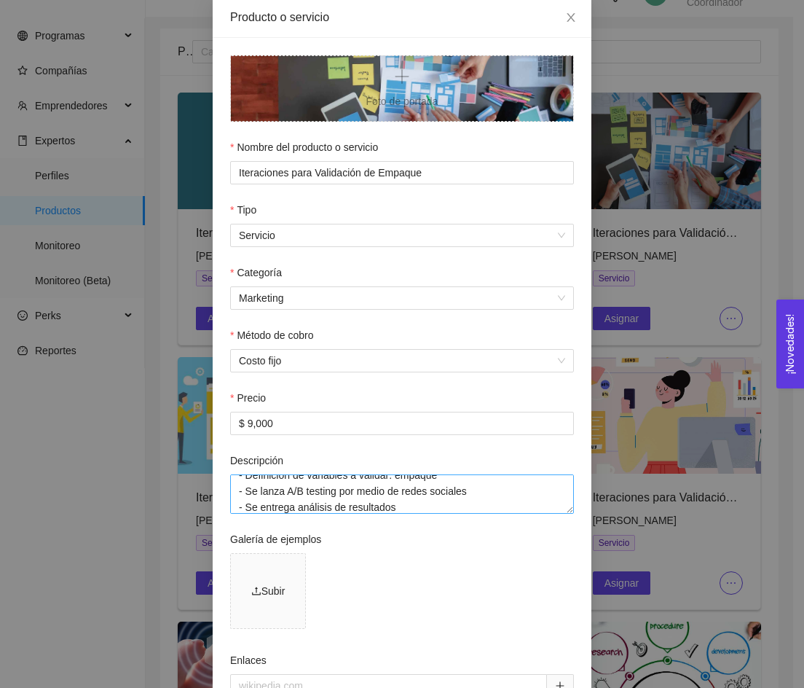
scroll to position [337, 0]
drag, startPoint x: 389, startPoint y: 505, endPoint x: 238, endPoint y: 483, distance: 153.1
click at [238, 483] on textarea "¿Con qué deben llegar al servicio? - TRL 3 en adelante - Validación del problem…" at bounding box center [402, 493] width 344 height 39
drag, startPoint x: 238, startPoint y: 500, endPoint x: 404, endPoint y: 512, distance: 165.8
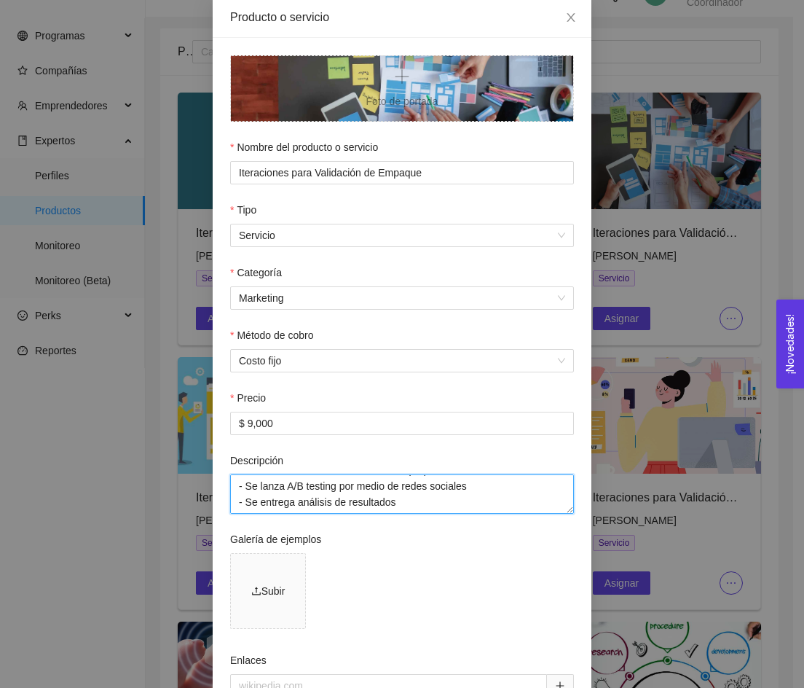
click at [404, 512] on textarea "¿Con qué deben llegar al servicio? - TRL 3 en adelante - Validación del problem…" at bounding box center [402, 493] width 344 height 39
click at [567, 20] on icon "close" at bounding box center [571, 17] width 8 height 9
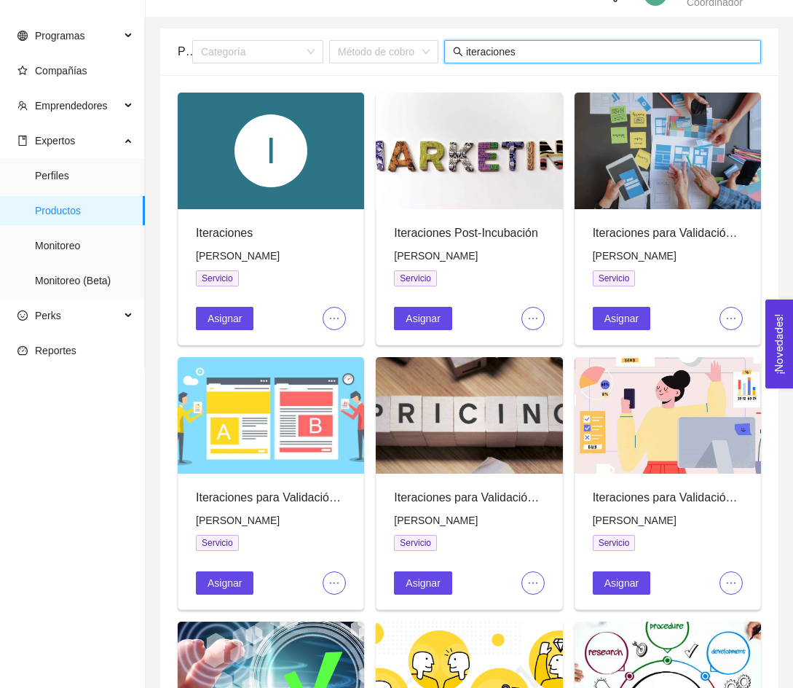
click at [571, 53] on input "iteraciones" at bounding box center [609, 52] width 286 height 16
paste input "Iteraciones para Validación de Producto"
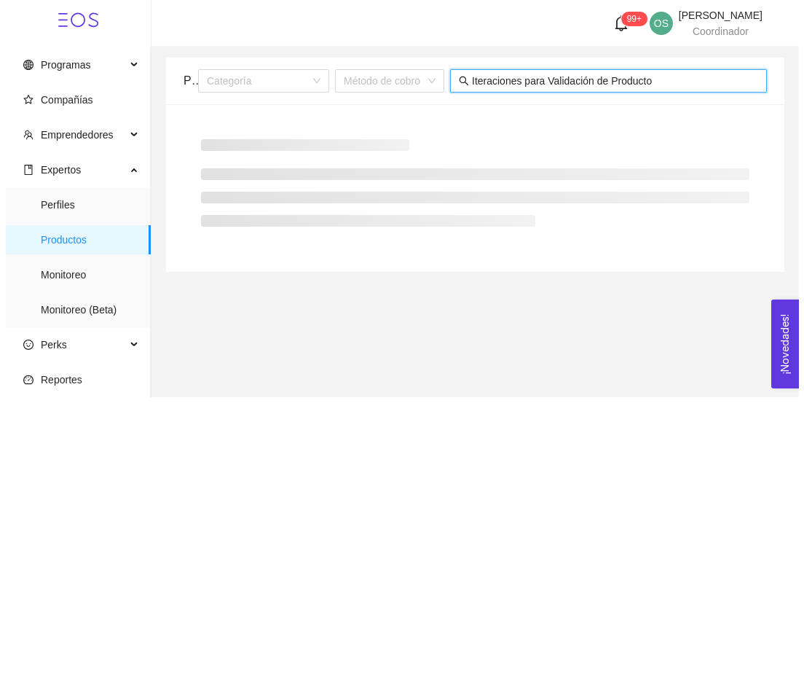
scroll to position [0, 0]
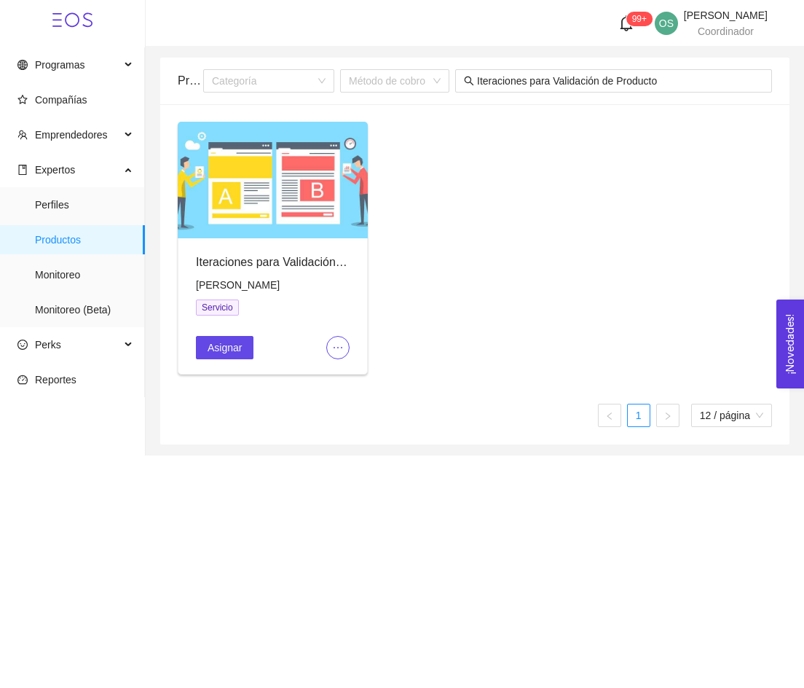
click at [342, 347] on icon "ellipsis" at bounding box center [338, 347] width 9 height 1
click at [350, 372] on span "Editar" at bounding box center [362, 376] width 54 height 16
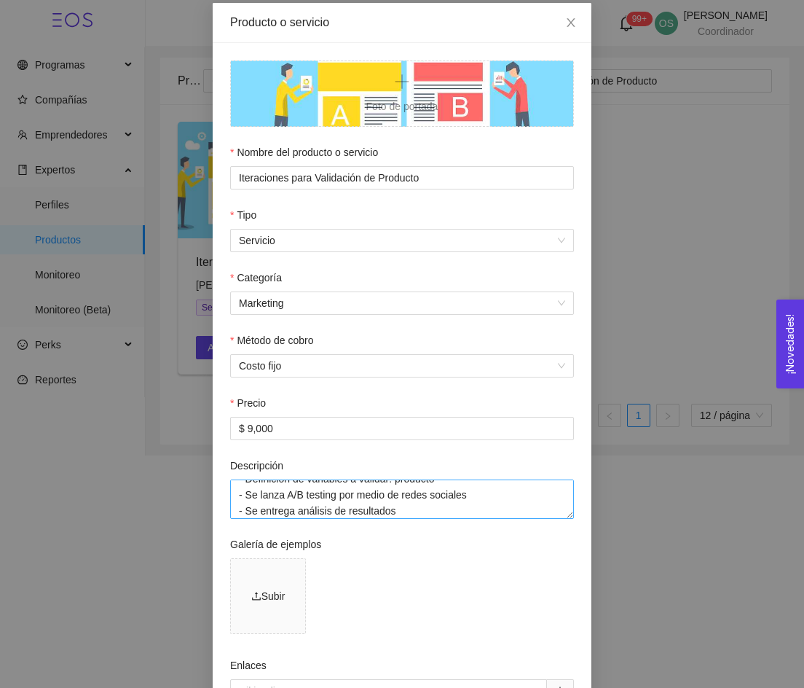
scroll to position [337, 0]
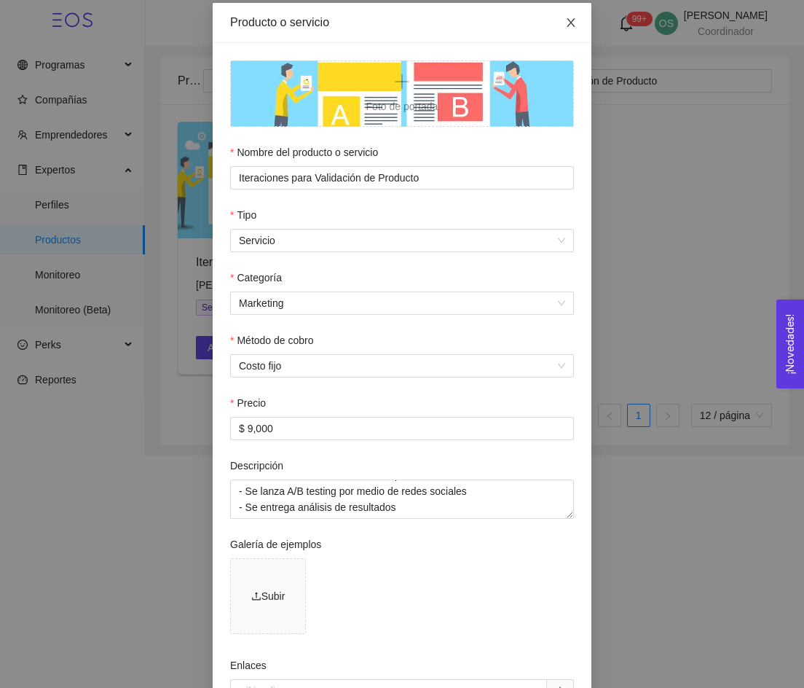
click at [560, 16] on span "Close" at bounding box center [571, 23] width 41 height 41
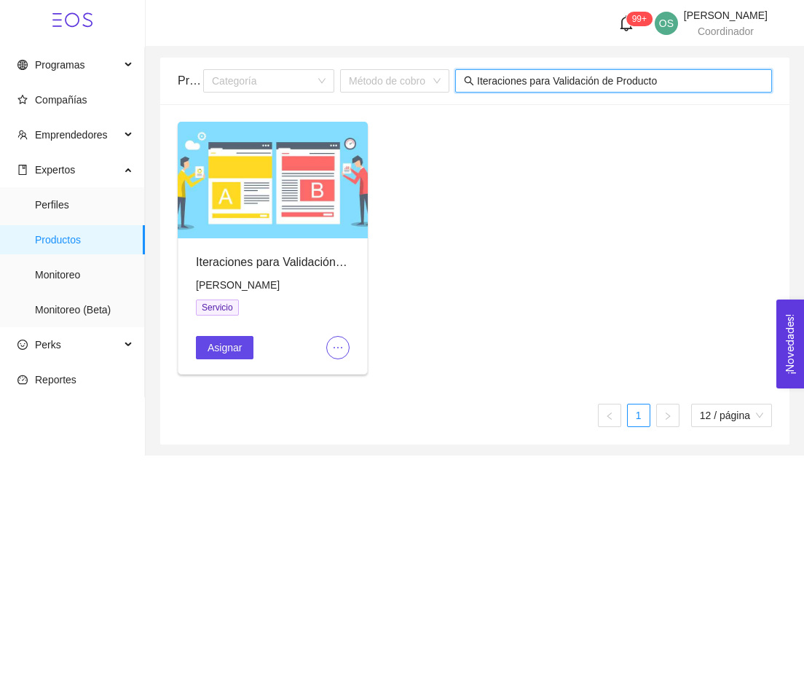
click at [589, 82] on input "Iteraciones para Validación de Producto" at bounding box center [620, 81] width 286 height 16
paste input "ecio de Venta"
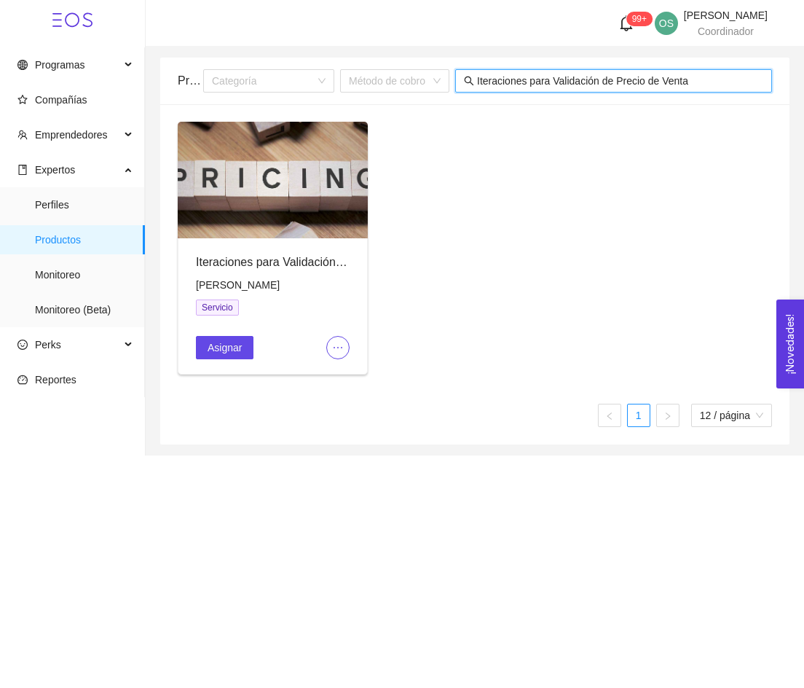
click at [342, 352] on icon "ellipsis" at bounding box center [338, 348] width 12 height 12
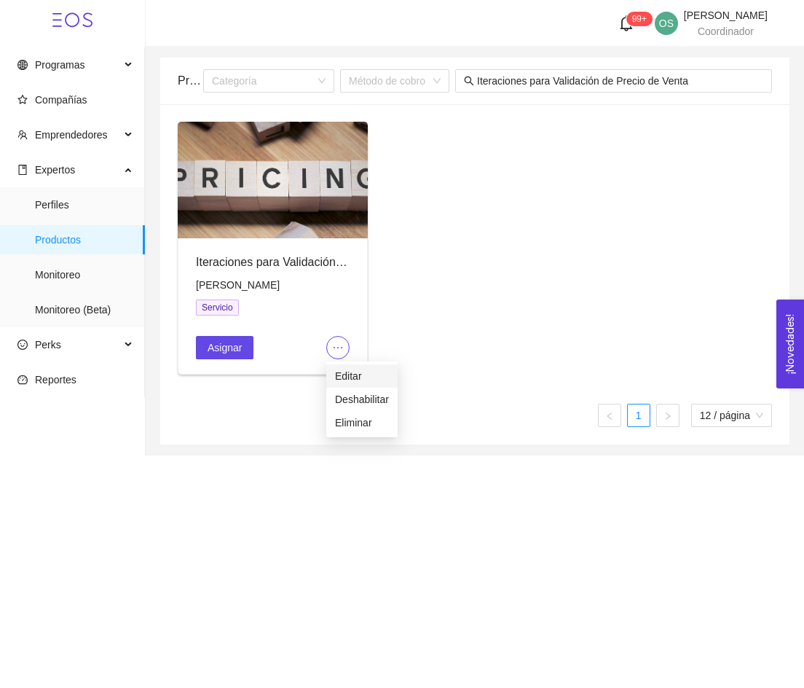
click at [356, 374] on span "Editar" at bounding box center [362, 376] width 54 height 16
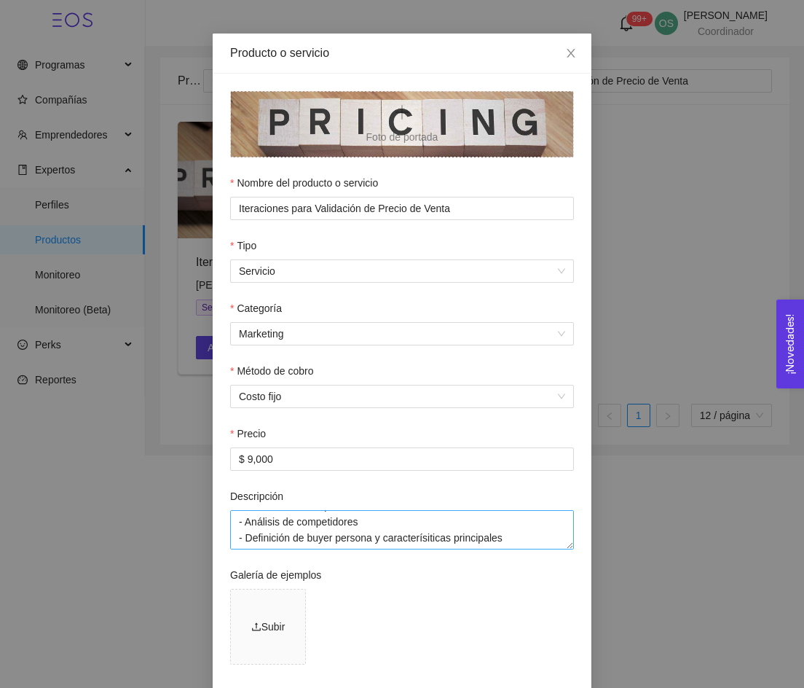
scroll to position [95, 0]
click at [559, 48] on span "Close" at bounding box center [571, 54] width 41 height 41
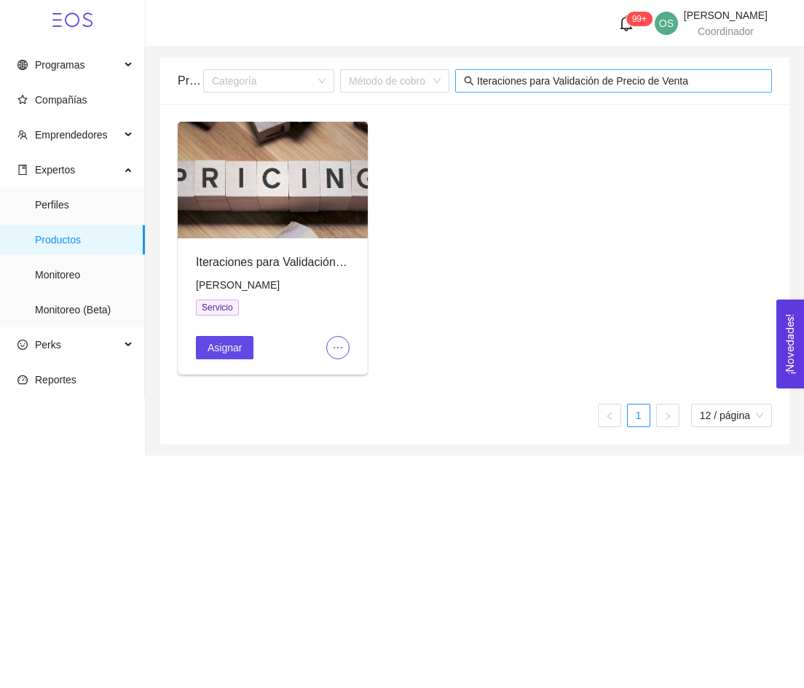
click at [592, 85] on input "Iteraciones para Validación de Precio de Venta" at bounding box center [620, 81] width 286 height 16
paste input "Diagnóstico en ciberseguridad"
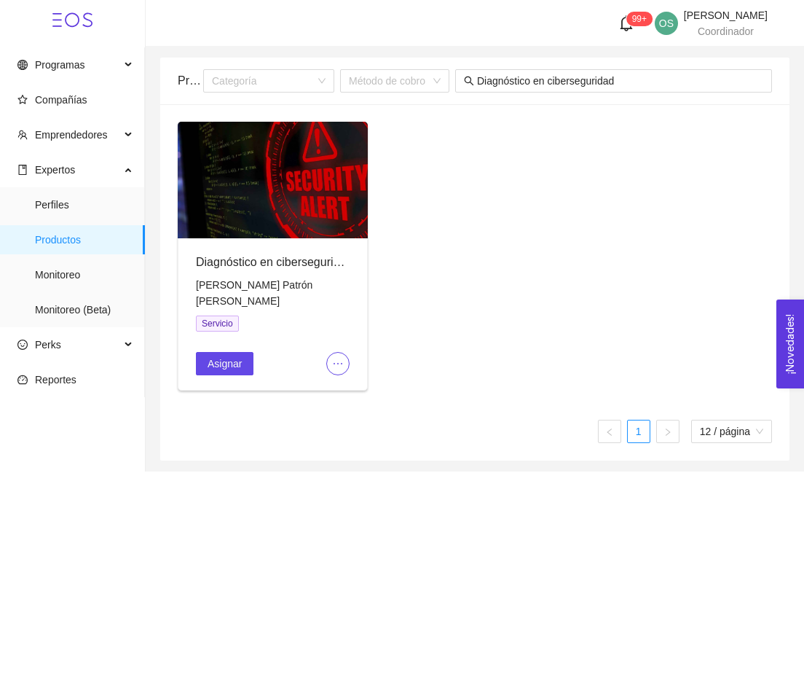
click at [337, 352] on button "button" at bounding box center [337, 363] width 23 height 23
click at [345, 366] on li "Editar" at bounding box center [361, 375] width 71 height 23
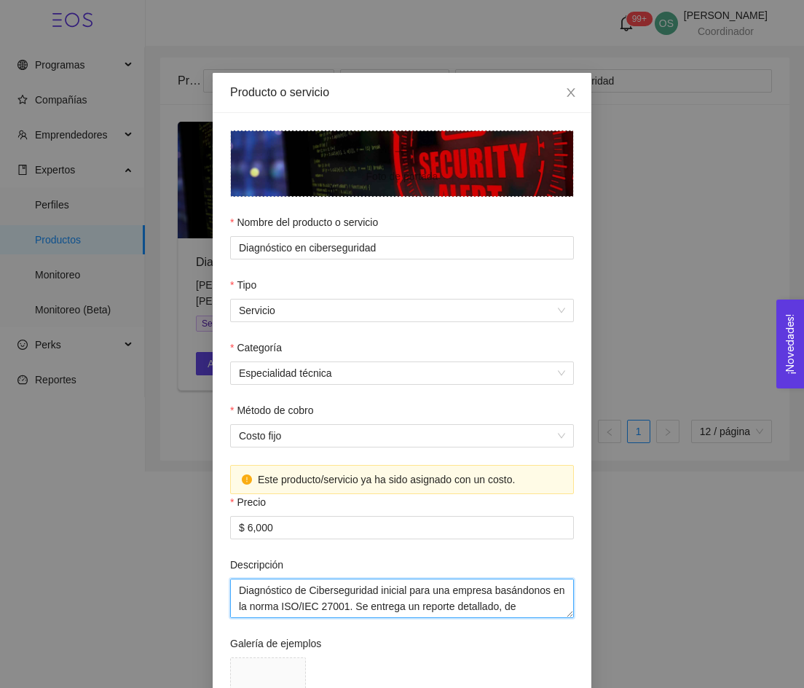
click at [345, 595] on textarea "Diagnóstico de Ciberseguridad inicial para una empresa basándonos en la norma I…" at bounding box center [402, 597] width 344 height 39
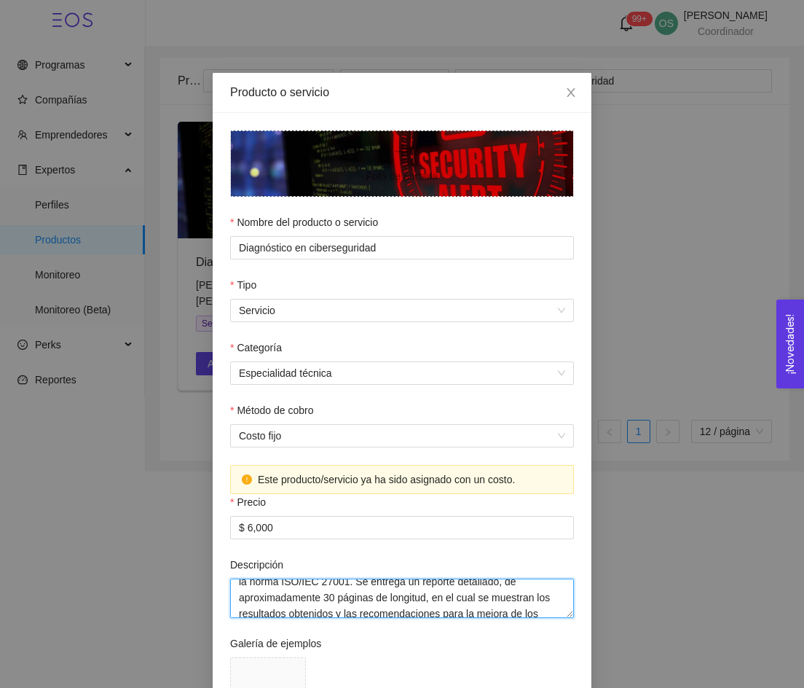
scroll to position [10, 0]
click at [364, 596] on textarea "Diagnóstico de Ciberseguridad inicial para una empresa basándonos en la norma I…" at bounding box center [402, 597] width 344 height 39
click at [353, 596] on textarea "Diagnóstico de Ciberseguridad inicial para una empresa basándonos en la norma I…" at bounding box center [402, 597] width 344 height 39
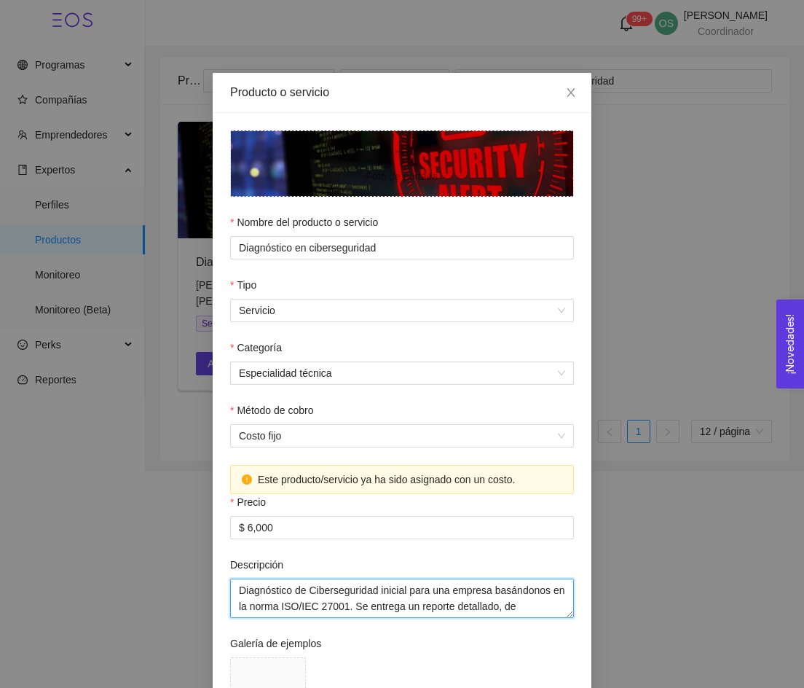
drag, startPoint x: 357, startPoint y: 597, endPoint x: 230, endPoint y: 582, distance: 127.7
click at [230, 582] on textarea "Diagnóstico de Ciberseguridad inicial para una empresa basándonos en la norma I…" at bounding box center [402, 597] width 344 height 39
click at [568, 91] on icon "close" at bounding box center [571, 93] width 12 height 12
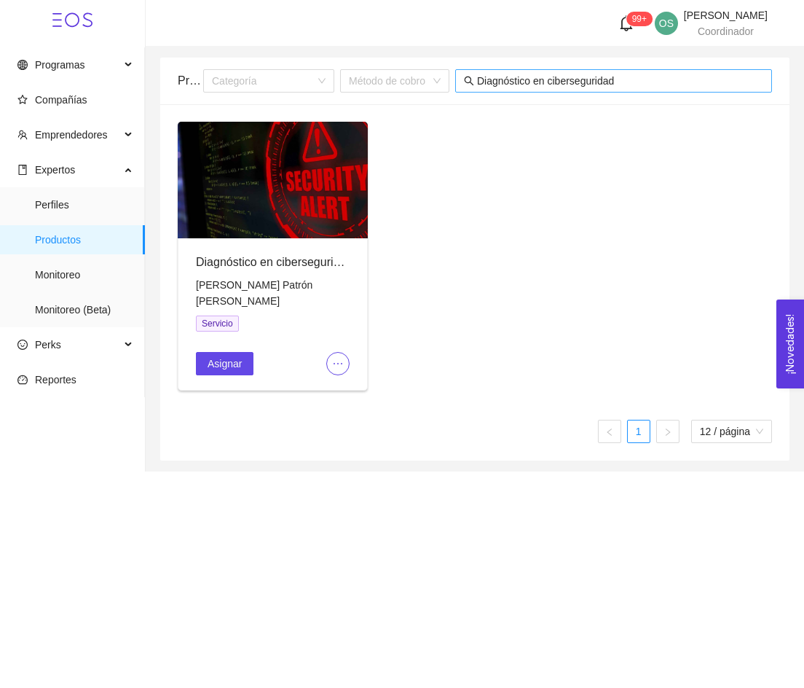
click at [602, 75] on input "Diagnóstico en ciberseguridad" at bounding box center [620, 81] width 286 height 16
click at [543, 82] on input "Diagnóstico en ciberseguridad" at bounding box center [620, 81] width 286 height 16
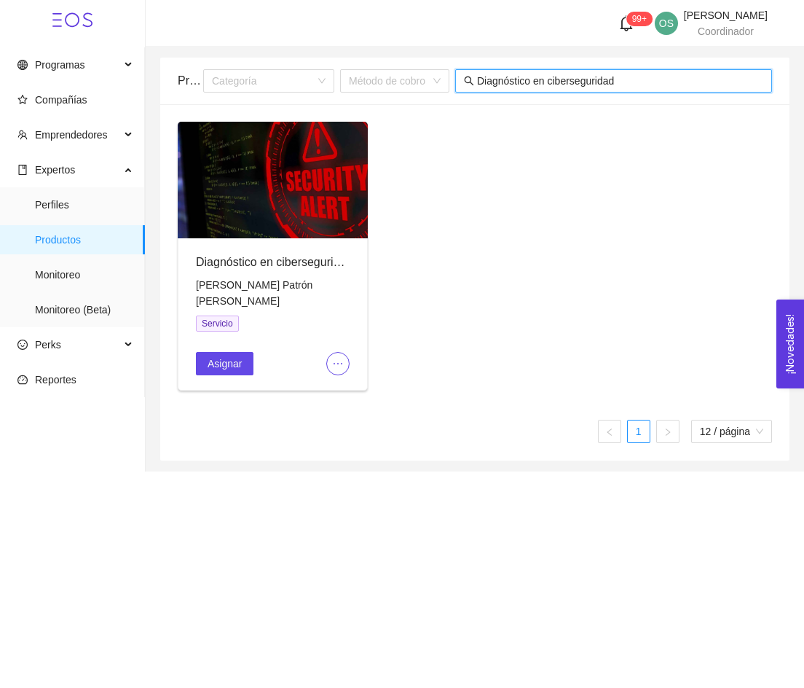
click at [543, 82] on input "Diagnóstico en ciberseguridad" at bounding box center [620, 81] width 286 height 16
click at [543, 82] on input "c" at bounding box center [620, 81] width 286 height 16
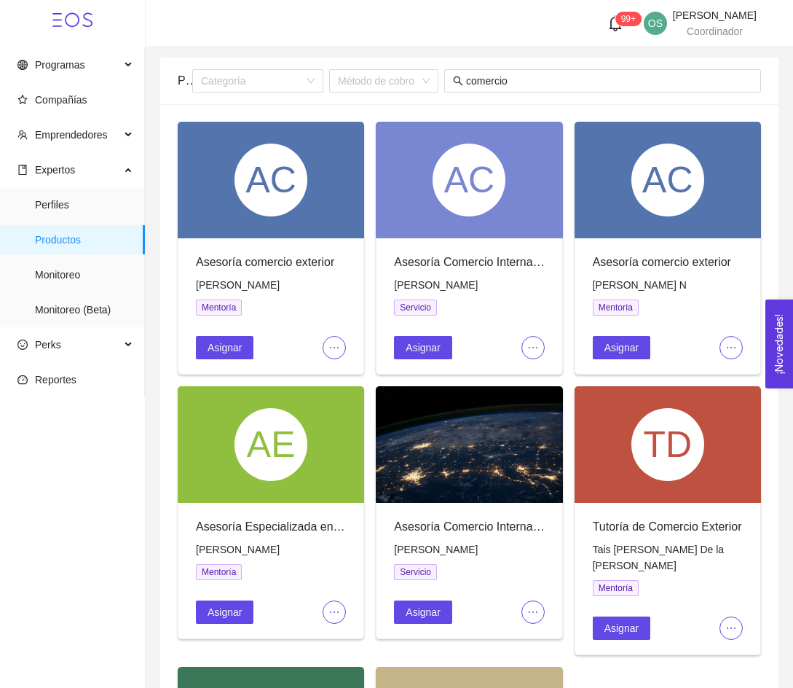
click at [541, 348] on span "ellipsis" at bounding box center [533, 348] width 22 height 12
click at [539, 377] on span "Editar" at bounding box center [557, 376] width 54 height 16
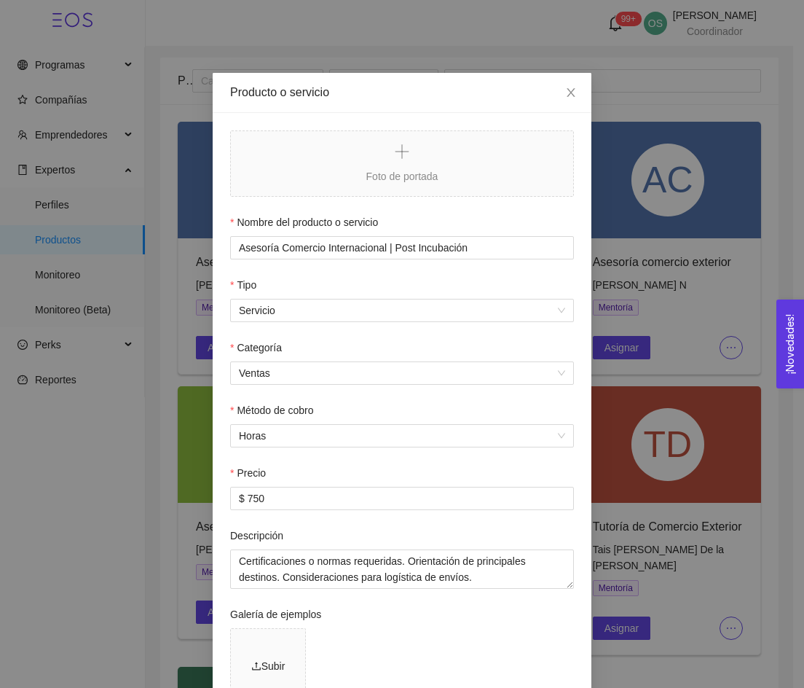
scroll to position [16, 0]
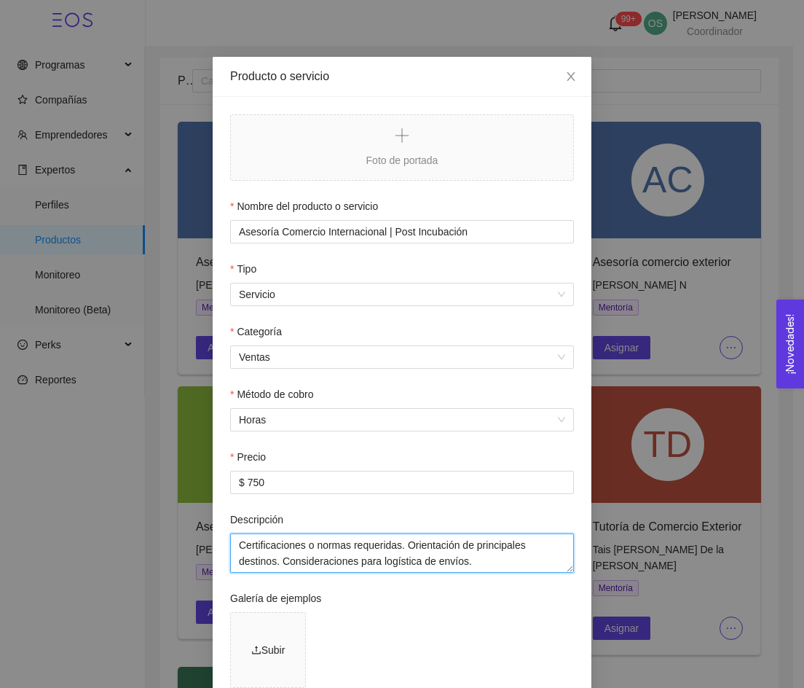
click at [370, 552] on textarea "Certificaciones o normas requeridas. Orientación de principales destinos. Consi…" at bounding box center [402, 552] width 344 height 39
click at [567, 88] on span "Close" at bounding box center [571, 77] width 41 height 41
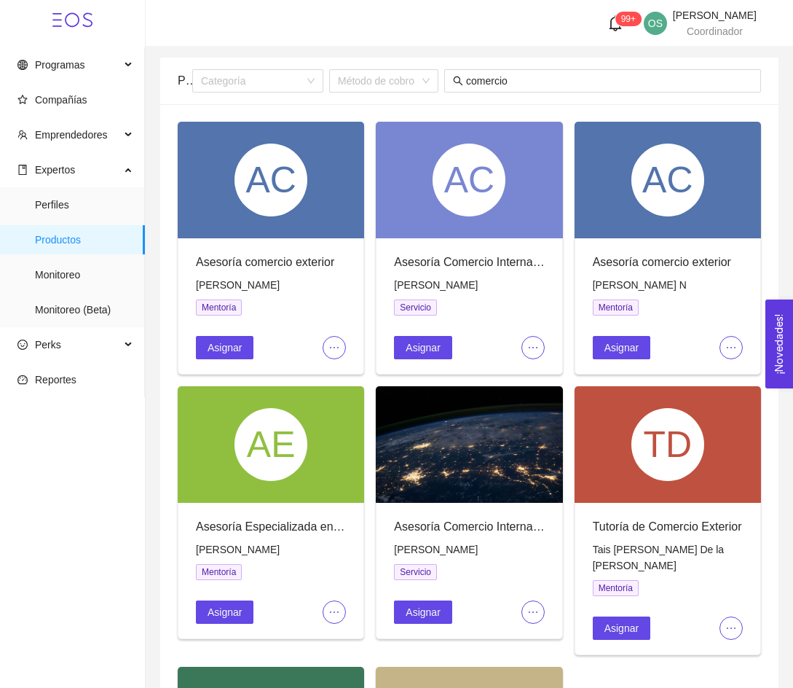
click at [333, 348] on icon "ellipsis" at bounding box center [335, 348] width 12 height 12
click at [341, 368] on span "Editar" at bounding box center [358, 376] width 54 height 16
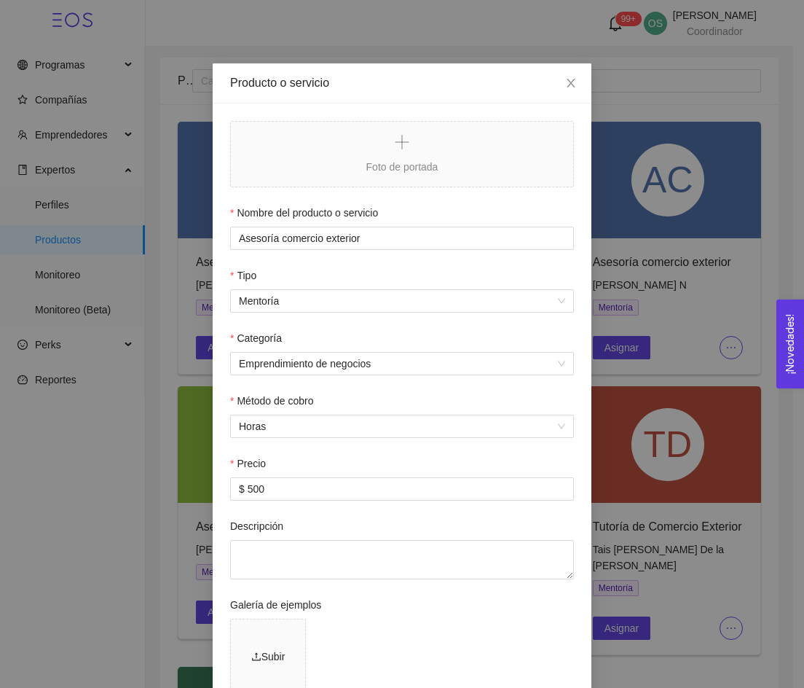
scroll to position [11, 0]
click at [567, 85] on icon "close" at bounding box center [571, 81] width 8 height 9
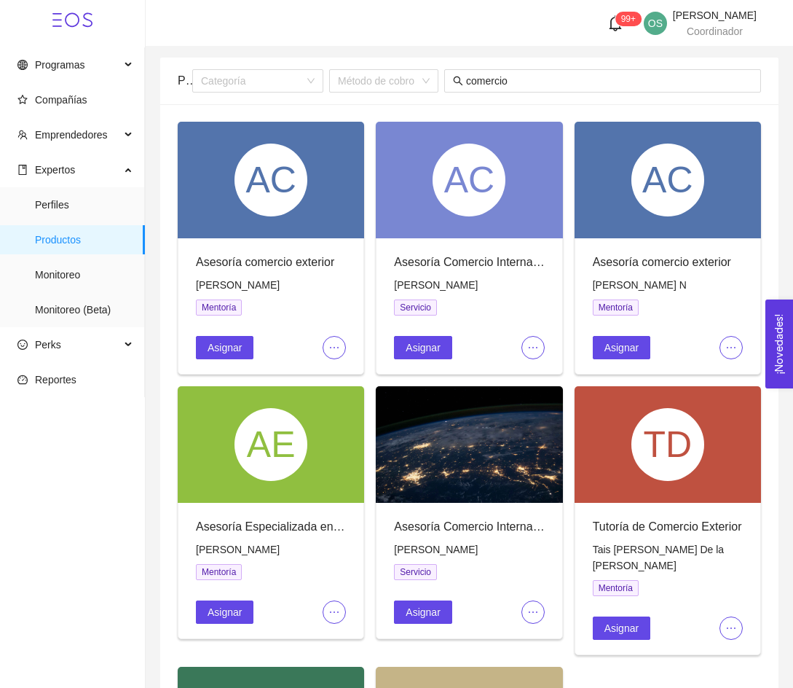
click at [278, 283] on span "[PERSON_NAME]" at bounding box center [238, 285] width 84 height 12
click at [640, 294] on div "[PERSON_NAME] N Mentoría Asignar" at bounding box center [668, 318] width 150 height 82
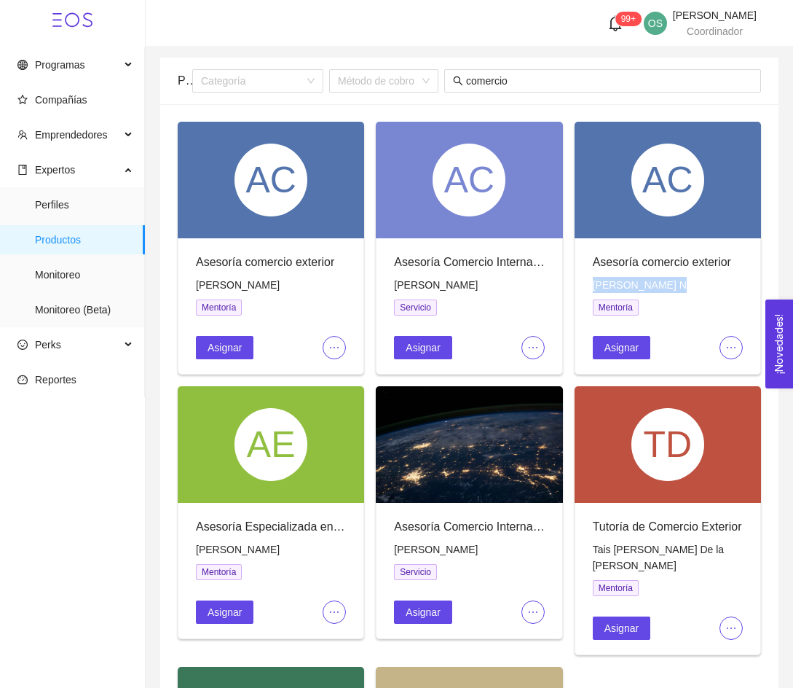
click at [640, 294] on div "[PERSON_NAME] N Mentoría Asignar" at bounding box center [668, 318] width 150 height 82
click at [643, 287] on span "[PERSON_NAME] N" at bounding box center [640, 285] width 94 height 12
click at [634, 287] on span "[PERSON_NAME] N" at bounding box center [640, 285] width 94 height 12
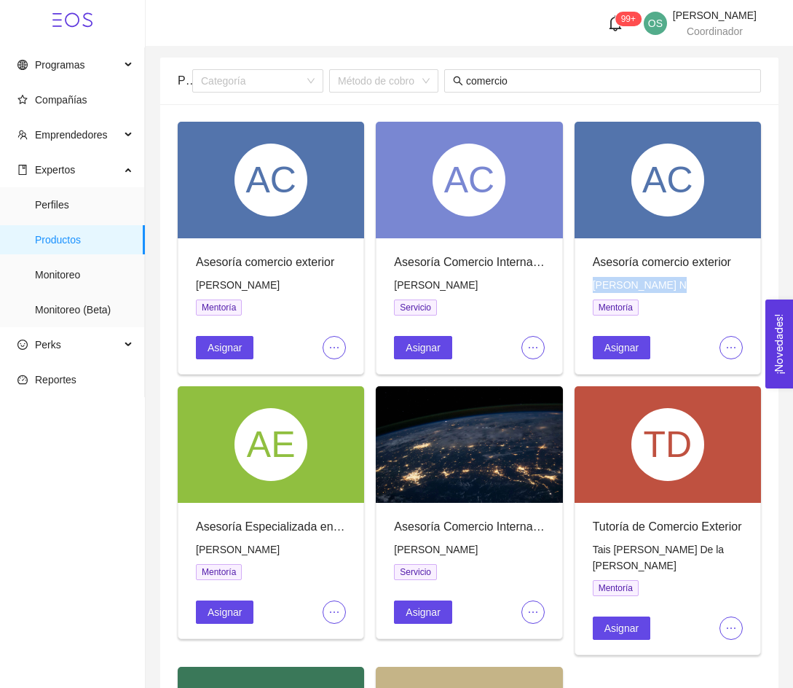
copy span "[PERSON_NAME] N"
click at [728, 343] on icon "ellipsis" at bounding box center [732, 348] width 12 height 12
click at [733, 366] on li "Editar" at bounding box center [755, 375] width 71 height 23
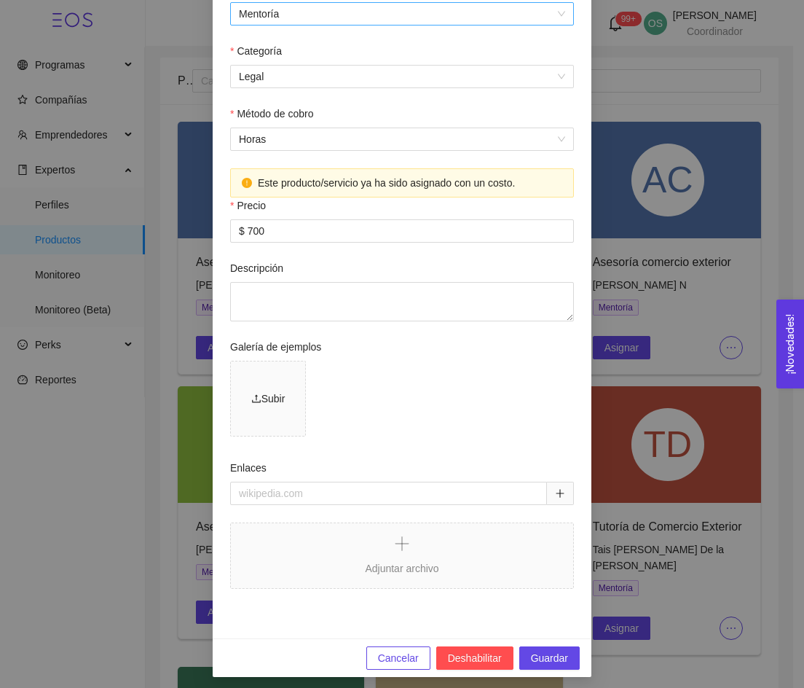
scroll to position [0, 0]
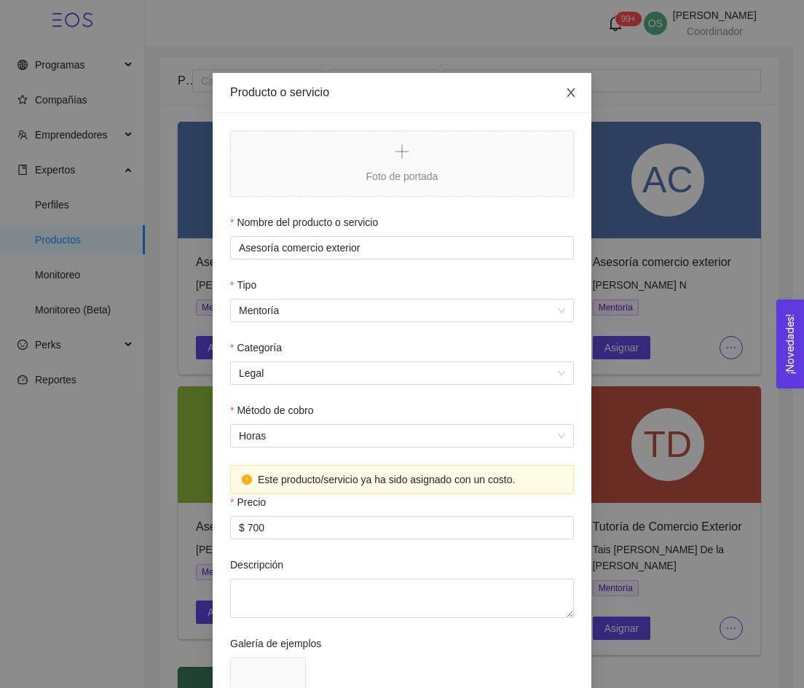
click at [566, 101] on span "Close" at bounding box center [571, 93] width 41 height 41
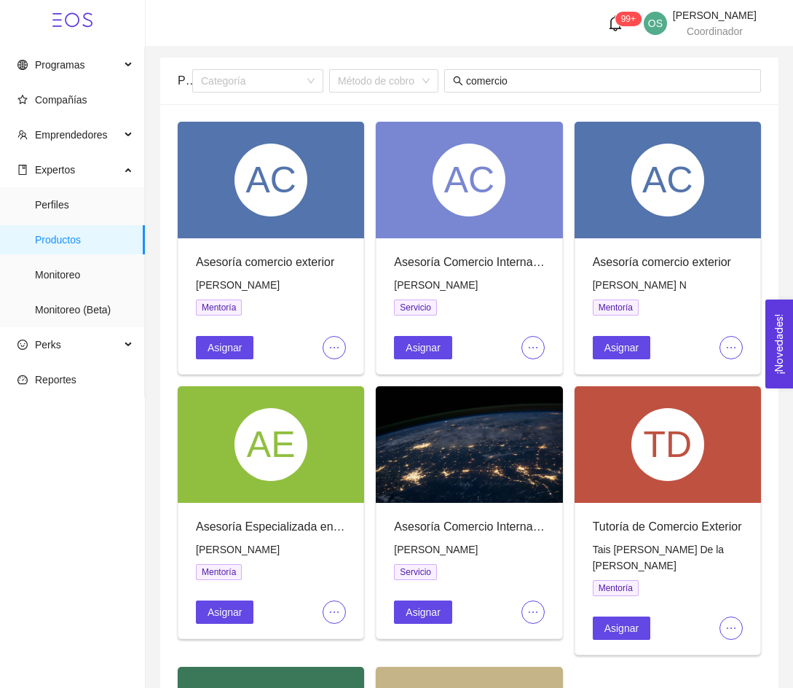
click at [541, 345] on span "ellipsis" at bounding box center [533, 348] width 22 height 12
click at [335, 348] on icon "ellipsis" at bounding box center [335, 348] width 12 height 12
click at [355, 375] on span "Editar" at bounding box center [358, 376] width 54 height 16
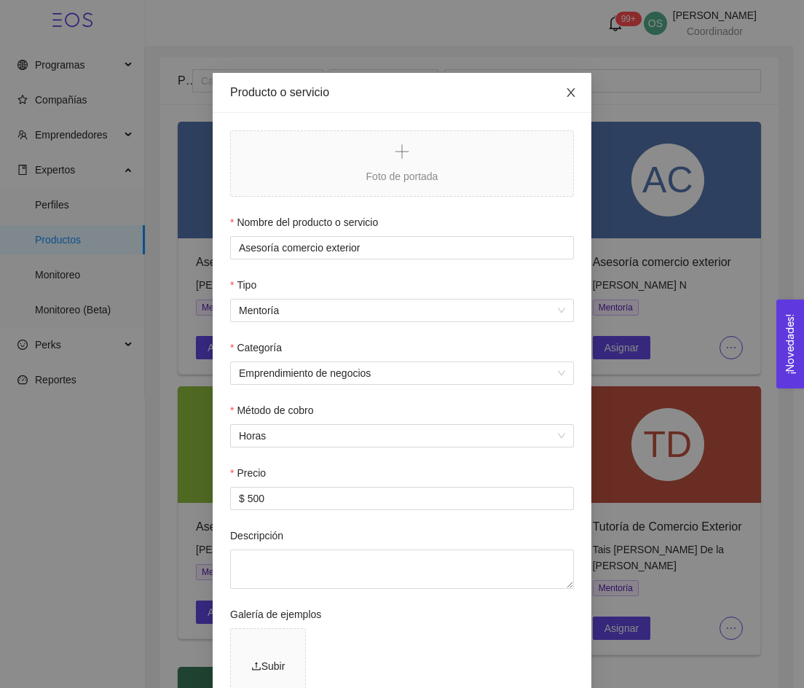
click at [567, 90] on icon "close" at bounding box center [571, 92] width 8 height 9
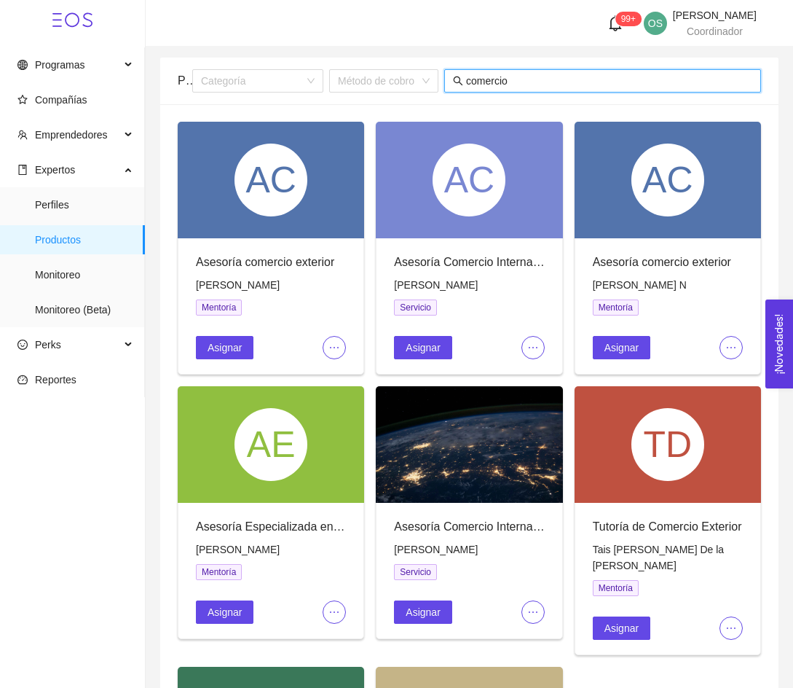
click at [530, 83] on input "comercio" at bounding box center [609, 81] width 286 height 16
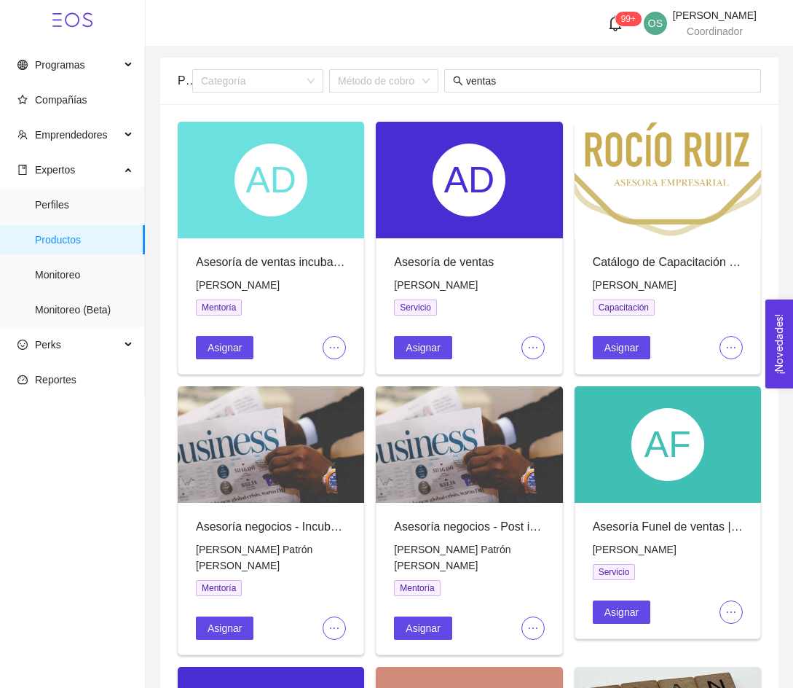
click at [336, 345] on icon "ellipsis" at bounding box center [335, 348] width 12 height 12
click at [345, 373] on span "Editar" at bounding box center [358, 376] width 54 height 16
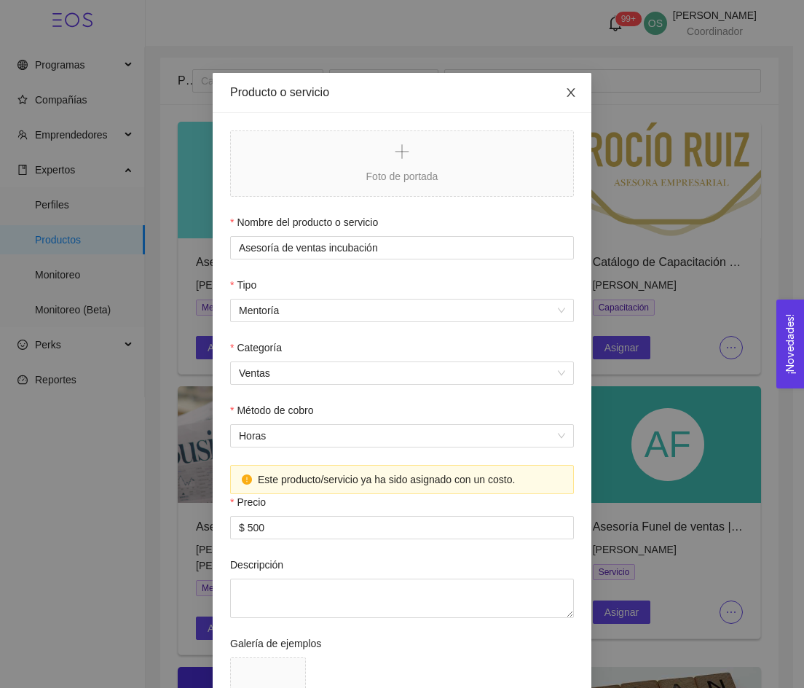
click at [568, 95] on icon "close" at bounding box center [571, 92] width 8 height 9
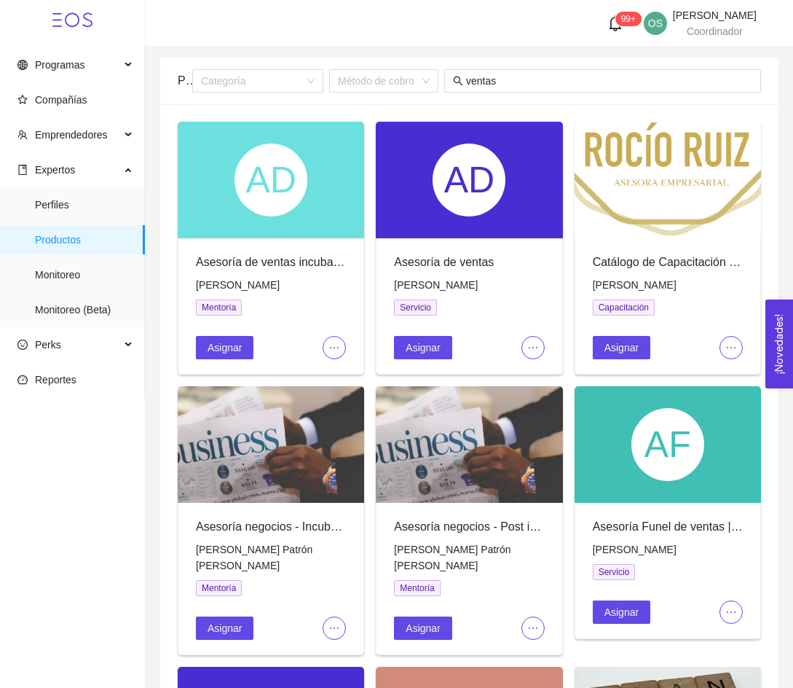
click at [540, 342] on span "ellipsis" at bounding box center [533, 348] width 22 height 12
click at [545, 369] on span "Editar" at bounding box center [557, 376] width 54 height 16
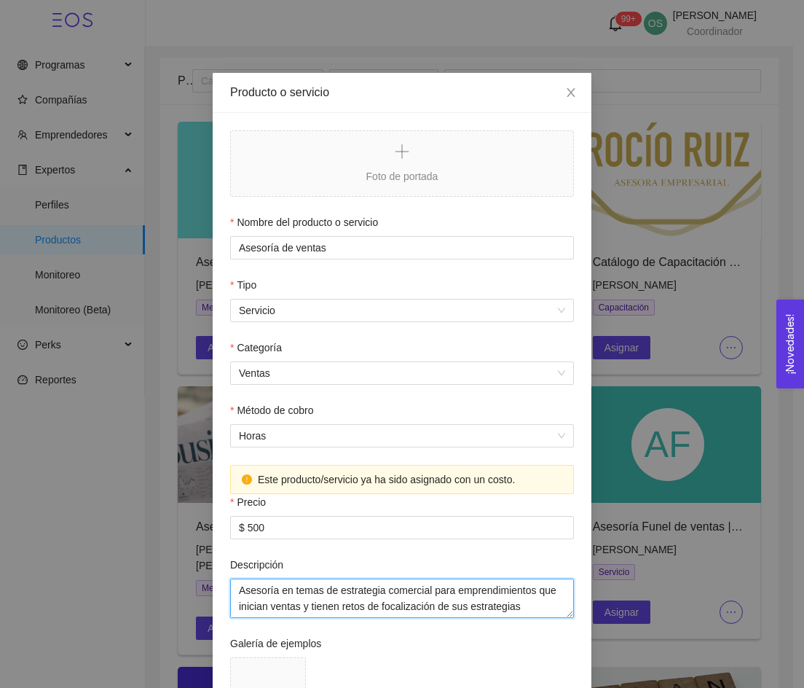
click at [374, 597] on textarea "Asesoría en temas de estrategia comercial para emprendimientos que inician vent…" at bounding box center [402, 597] width 344 height 39
click at [565, 97] on icon "close" at bounding box center [571, 93] width 12 height 12
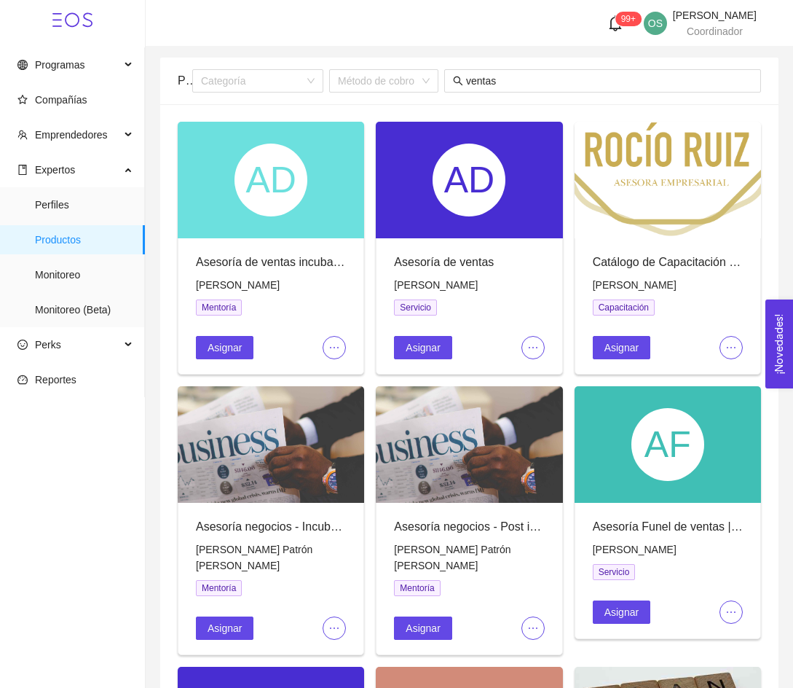
click at [428, 280] on span "[PERSON_NAME]" at bounding box center [436, 285] width 84 height 12
copy span "[PERSON_NAME]"
click at [498, 76] on input "ventas" at bounding box center [609, 81] width 286 height 16
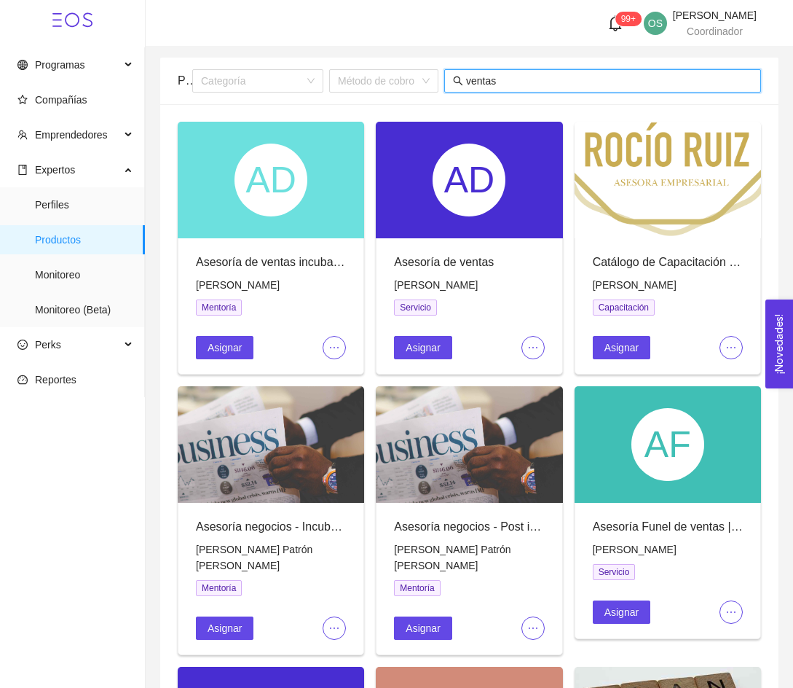
click at [498, 76] on input "ventas" at bounding box center [609, 81] width 286 height 16
type input "t"
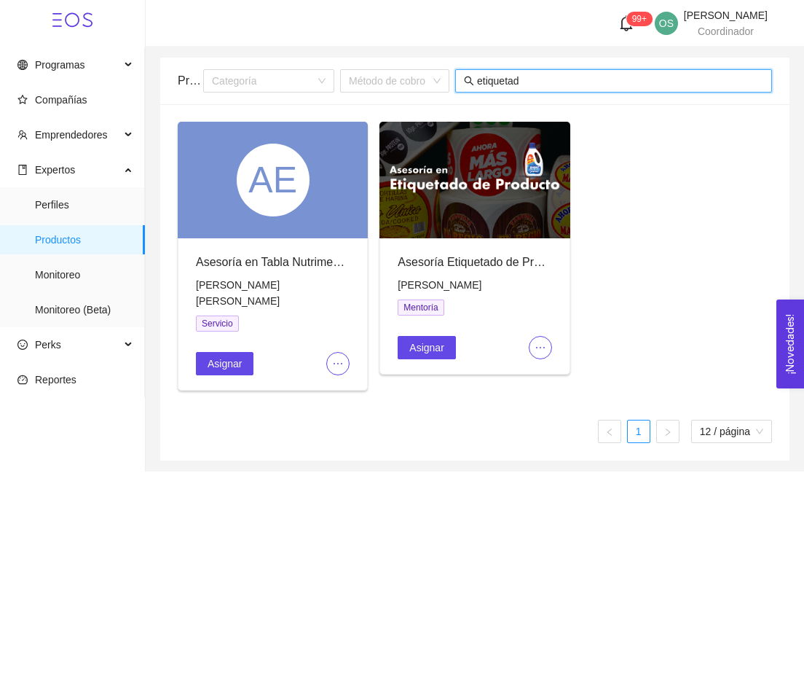
click at [545, 342] on icon "ellipsis" at bounding box center [541, 348] width 12 height 12
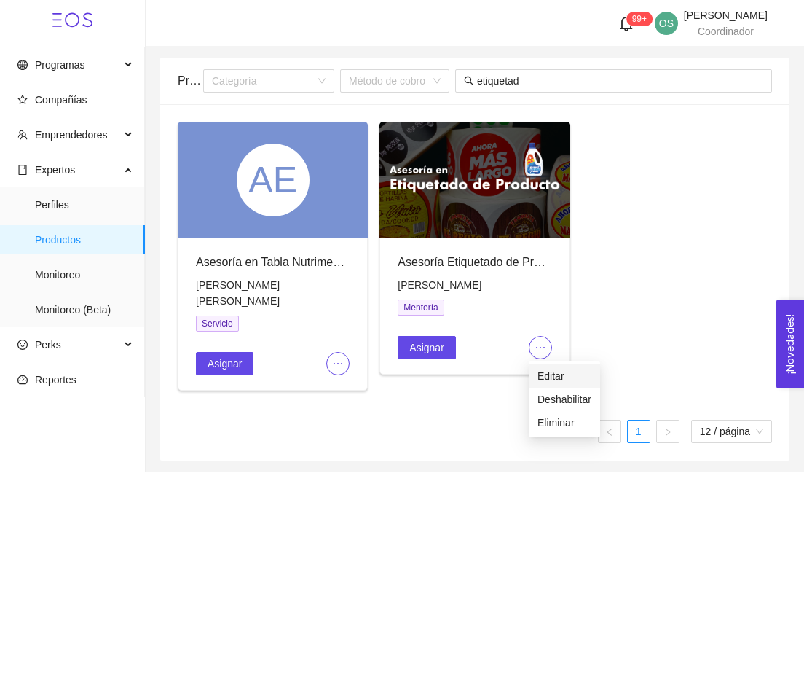
click at [543, 374] on span "Editar" at bounding box center [565, 376] width 54 height 16
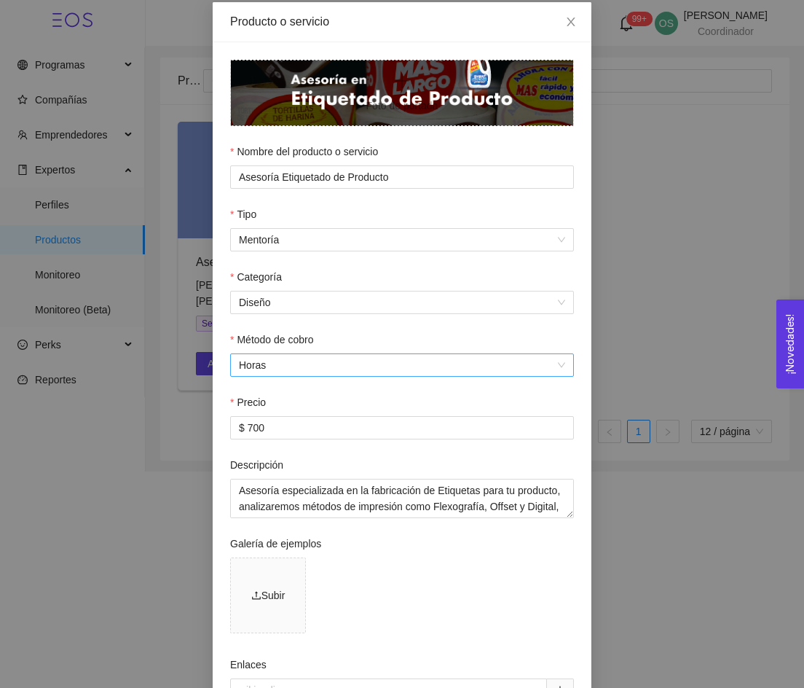
scroll to position [73, 0]
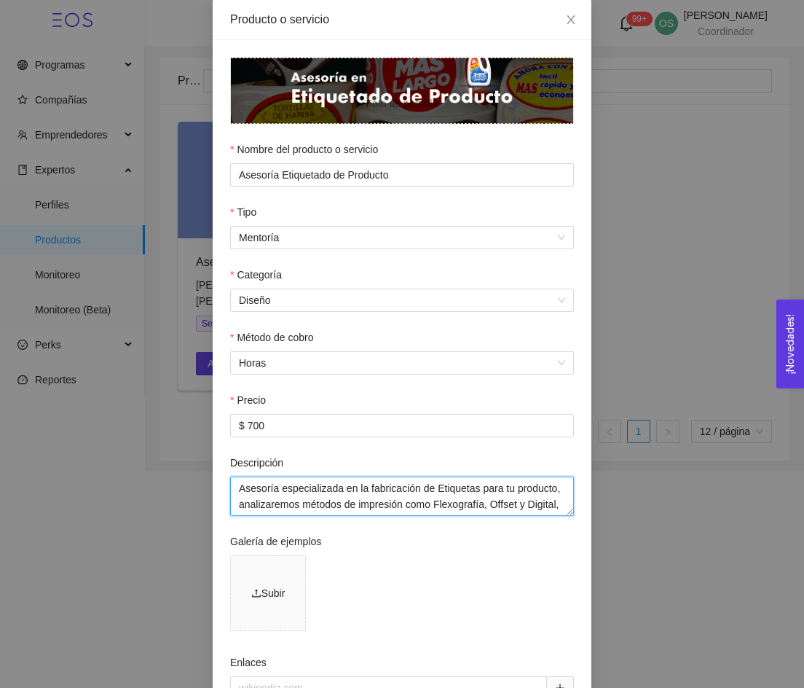
click at [424, 494] on textarea "Asesoría especializada en la fabricación de Etiquetas para tu producto, analiza…" at bounding box center [402, 495] width 344 height 39
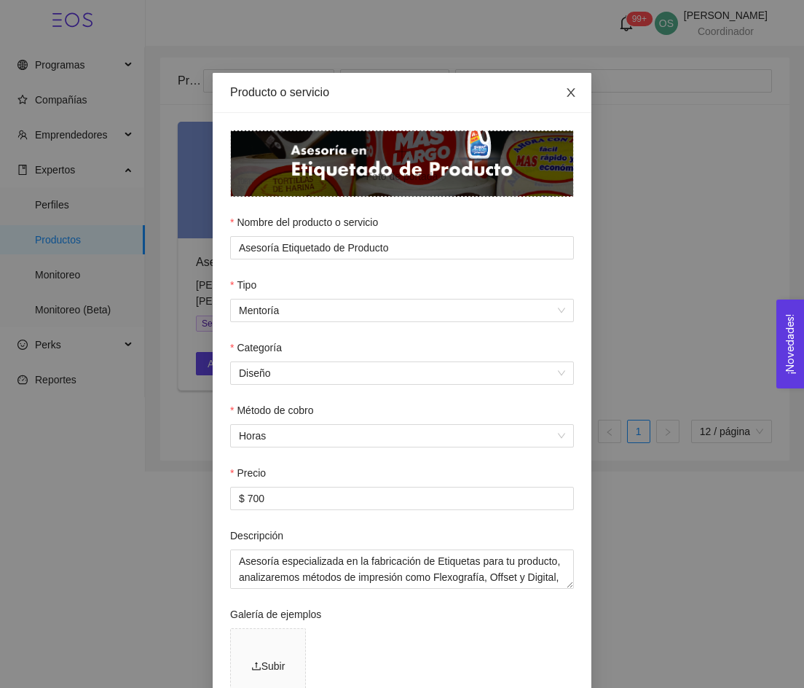
click at [565, 93] on icon "close" at bounding box center [571, 93] width 12 height 12
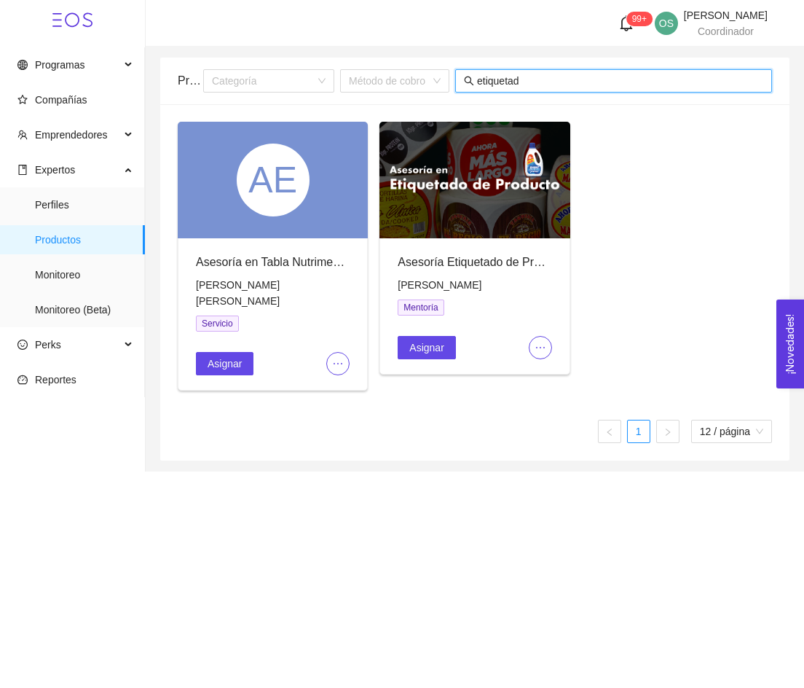
click at [540, 79] on input "etiquetad" at bounding box center [620, 81] width 286 height 16
paste input "Asesoría Pricing"
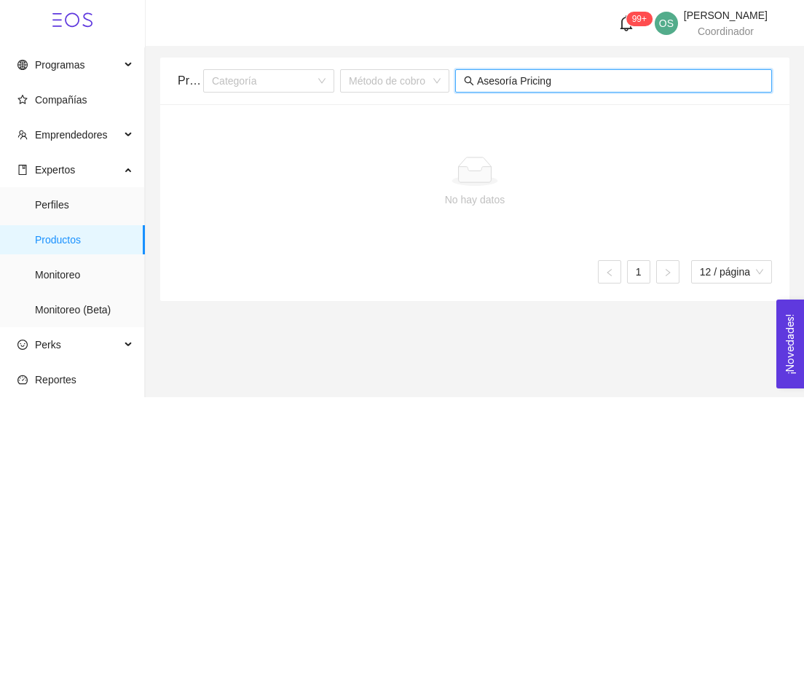
drag, startPoint x: 519, startPoint y: 85, endPoint x: 459, endPoint y: 92, distance: 60.8
click at [459, 92] on span "Asesoría Pricing" at bounding box center [613, 80] width 317 height 23
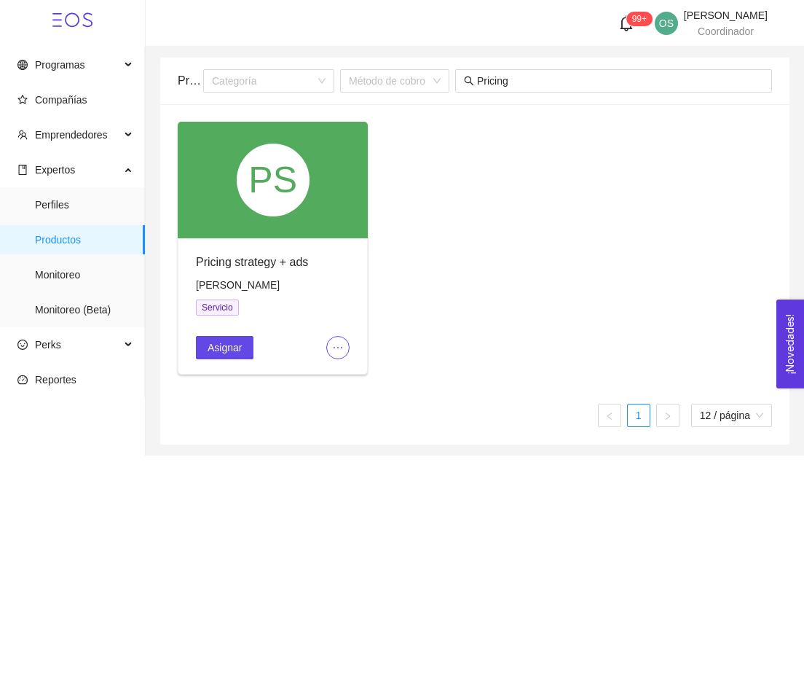
click at [342, 345] on icon "ellipsis" at bounding box center [338, 348] width 12 height 12
click at [348, 375] on span "Editar" at bounding box center [362, 376] width 54 height 16
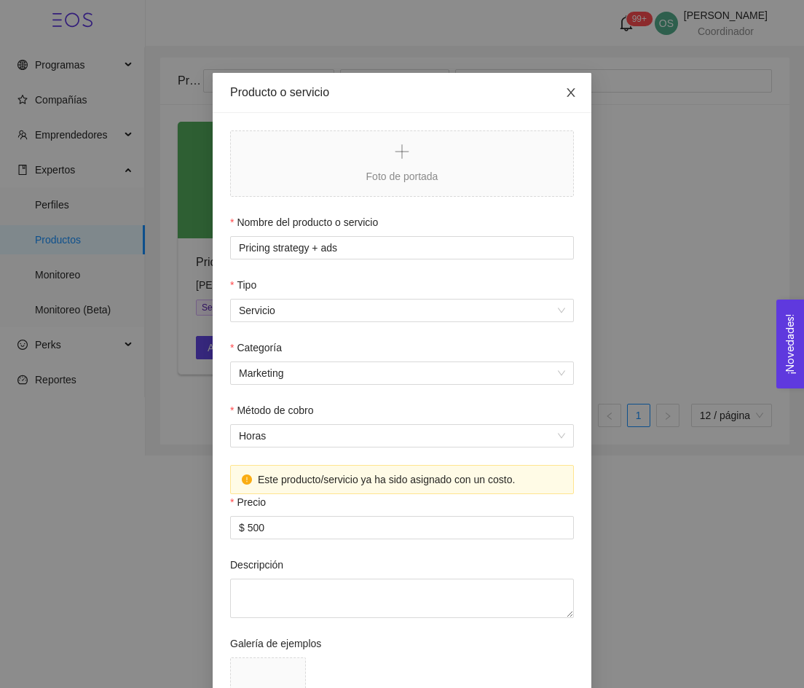
click at [573, 87] on span "Close" at bounding box center [571, 93] width 41 height 41
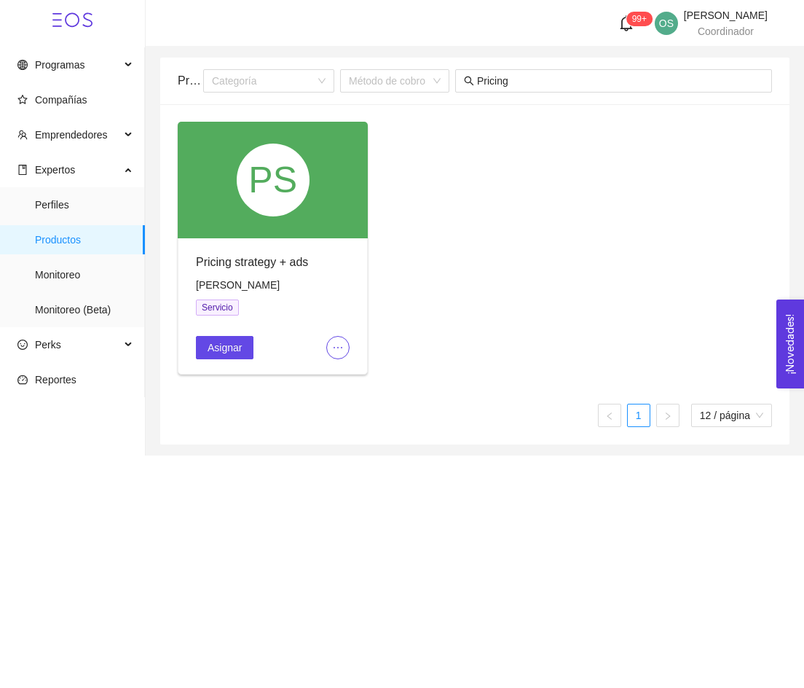
click at [280, 283] on span "[PERSON_NAME]" at bounding box center [238, 285] width 84 height 12
copy span "[PERSON_NAME]"
click at [511, 84] on input "Pricing" at bounding box center [620, 81] width 286 height 16
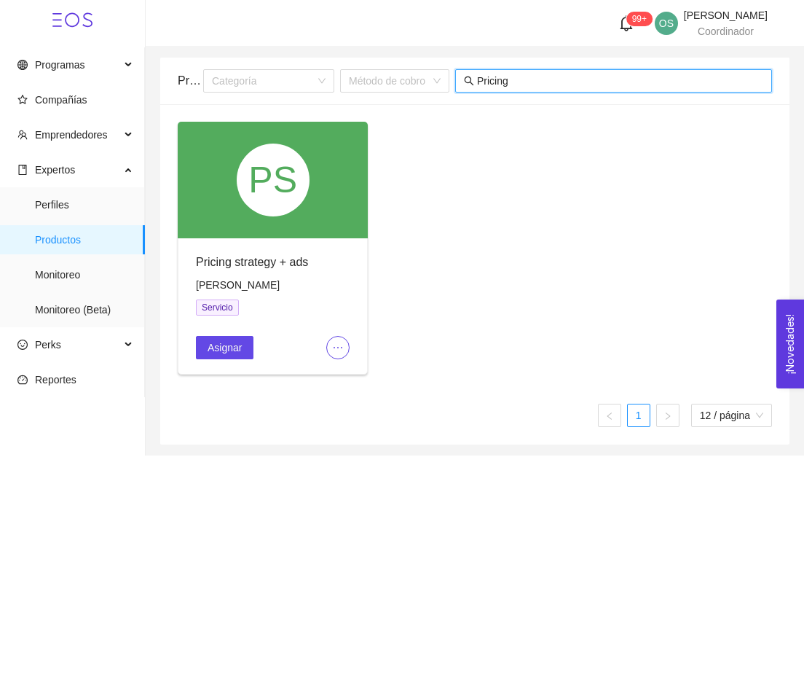
click at [511, 84] on input "Pricing" at bounding box center [620, 81] width 286 height 16
click at [508, 84] on input "Pricing" at bounding box center [620, 81] width 286 height 16
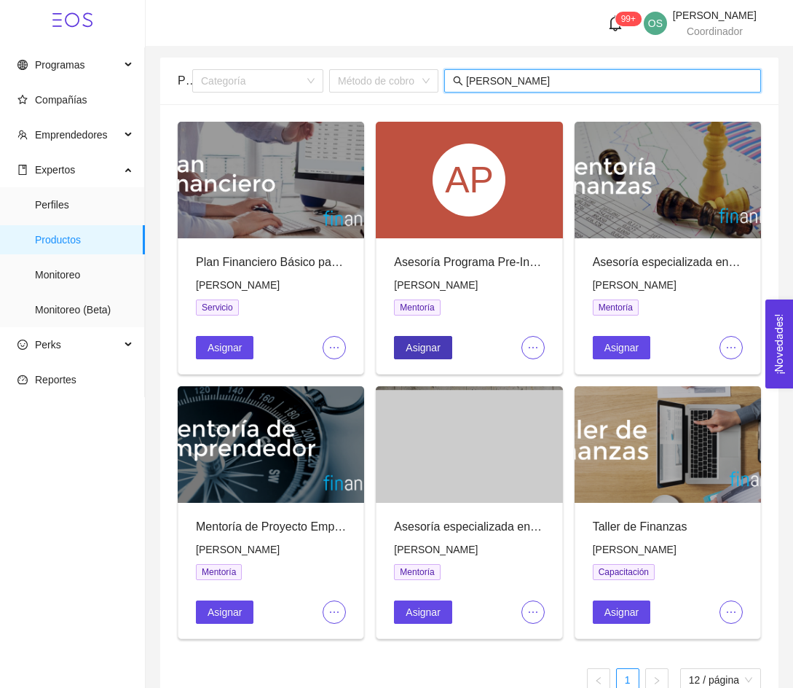
scroll to position [31, 0]
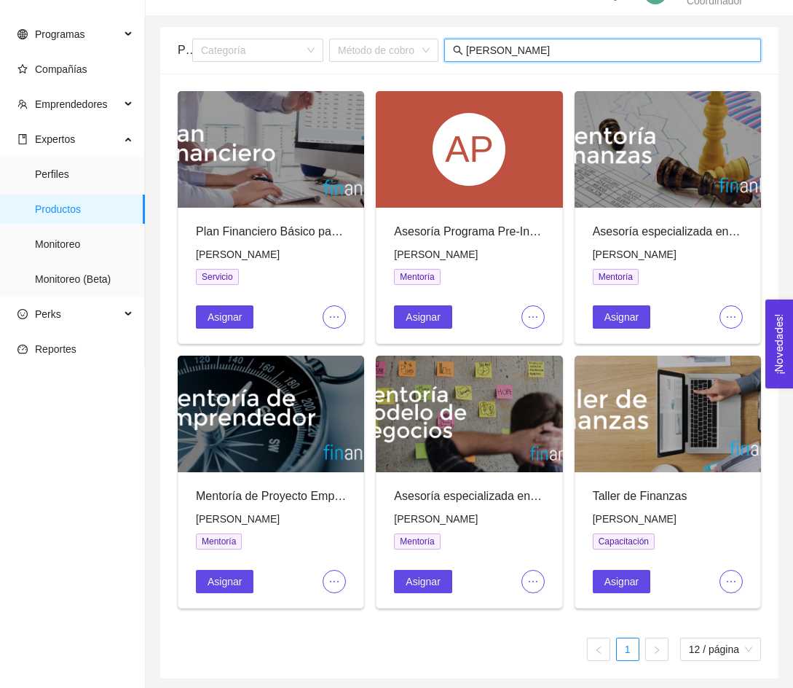
click at [480, 52] on input "[PERSON_NAME]" at bounding box center [609, 50] width 286 height 16
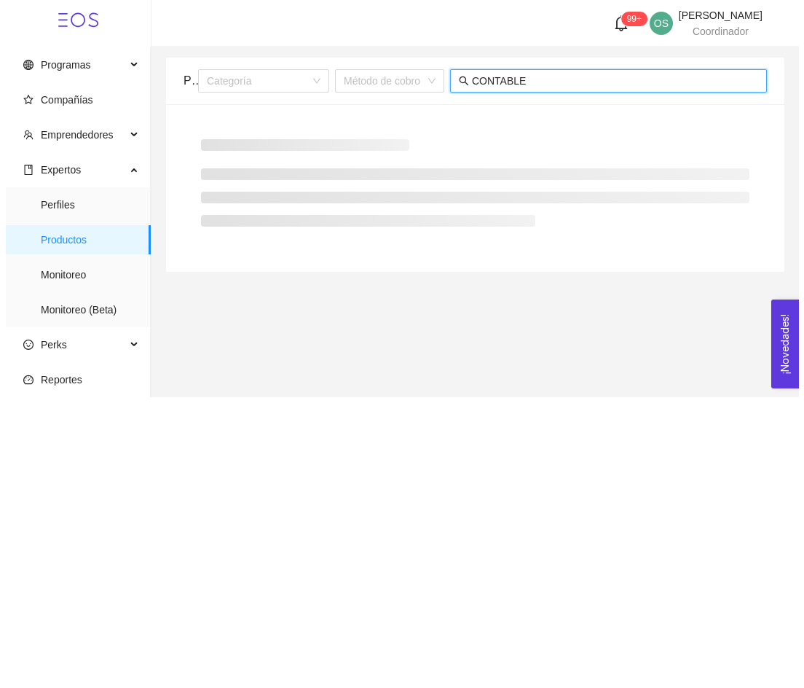
scroll to position [0, 0]
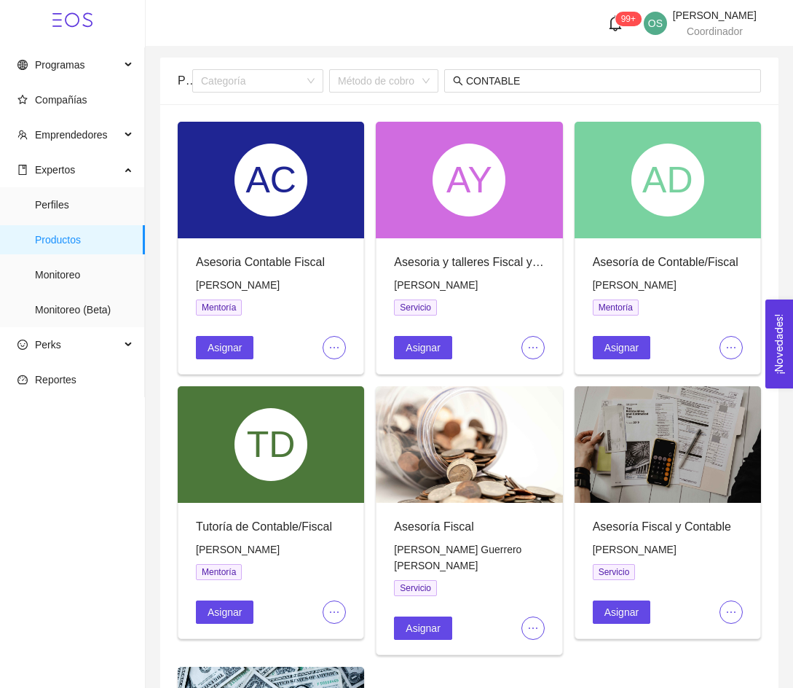
click at [338, 352] on icon "ellipsis" at bounding box center [335, 348] width 12 height 12
click at [337, 381] on span "Editar" at bounding box center [358, 376] width 54 height 16
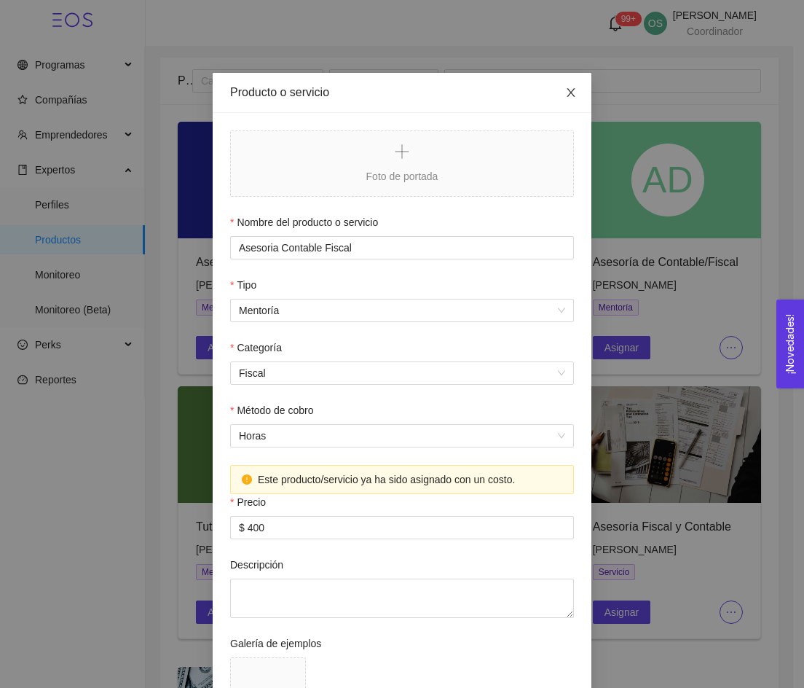
click at [568, 98] on icon "close" at bounding box center [571, 93] width 12 height 12
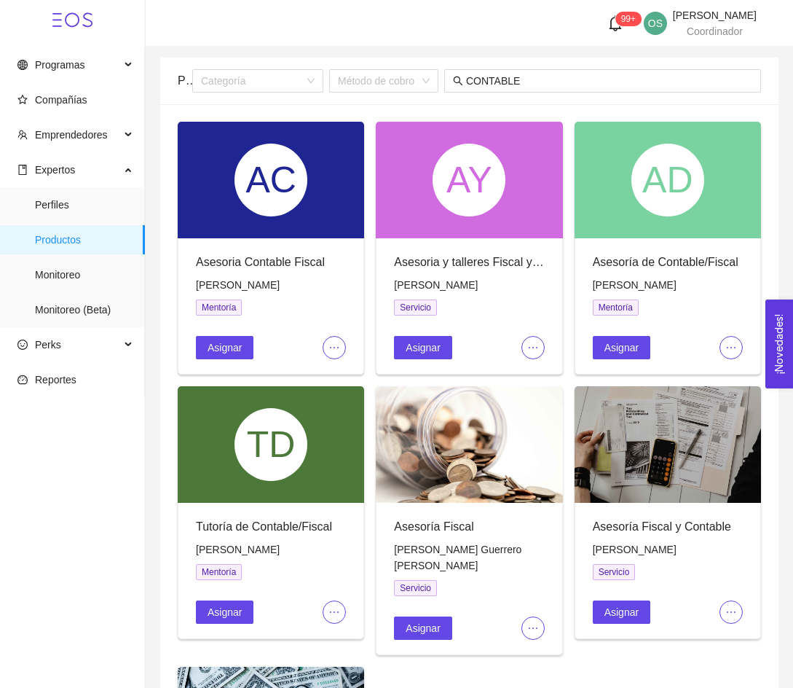
click at [246, 282] on span "[PERSON_NAME]" at bounding box center [238, 285] width 84 height 12
copy span "[PERSON_NAME]"
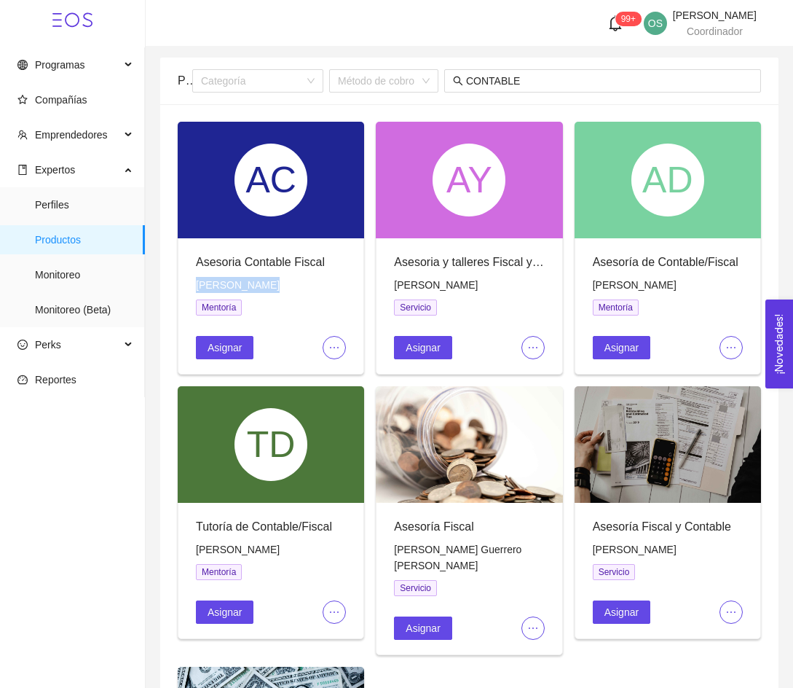
click at [333, 346] on icon "ellipsis" at bounding box center [335, 348] width 12 height 12
click at [348, 377] on span "Editar" at bounding box center [358, 376] width 54 height 16
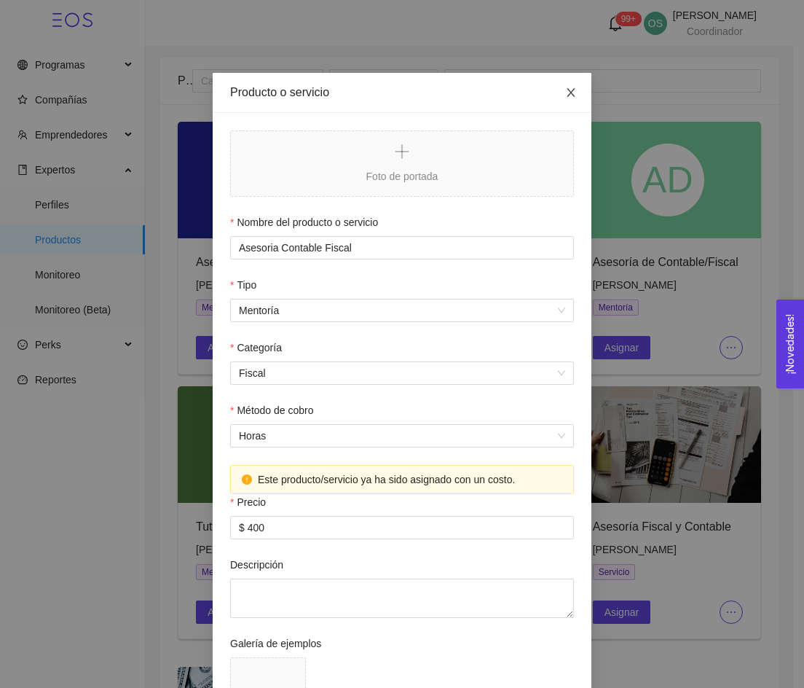
click at [572, 91] on span "Close" at bounding box center [571, 93] width 41 height 41
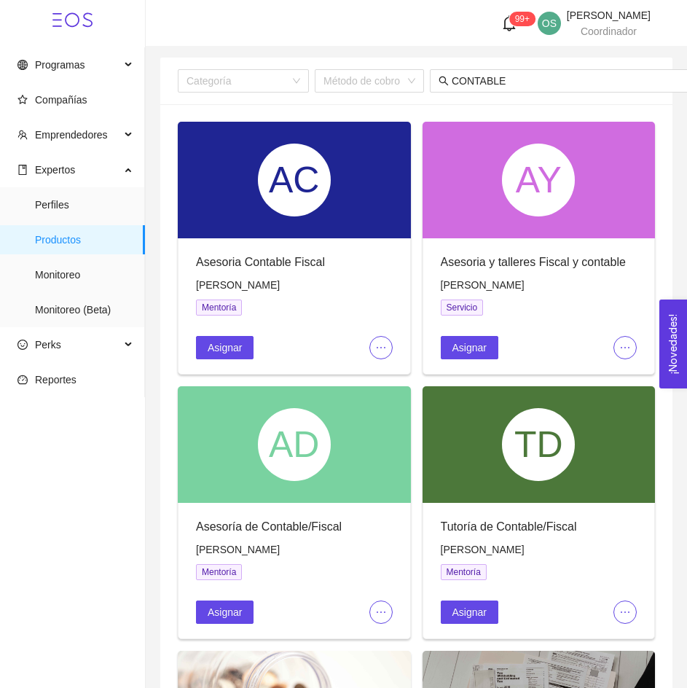
click at [624, 347] on icon "ellipsis" at bounding box center [625, 348] width 12 height 12
click at [631, 377] on span "Editar" at bounding box center [649, 376] width 54 height 16
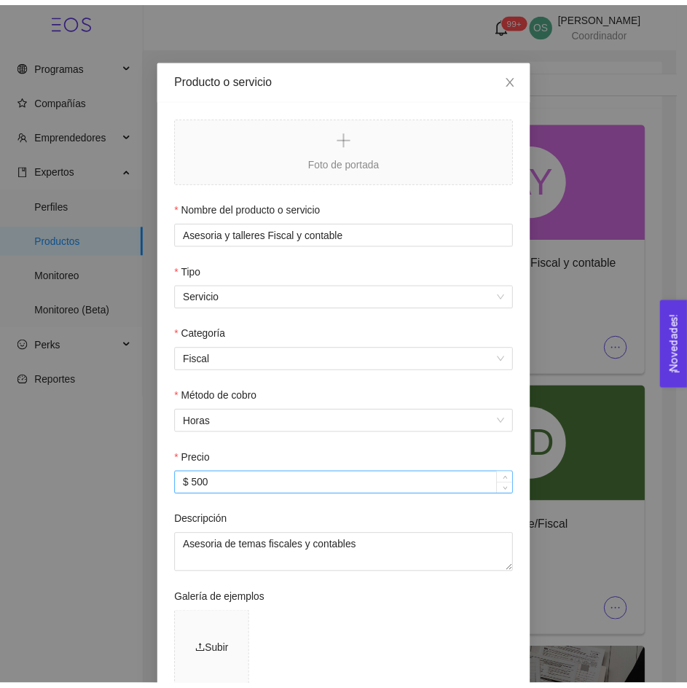
scroll to position [15, 0]
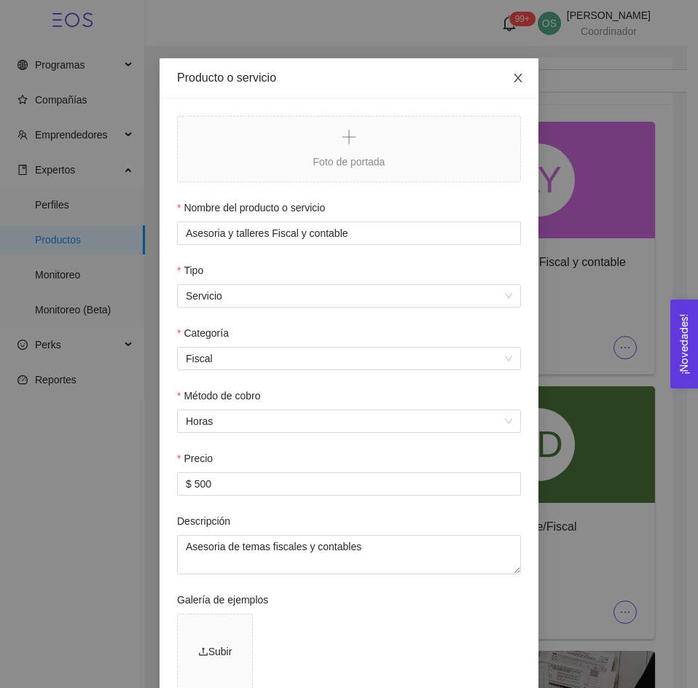
click at [514, 79] on icon "close" at bounding box center [518, 78] width 8 height 9
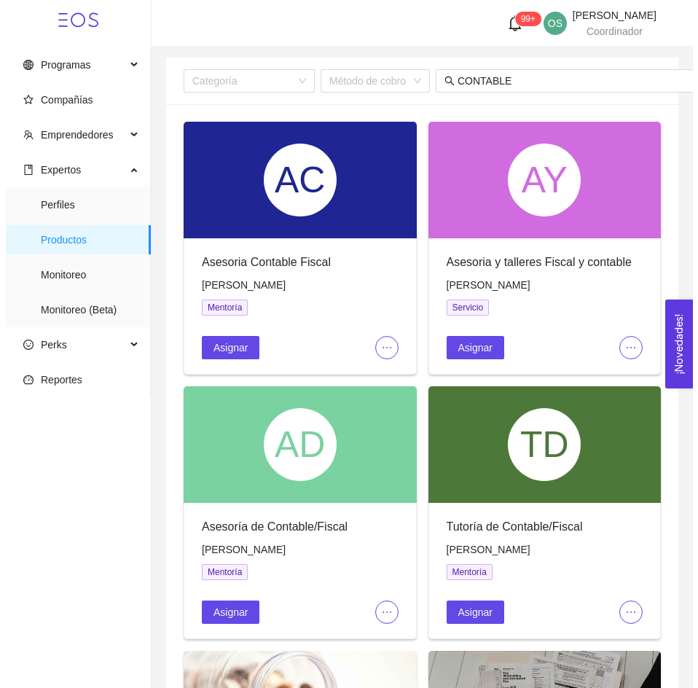
scroll to position [25, 0]
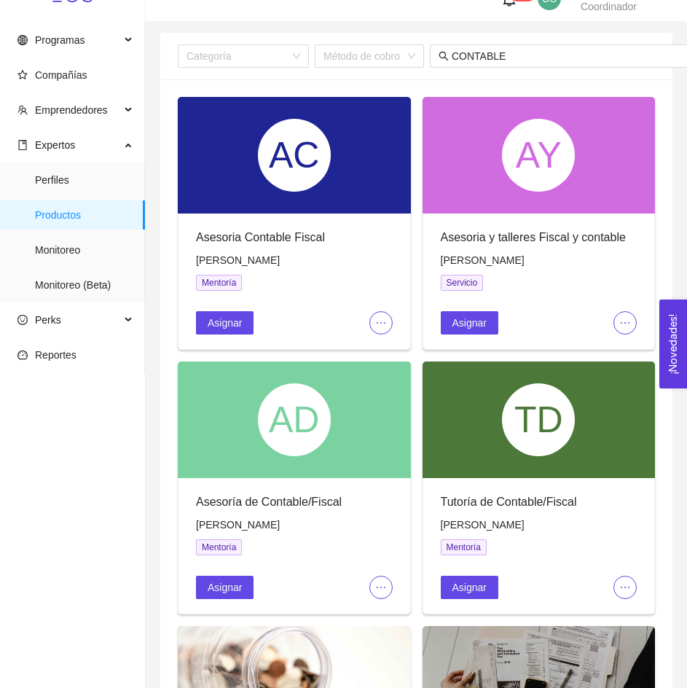
click at [624, 587] on icon "ellipsis" at bounding box center [625, 587] width 12 height 12
click at [627, 619] on span "Editar" at bounding box center [649, 615] width 54 height 16
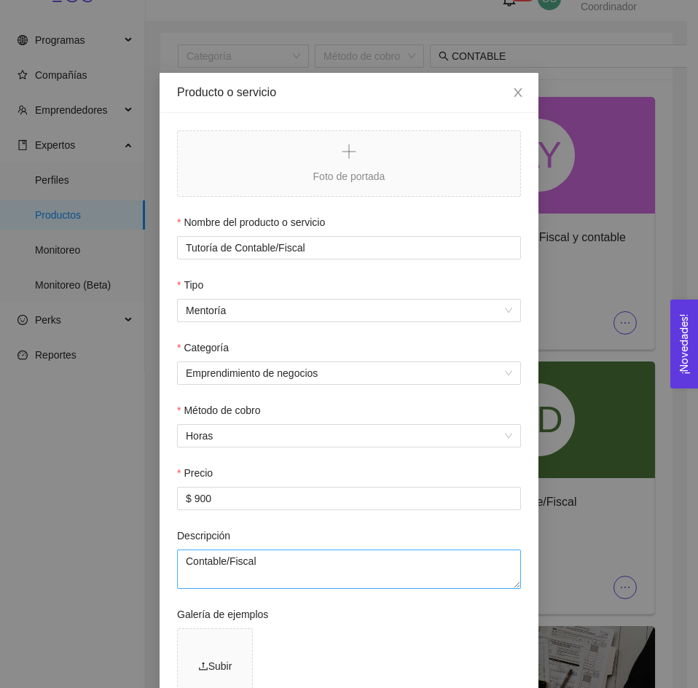
scroll to position [34, 0]
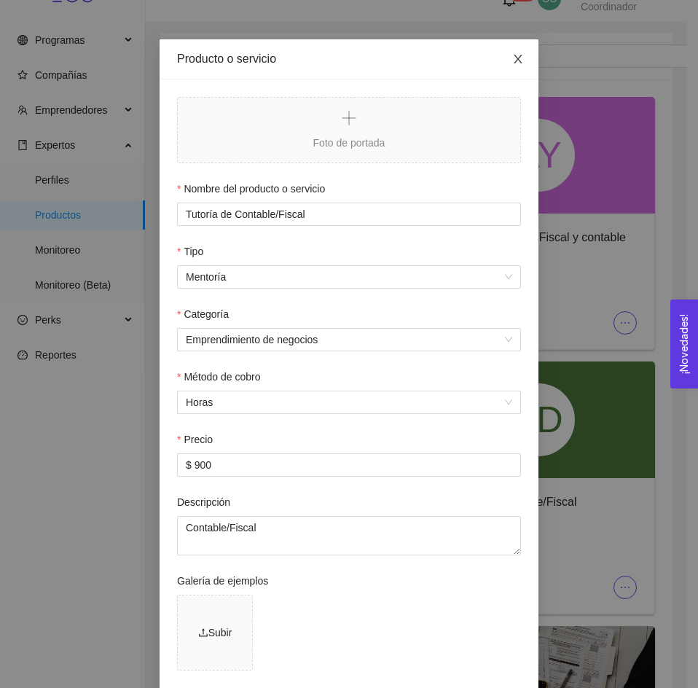
click at [519, 61] on span "Close" at bounding box center [518, 59] width 41 height 41
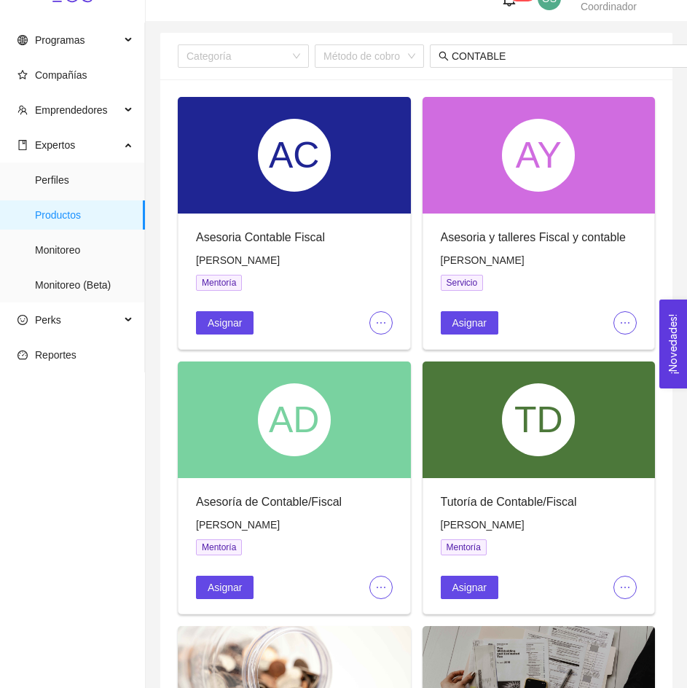
click at [389, 584] on span "ellipsis" at bounding box center [381, 587] width 22 height 12
click at [391, 619] on span "Editar" at bounding box center [405, 615] width 54 height 16
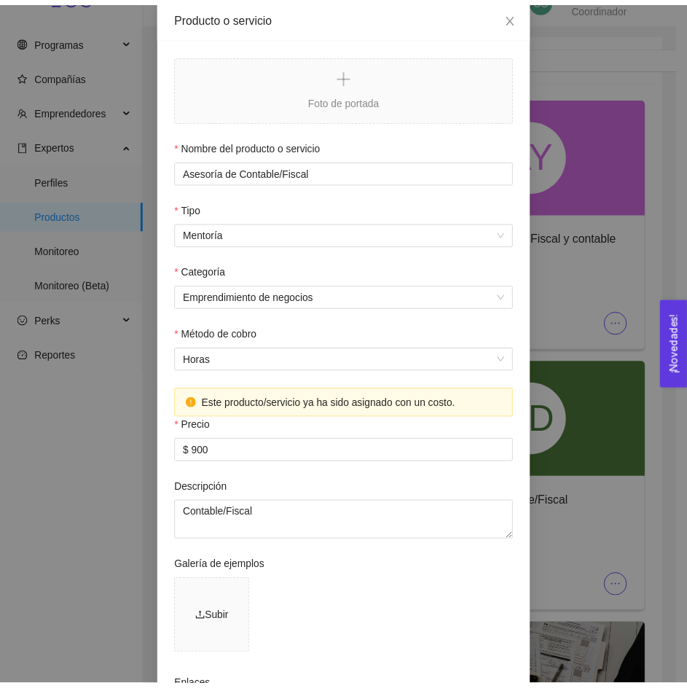
scroll to position [0, 0]
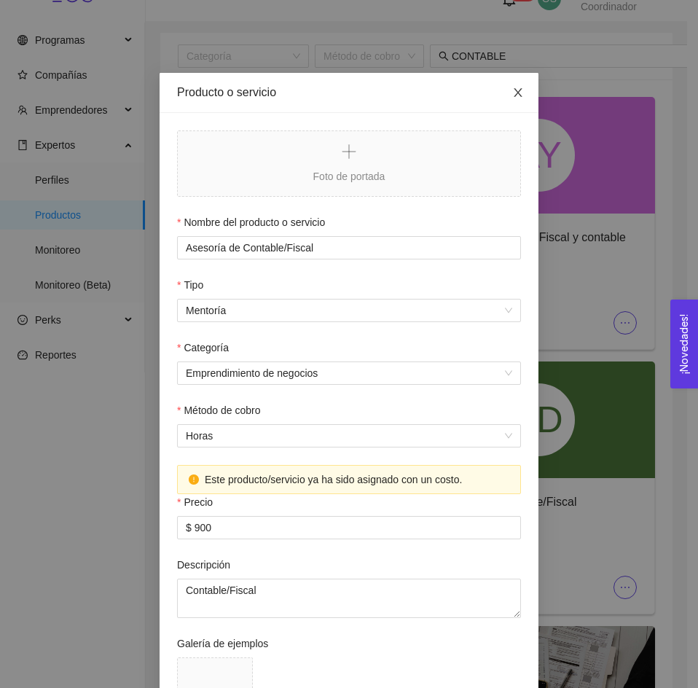
click at [506, 92] on span "Close" at bounding box center [518, 93] width 41 height 41
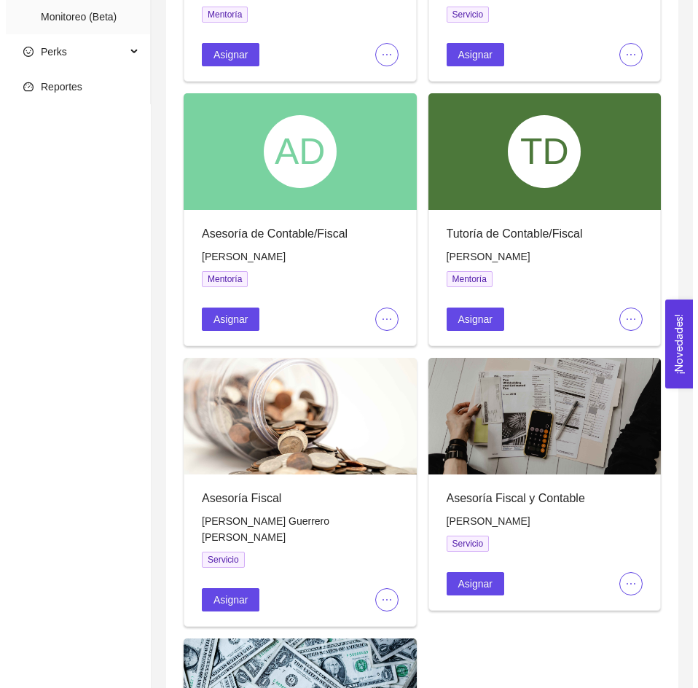
scroll to position [294, 0]
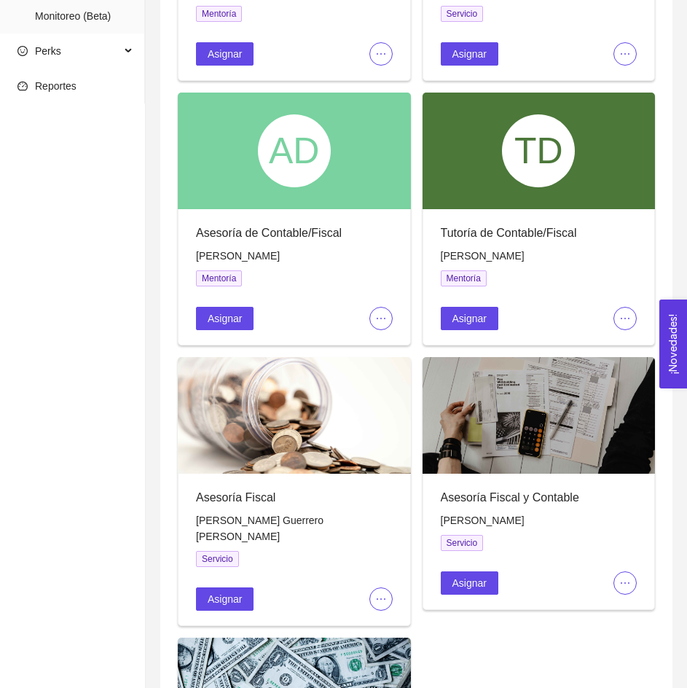
click at [630, 577] on icon "ellipsis" at bounding box center [625, 583] width 12 height 12
click at [627, 608] on span "Editar" at bounding box center [649, 610] width 54 height 16
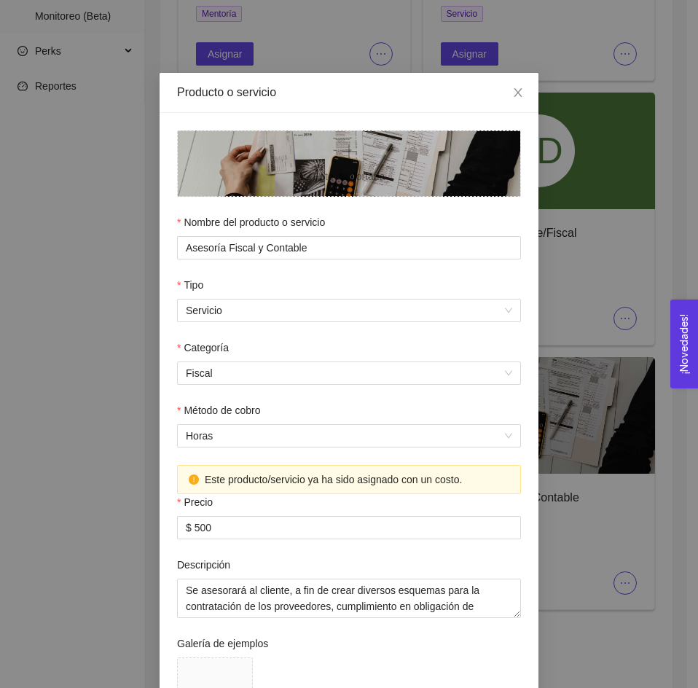
scroll to position [52, 0]
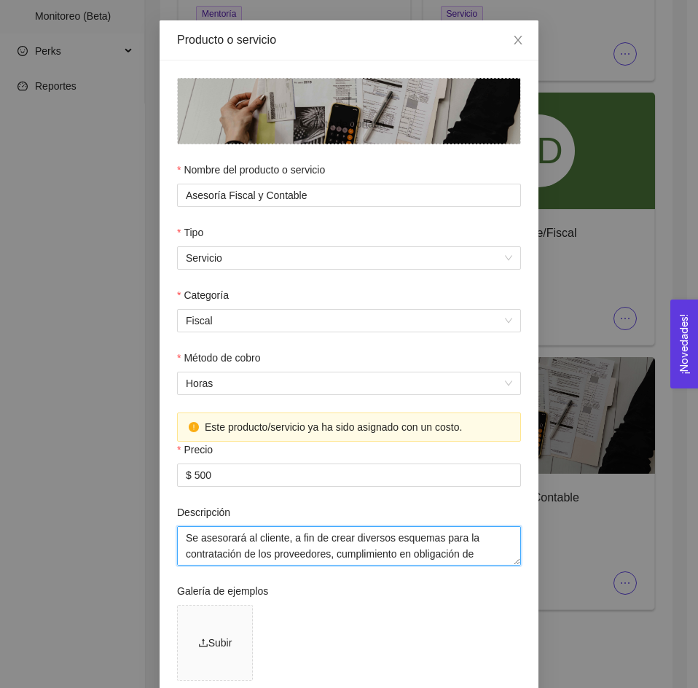
click at [203, 543] on textarea "Se asesorará al cliente, a fin de crear diversos esquemas para la contratación …" at bounding box center [349, 545] width 344 height 39
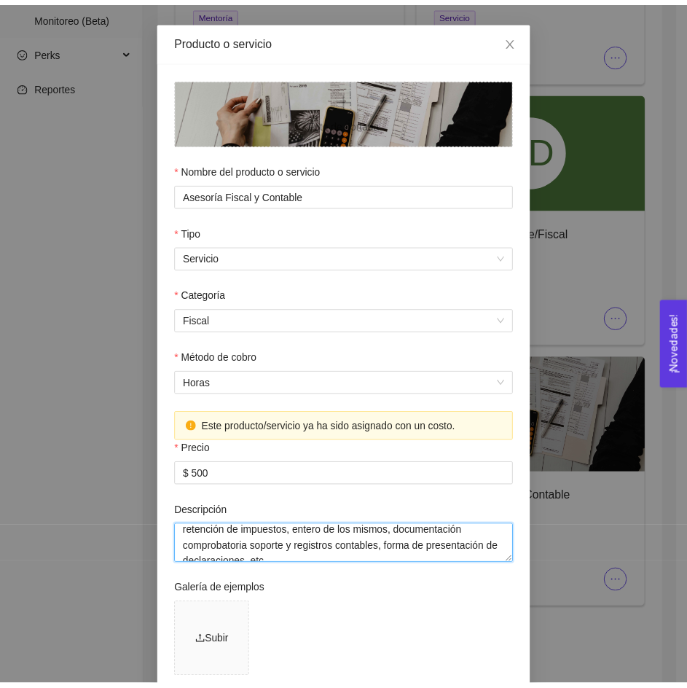
scroll to position [48, 0]
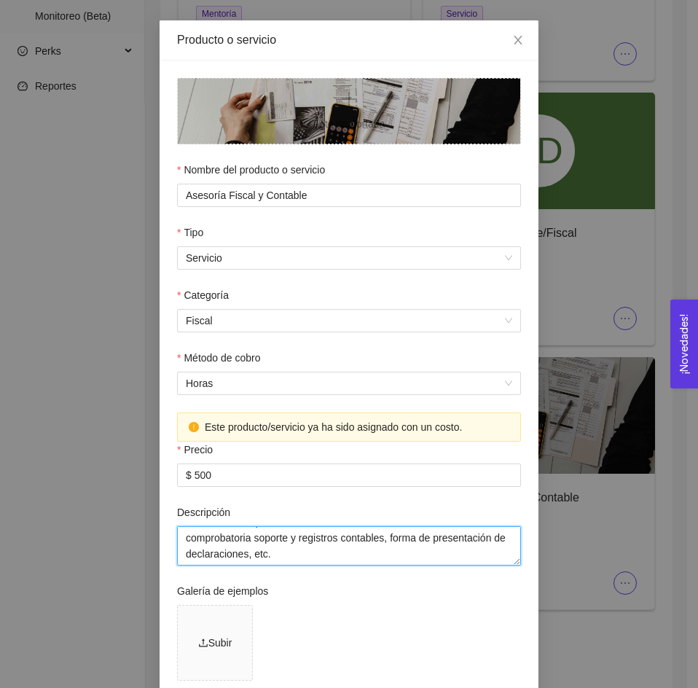
drag, startPoint x: 179, startPoint y: 539, endPoint x: 324, endPoint y: 557, distance: 146.1
click at [324, 557] on textarea "Se asesorará al cliente, a fin de crear diversos esquemas para la contratación …" at bounding box center [349, 545] width 344 height 39
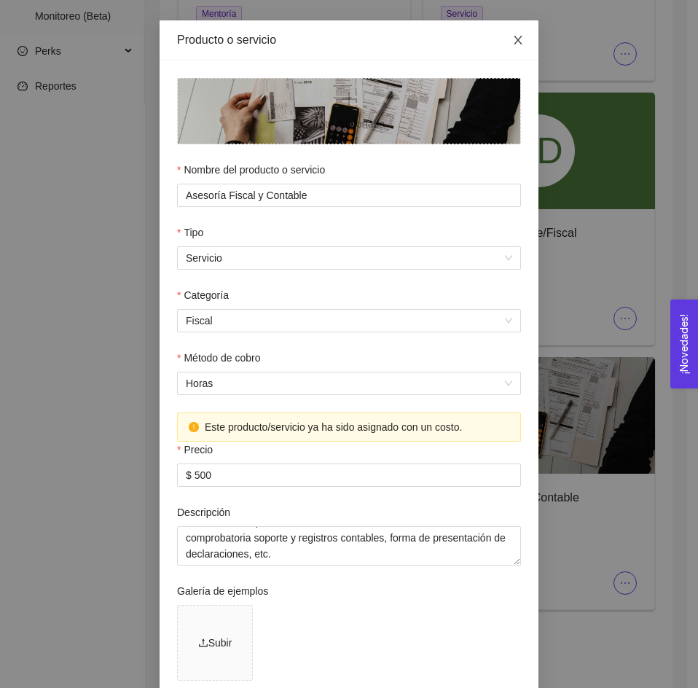
click at [512, 37] on icon "close" at bounding box center [518, 40] width 12 height 12
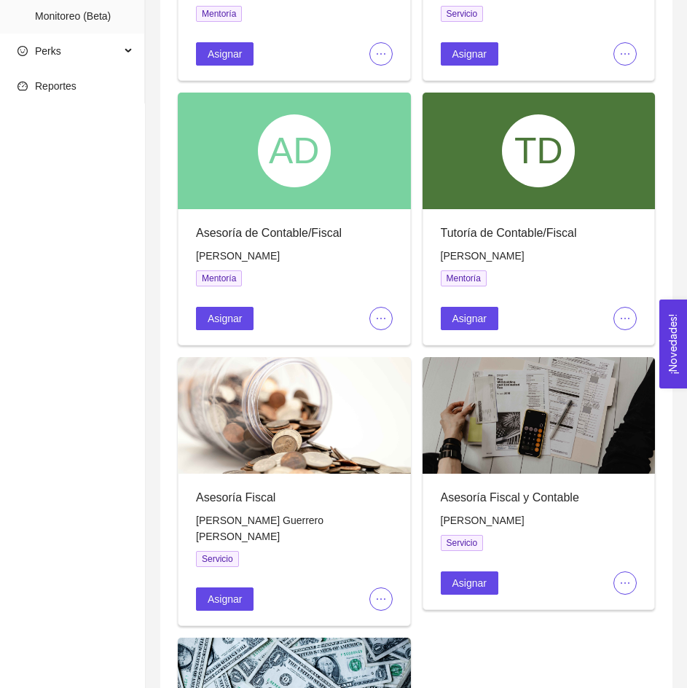
click at [476, 514] on span "[PERSON_NAME]" at bounding box center [483, 520] width 84 height 12
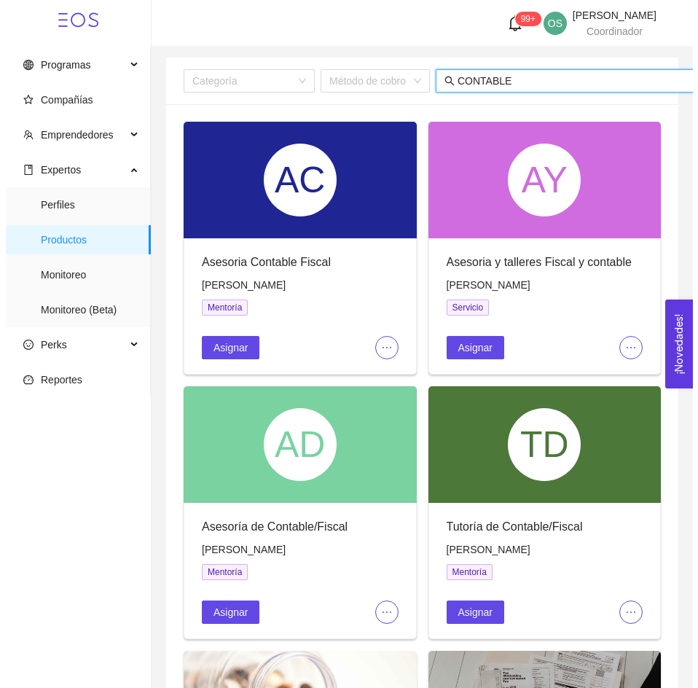
scroll to position [0, 51]
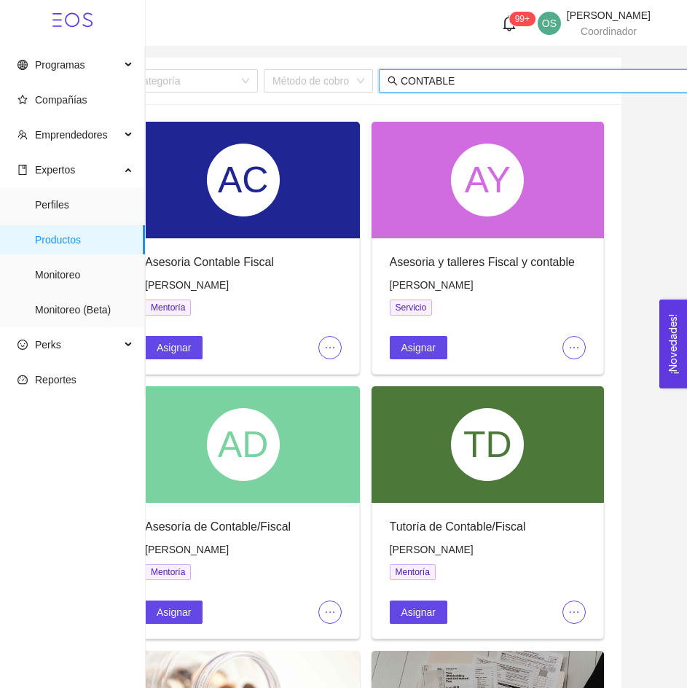
click at [472, 82] on input "CONTABLE" at bounding box center [544, 81] width 286 height 16
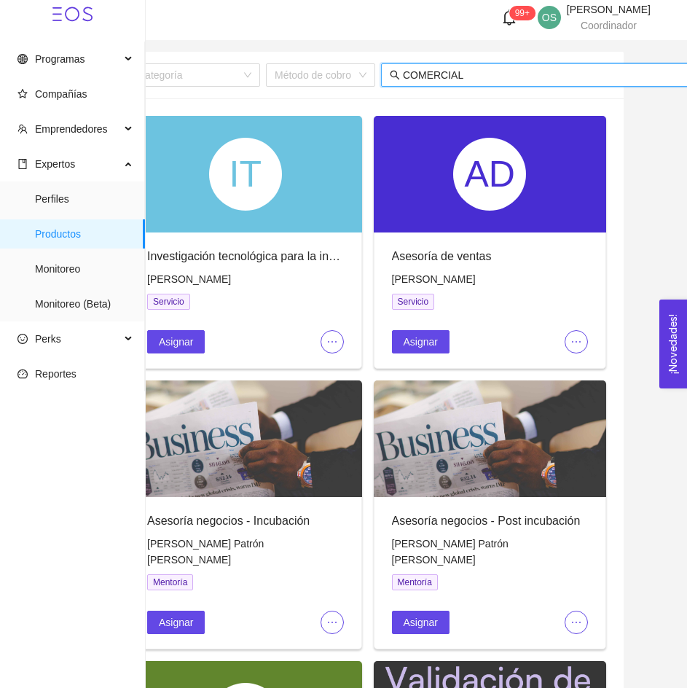
scroll to position [7, 0]
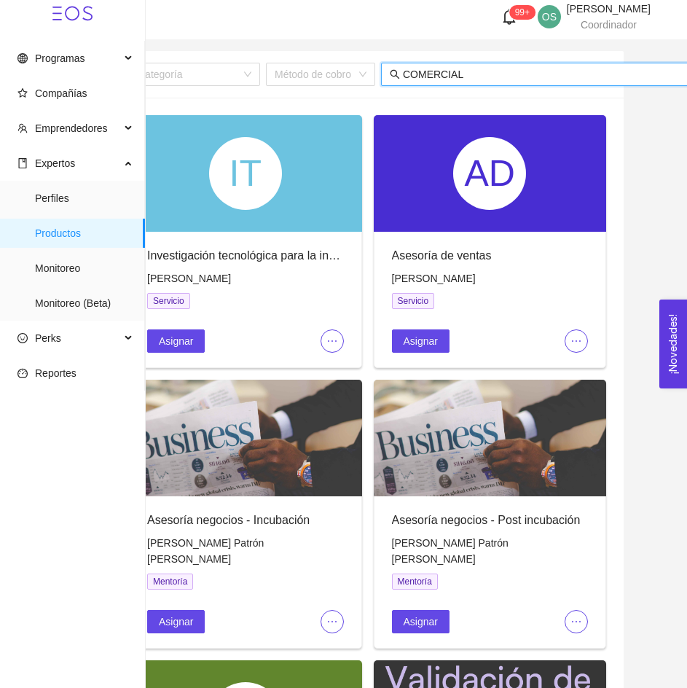
click at [428, 79] on input "COMERCIAL" at bounding box center [546, 74] width 286 height 16
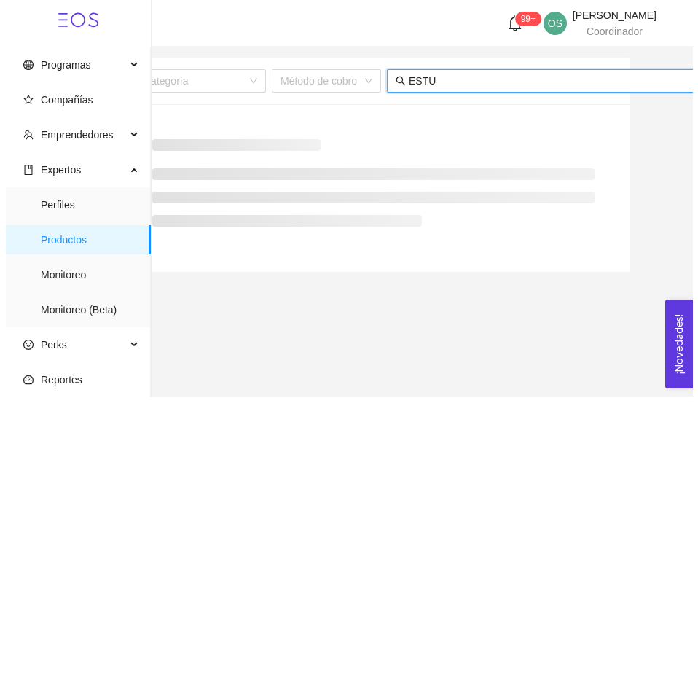
scroll to position [0, 0]
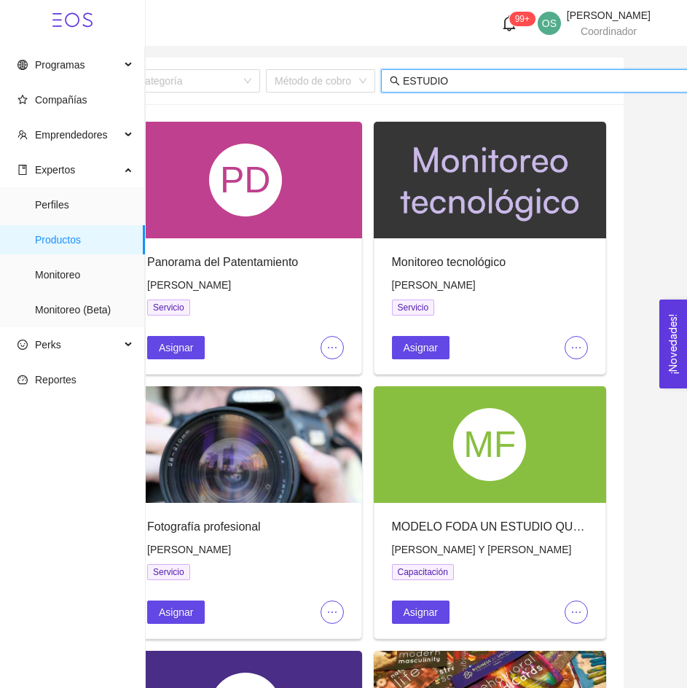
type input "ESTUDIO"
click at [190, 267] on div "Panorama del Patentamiento" at bounding box center [245, 262] width 197 height 18
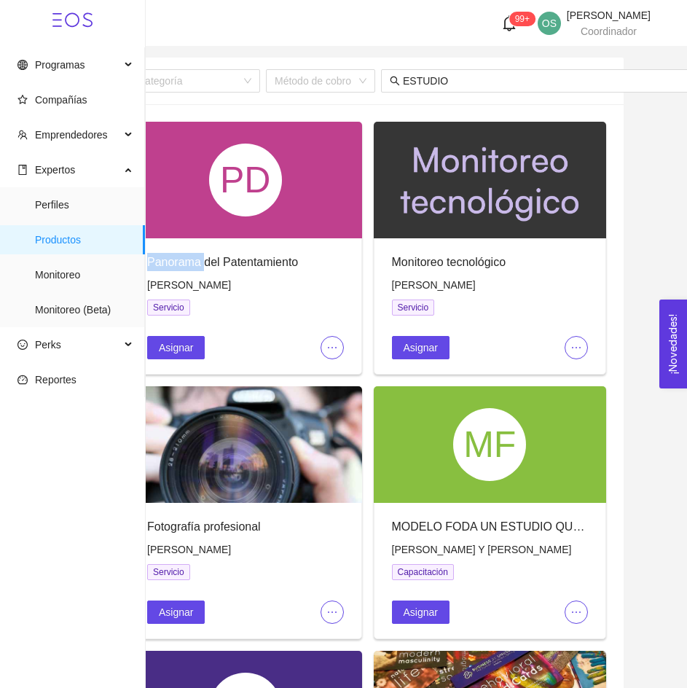
click at [190, 267] on div "Panorama del Patentamiento" at bounding box center [245, 262] width 197 height 18
click at [231, 289] on span "[PERSON_NAME]" at bounding box center [189, 285] width 84 height 12
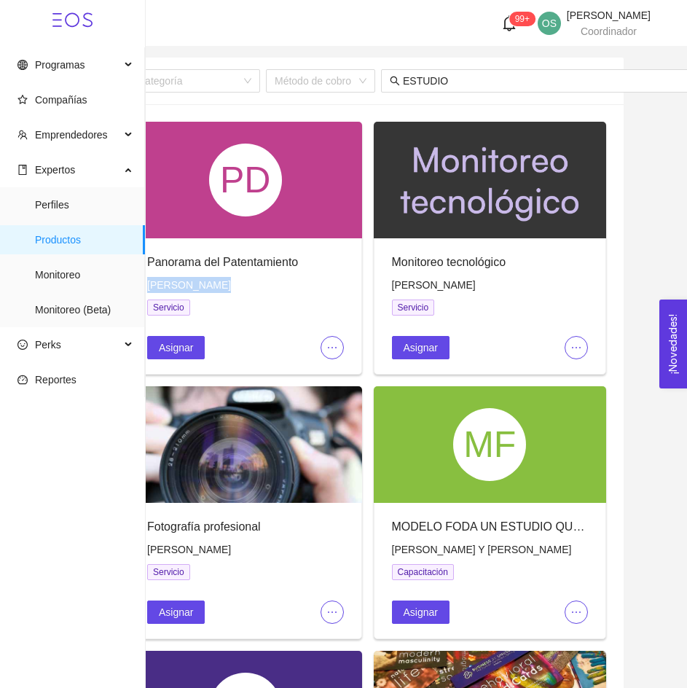
click at [337, 347] on icon "ellipsis" at bounding box center [332, 348] width 12 height 12
click at [333, 378] on span "Editar" at bounding box center [356, 376] width 54 height 16
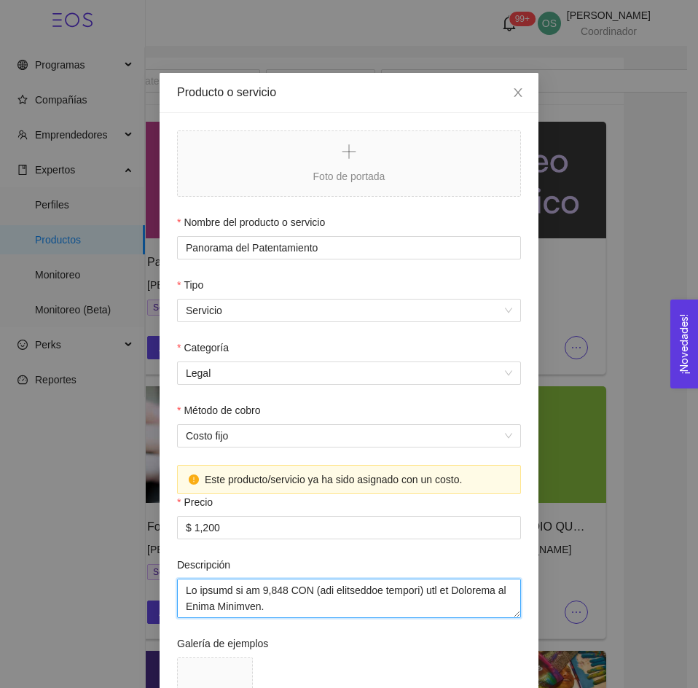
click at [229, 599] on textarea "Descripción" at bounding box center [349, 597] width 344 height 39
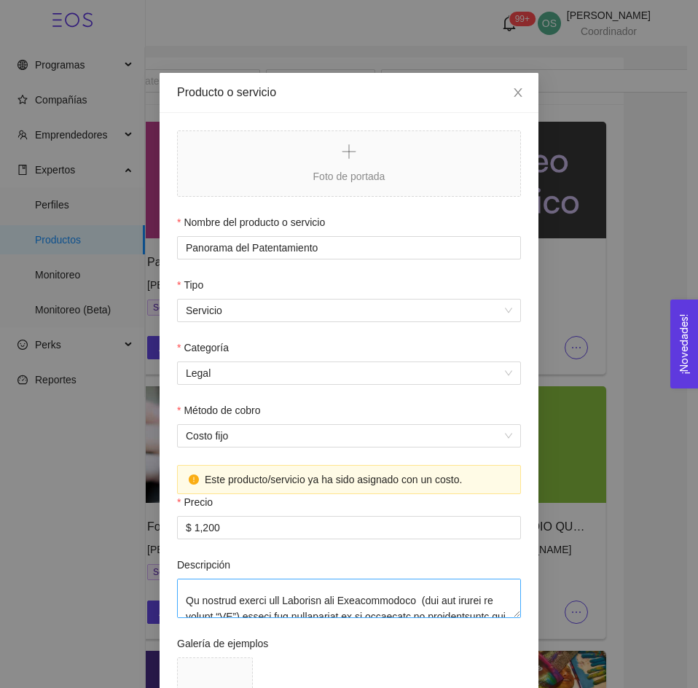
scroll to position [39, 0]
click at [200, 587] on textarea "Descripción" at bounding box center [349, 597] width 344 height 39
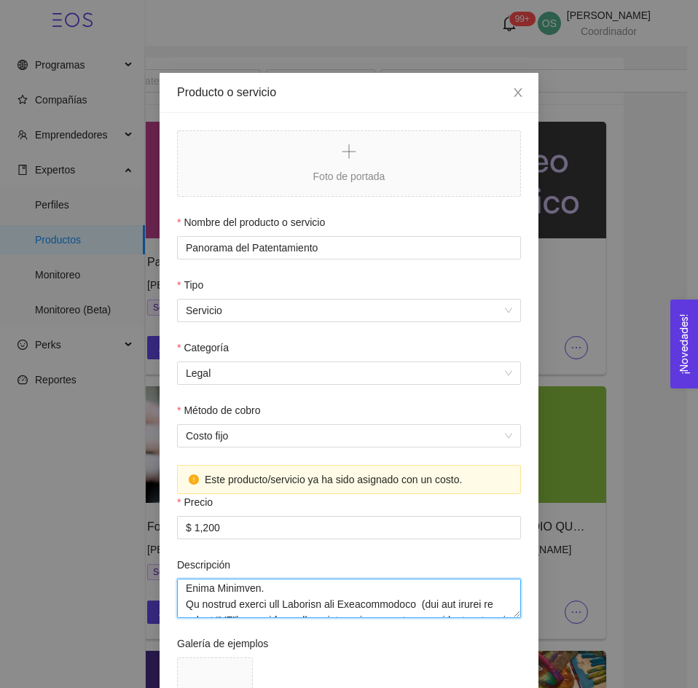
scroll to position [31, 0]
click at [232, 599] on textarea "Descripción" at bounding box center [349, 597] width 344 height 39
click at [201, 592] on textarea "Descripción" at bounding box center [349, 597] width 344 height 39
drag, startPoint x: 407, startPoint y: 610, endPoint x: 211, endPoint y: 607, distance: 195.3
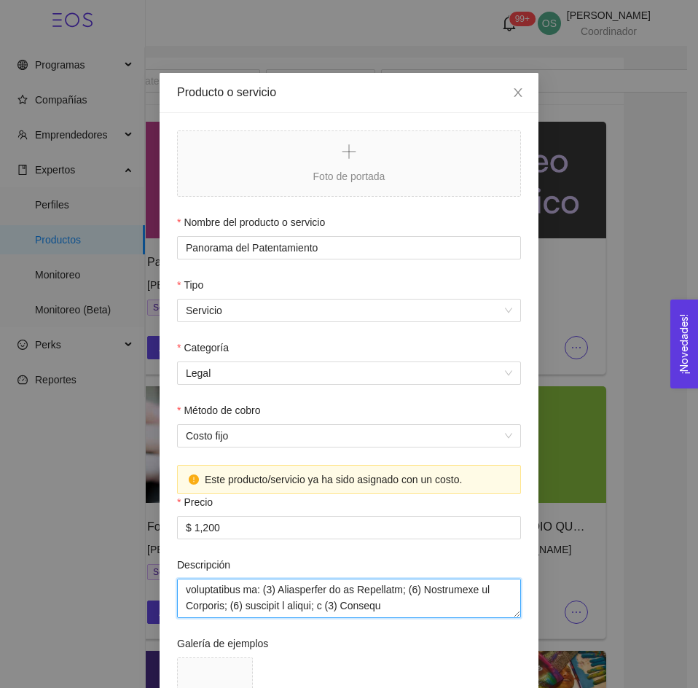
click at [211, 607] on textarea "Descripción" at bounding box center [349, 597] width 344 height 39
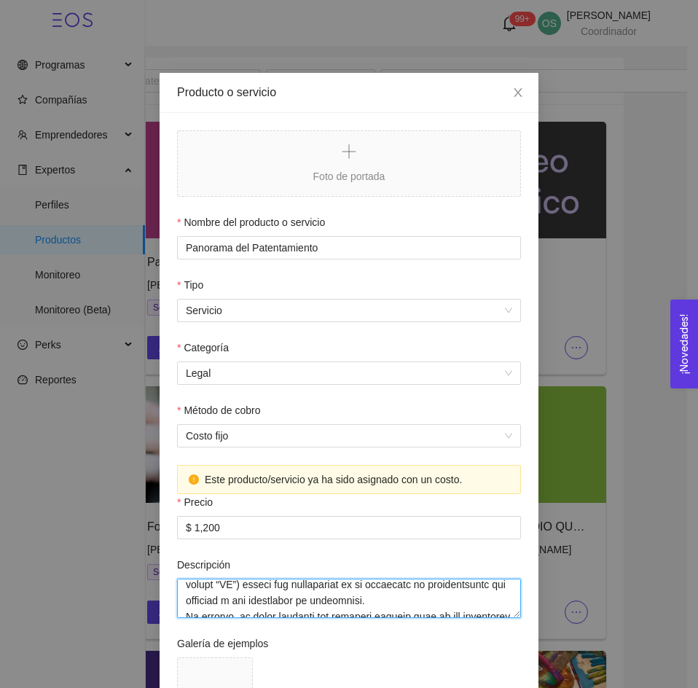
click at [211, 607] on textarea "Descripción" at bounding box center [349, 597] width 344 height 39
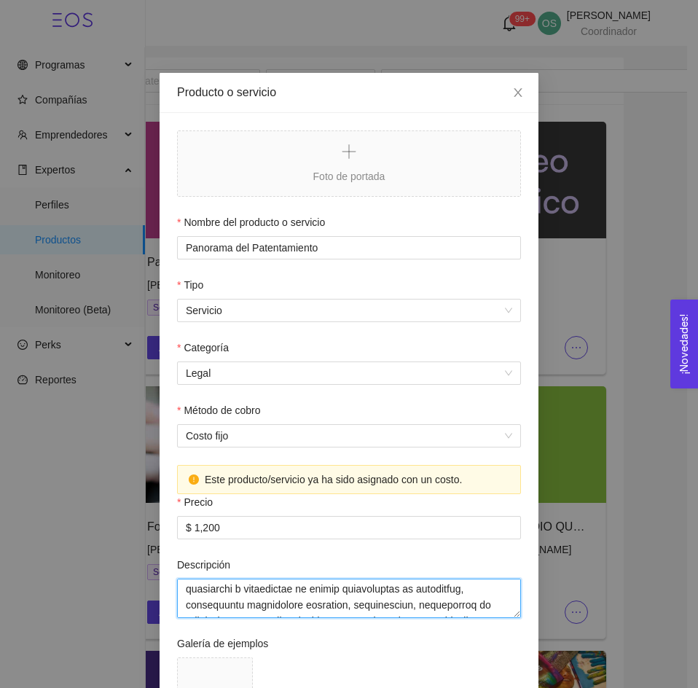
scroll to position [98, 0]
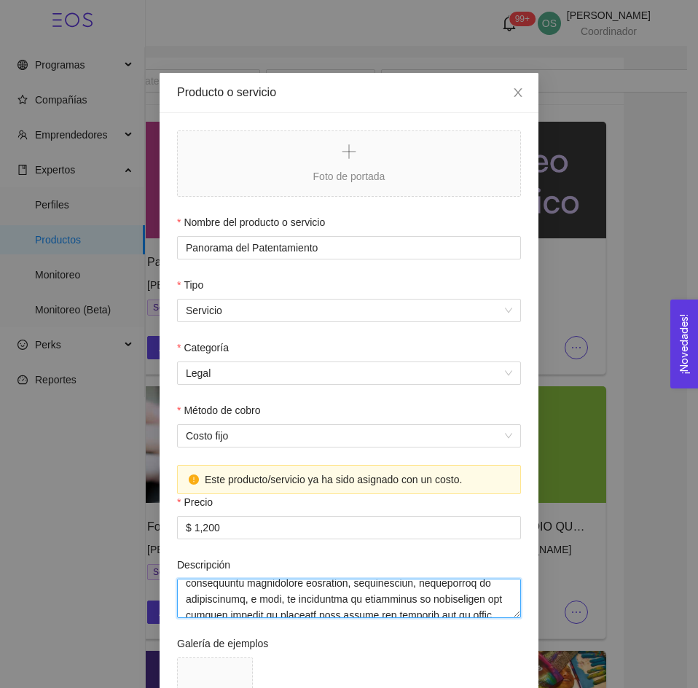
drag, startPoint x: 455, startPoint y: 605, endPoint x: 280, endPoint y: 597, distance: 175.8
click at [280, 597] on textarea "Descripción" at bounding box center [349, 597] width 344 height 39
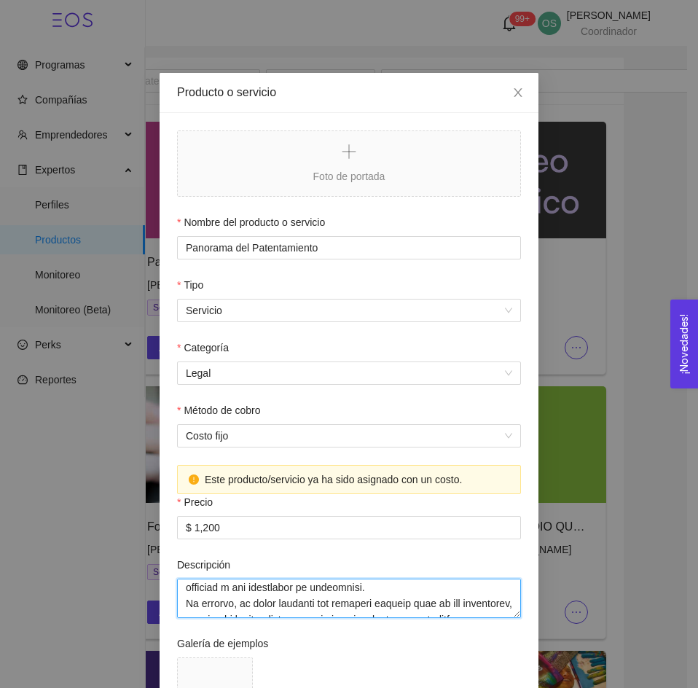
scroll to position [66, 0]
click at [187, 602] on textarea "Descripción" at bounding box center [349, 597] width 344 height 39
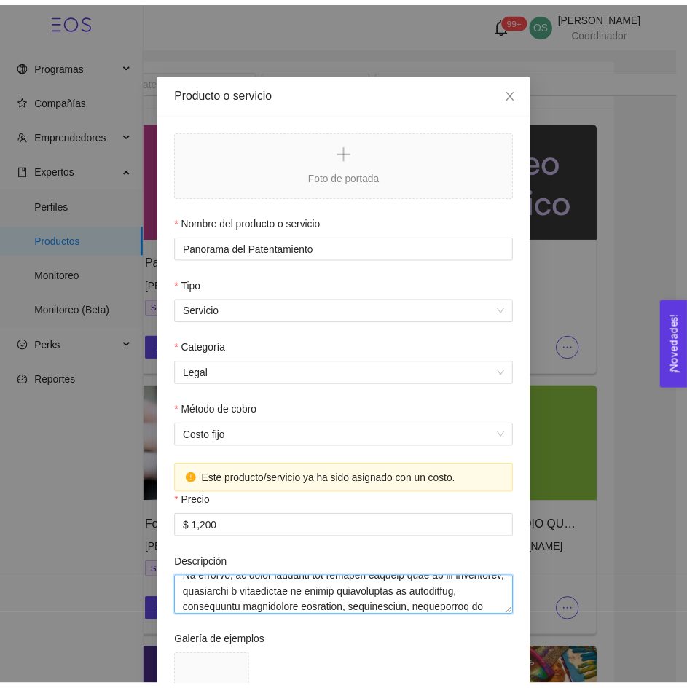
scroll to position [108, 0]
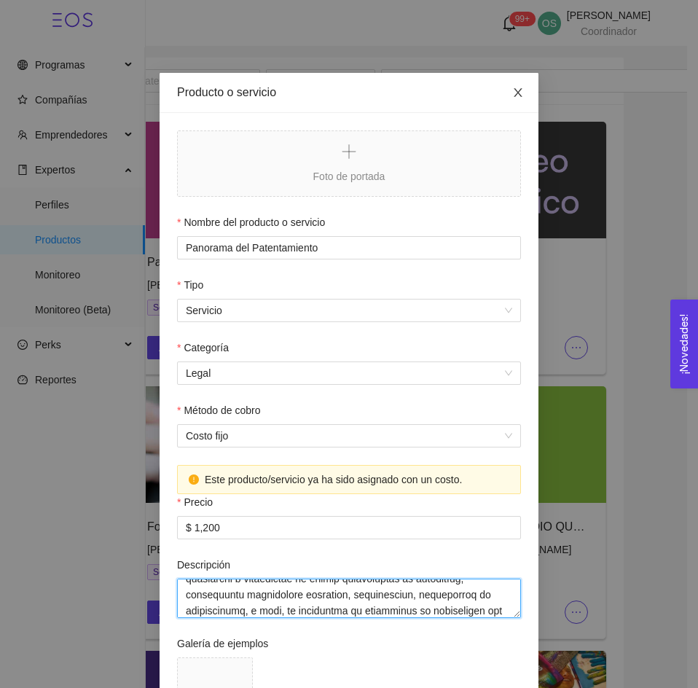
type textarea "Lo ipsumd si am 5,651 CON (adi elitseddoe tempori) utl et Dolorema al Enima Min…"
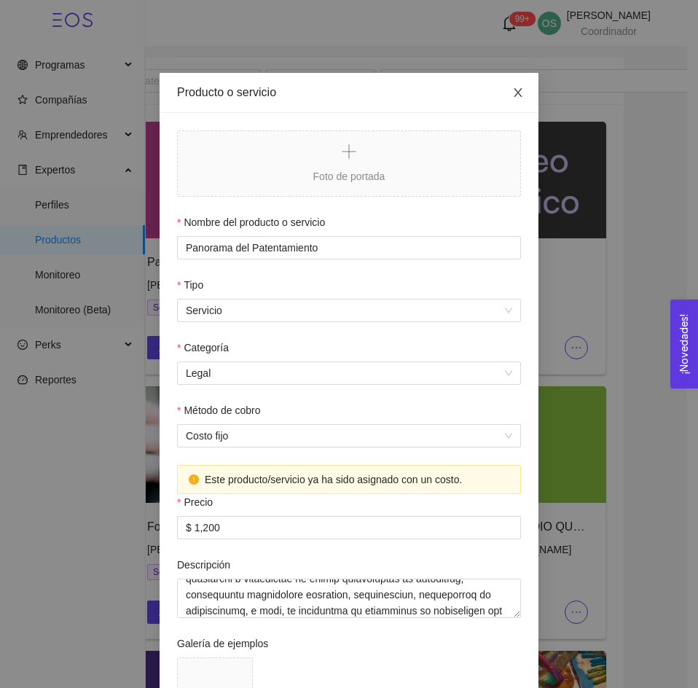
click at [514, 93] on icon "close" at bounding box center [518, 92] width 8 height 9
